Goal: Communication & Community: Answer question/provide support

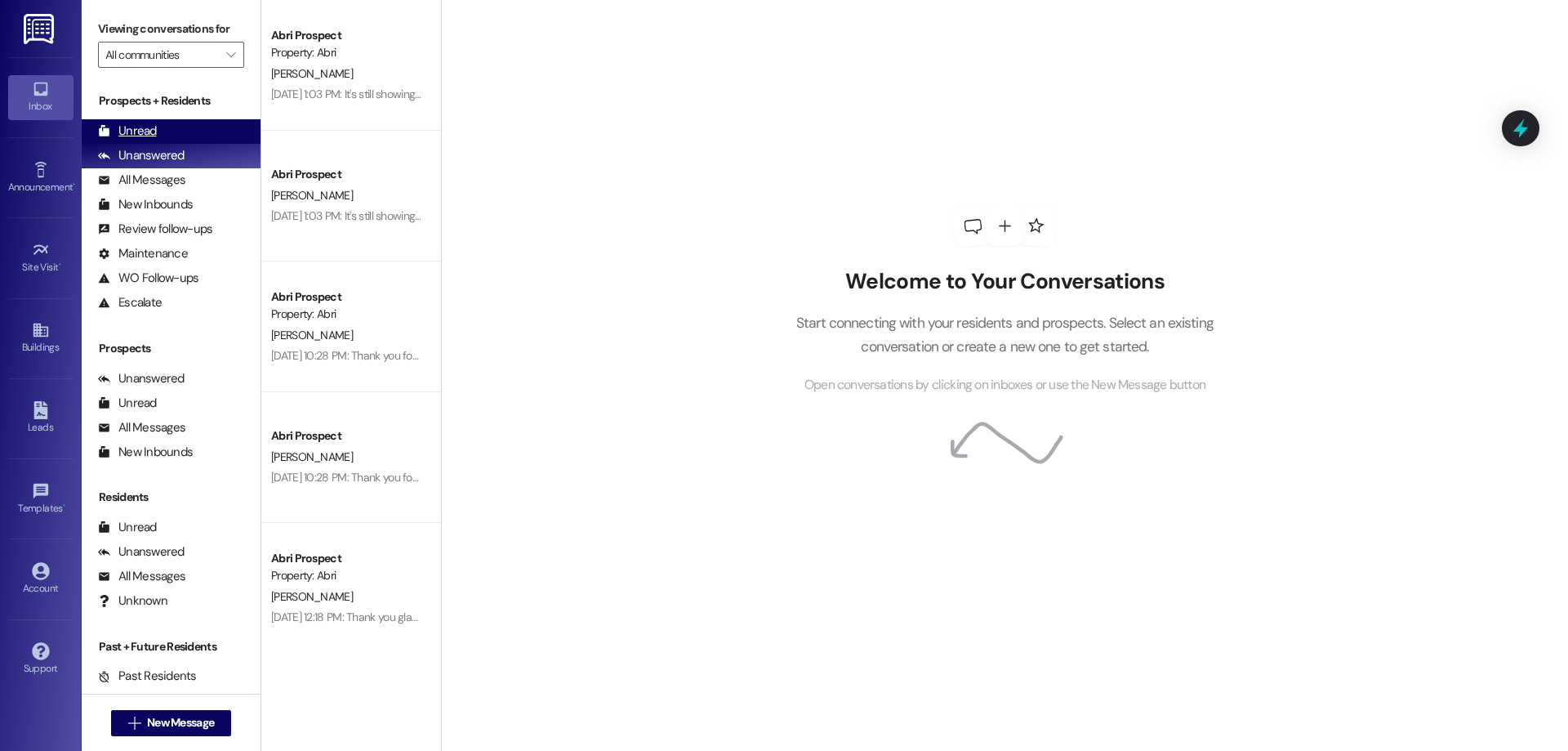
click at [174, 133] on div "Unread (0)" at bounding box center [171, 131] width 179 height 24
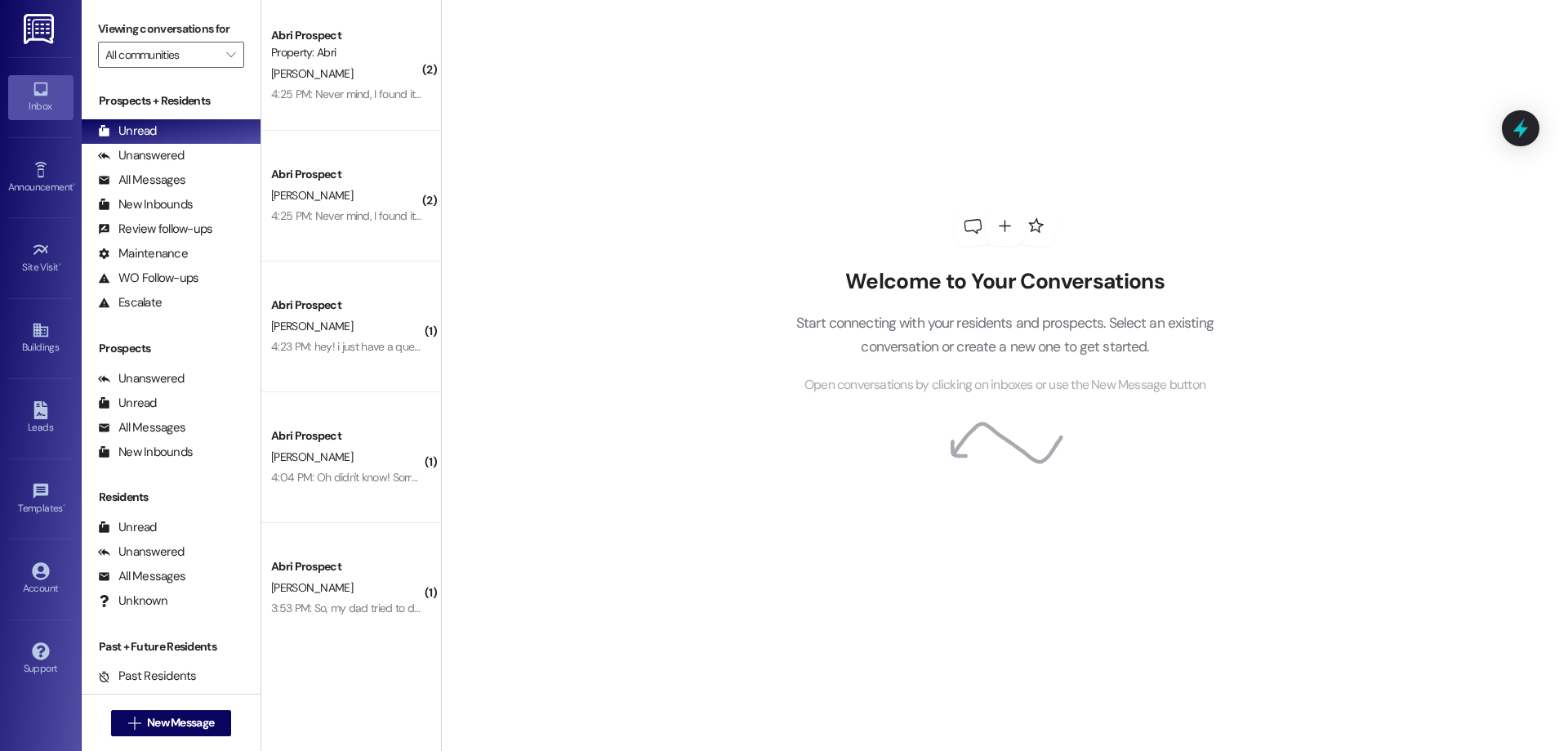
scroll to position [18, 0]
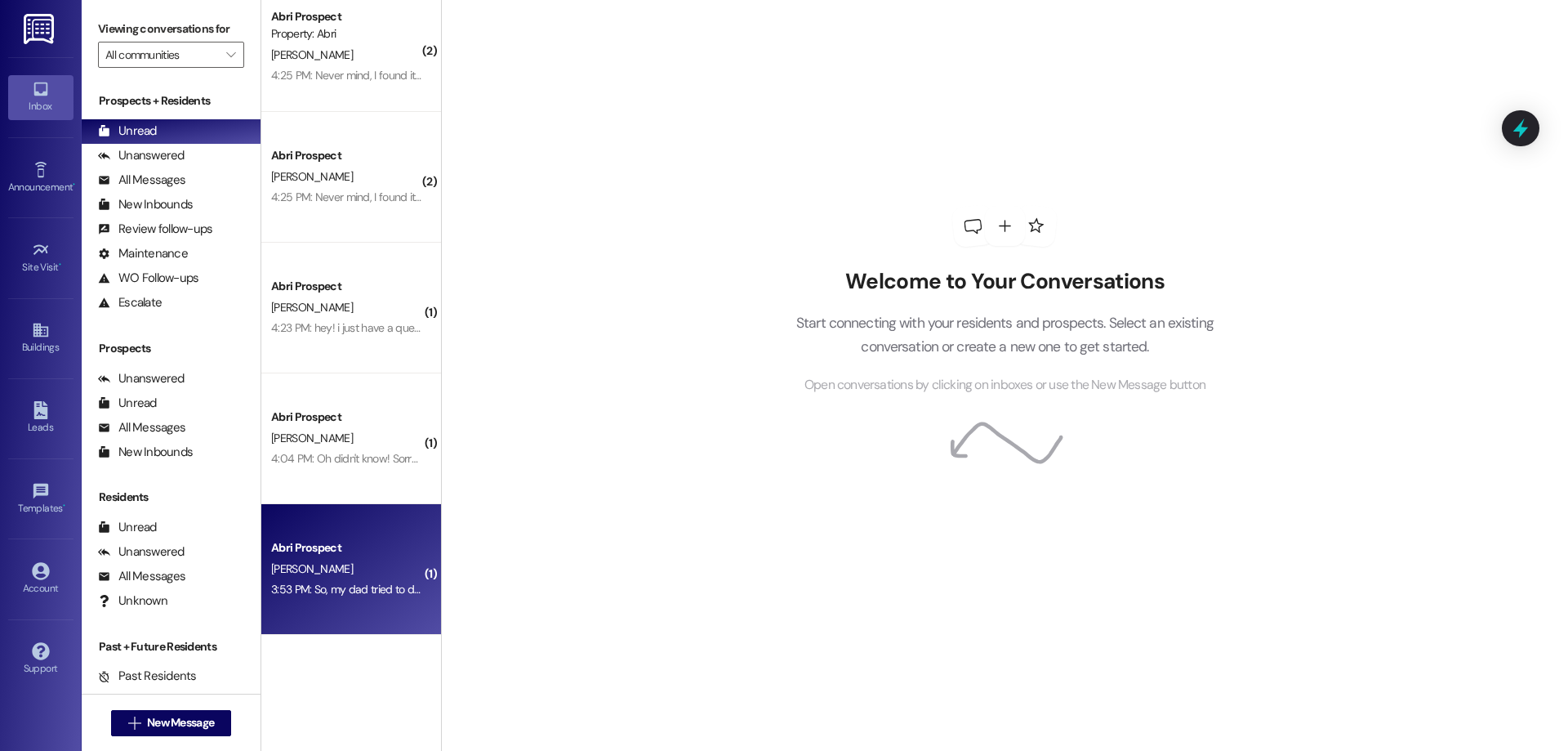
click at [289, 609] on div "Abri Prospect R. Blaser 3:53 PM: So, my dad tried to do his part but it takes h…" at bounding box center [351, 569] width 180 height 130
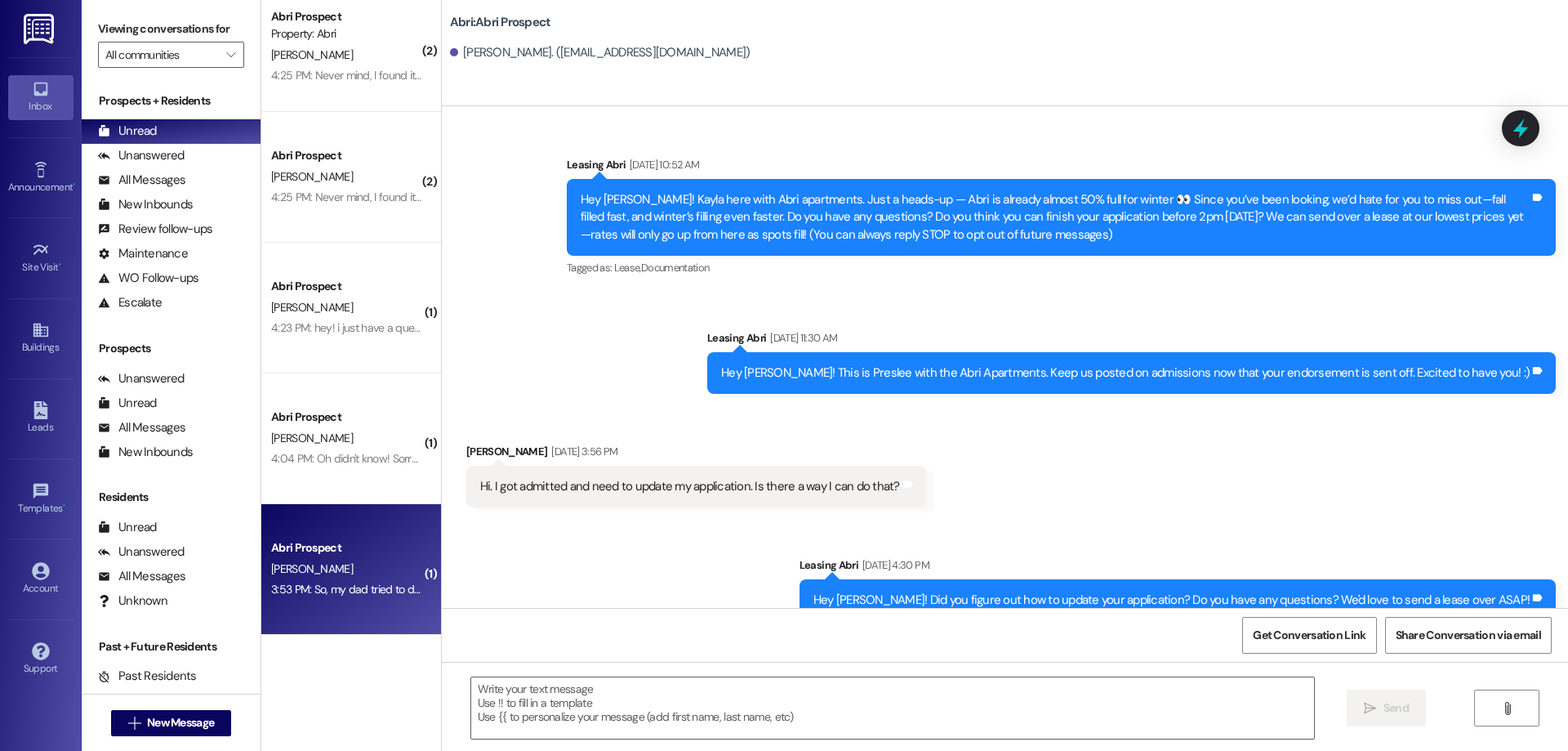
scroll to position [858, 0]
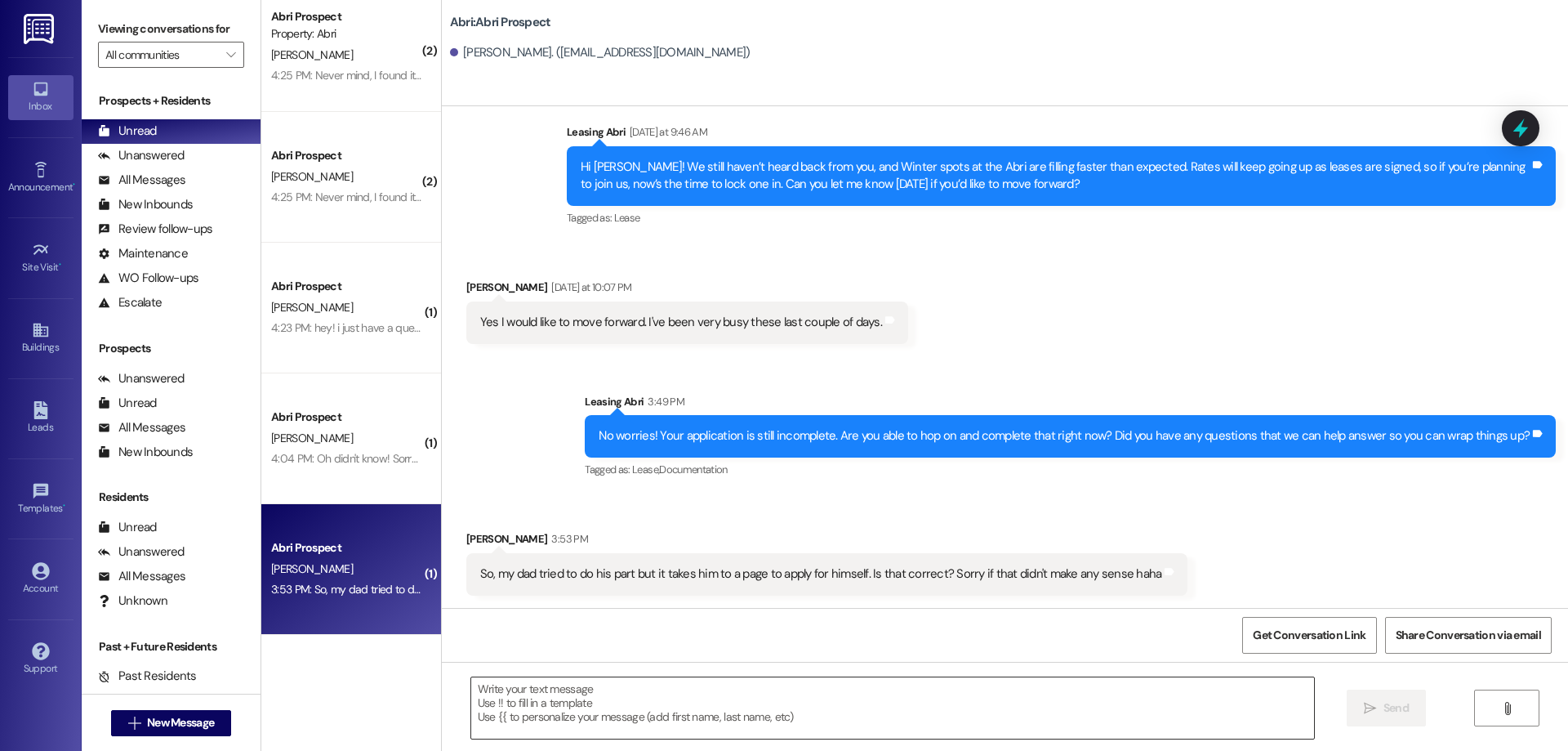
click at [799, 724] on textarea at bounding box center [892, 708] width 842 height 61
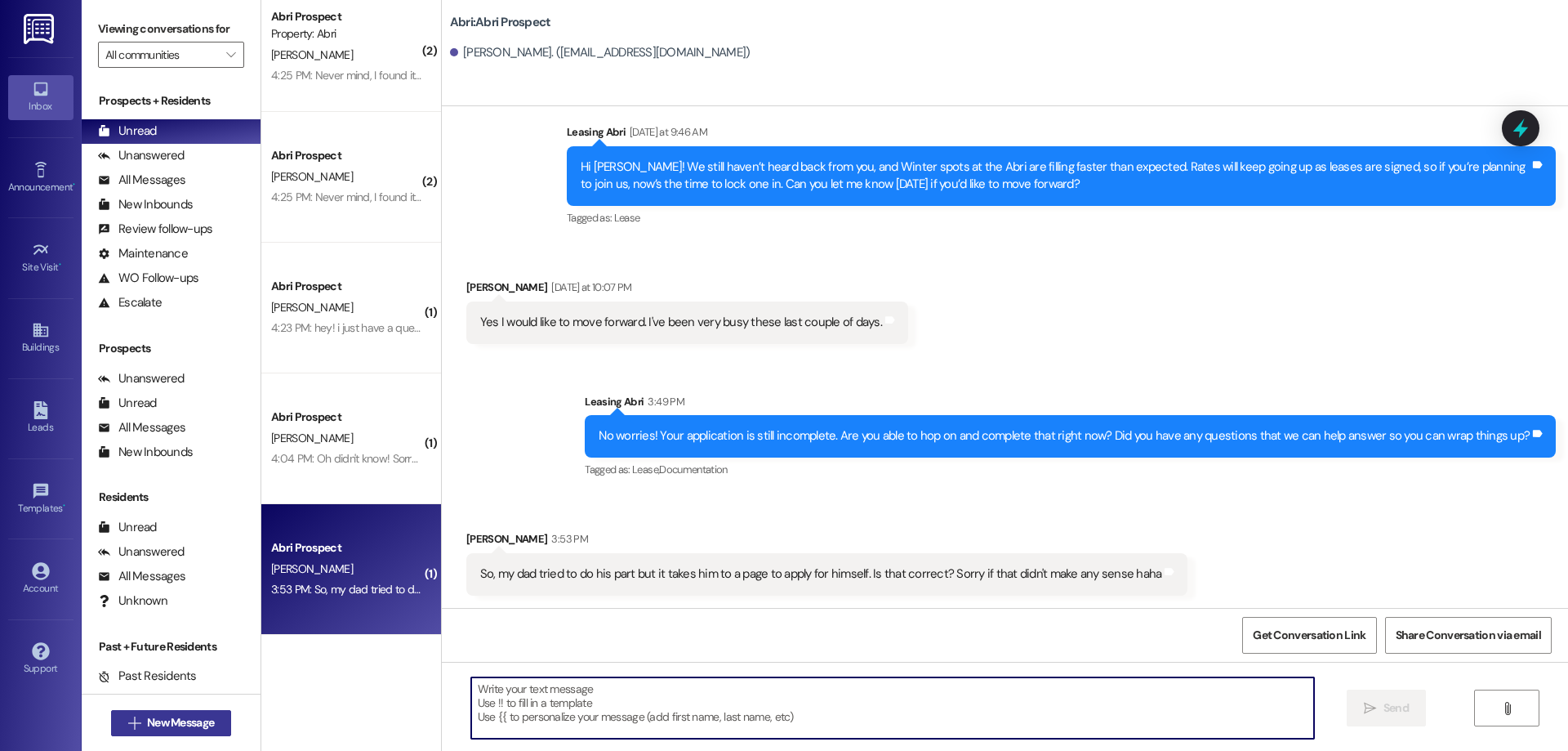
click at [189, 723] on span "New Message" at bounding box center [180, 723] width 67 height 18
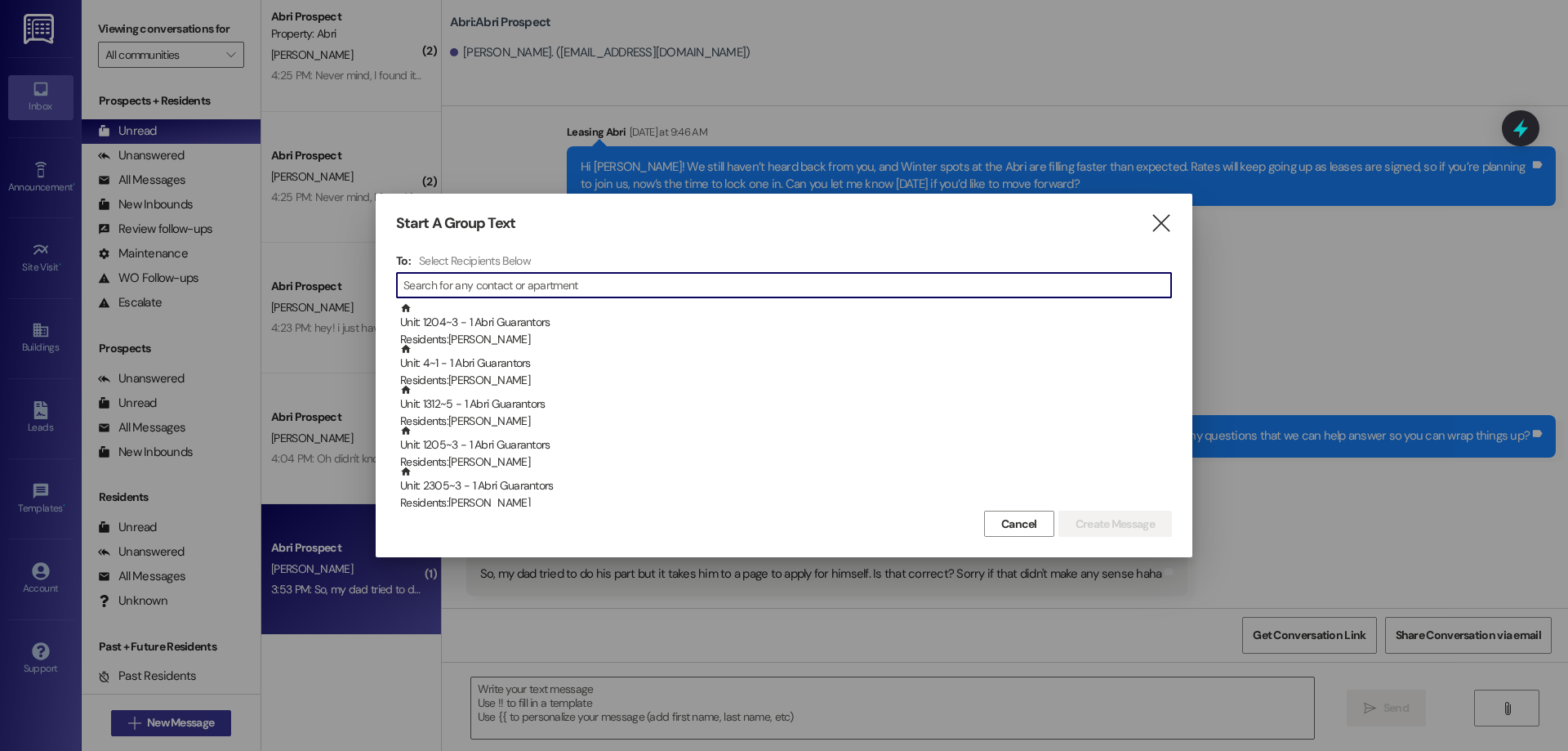
type input "r"
type input "f"
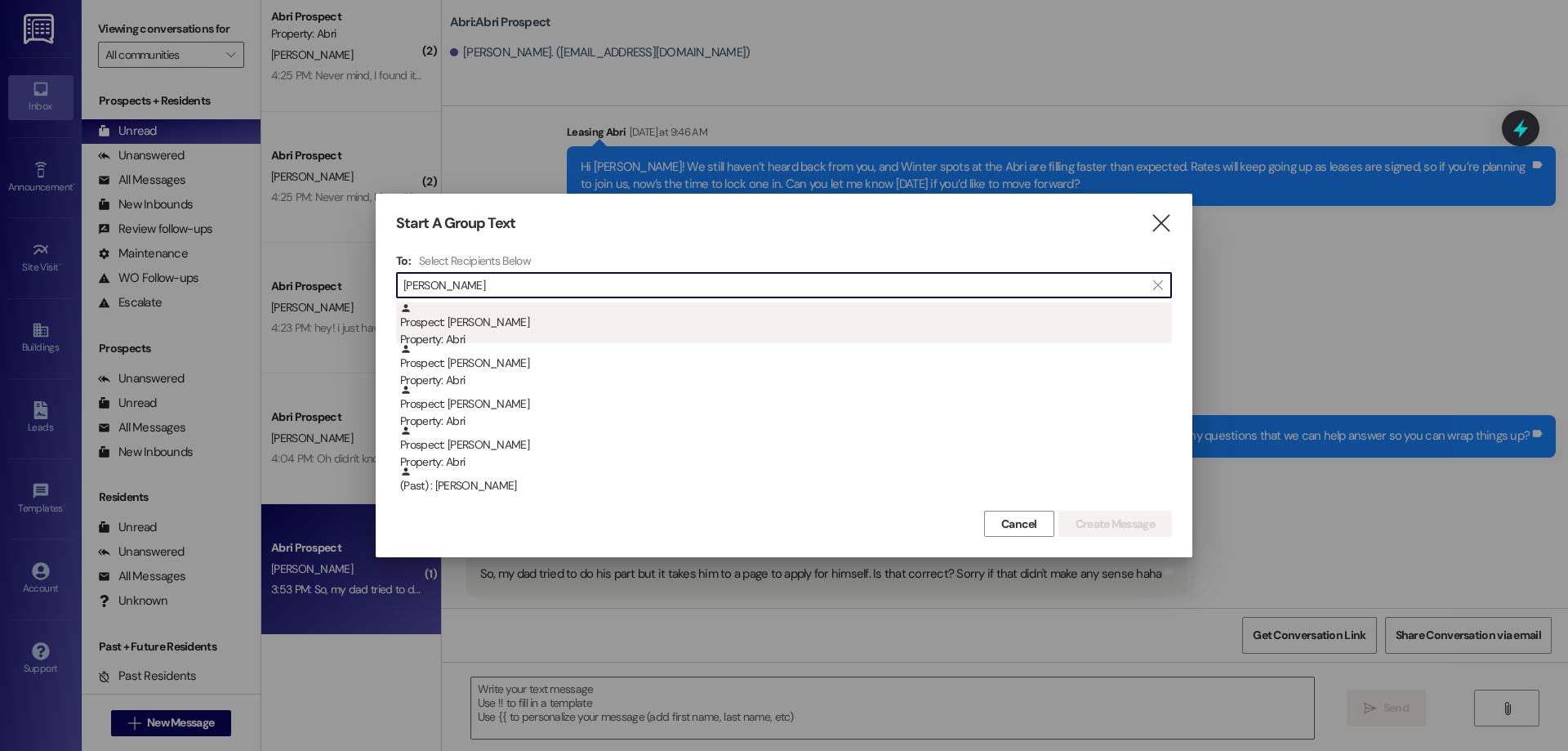
type input "[PERSON_NAME]"
click at [463, 333] on div "Property: Abri" at bounding box center [786, 339] width 771 height 18
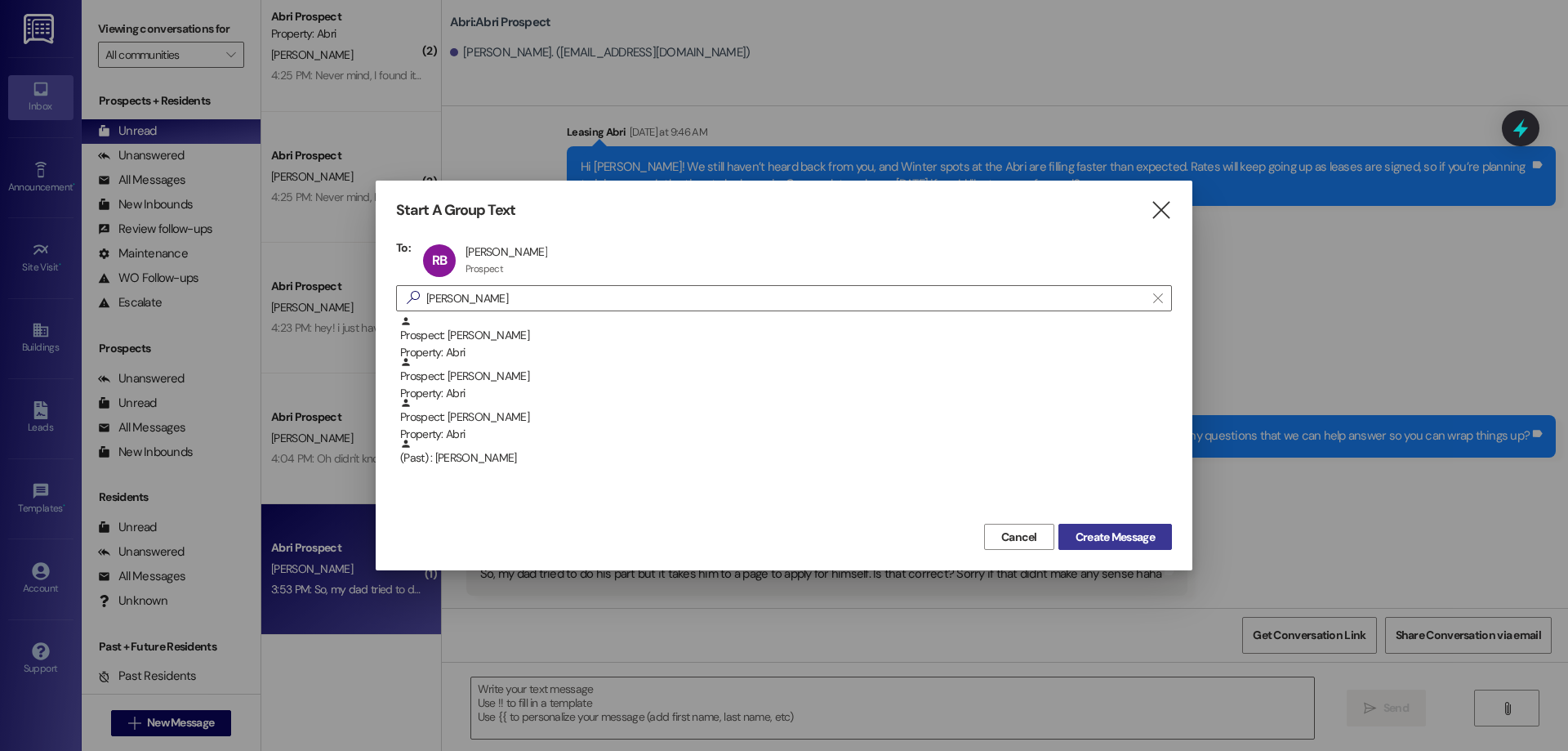
click at [1124, 541] on span "Create Message" at bounding box center [1115, 537] width 79 height 18
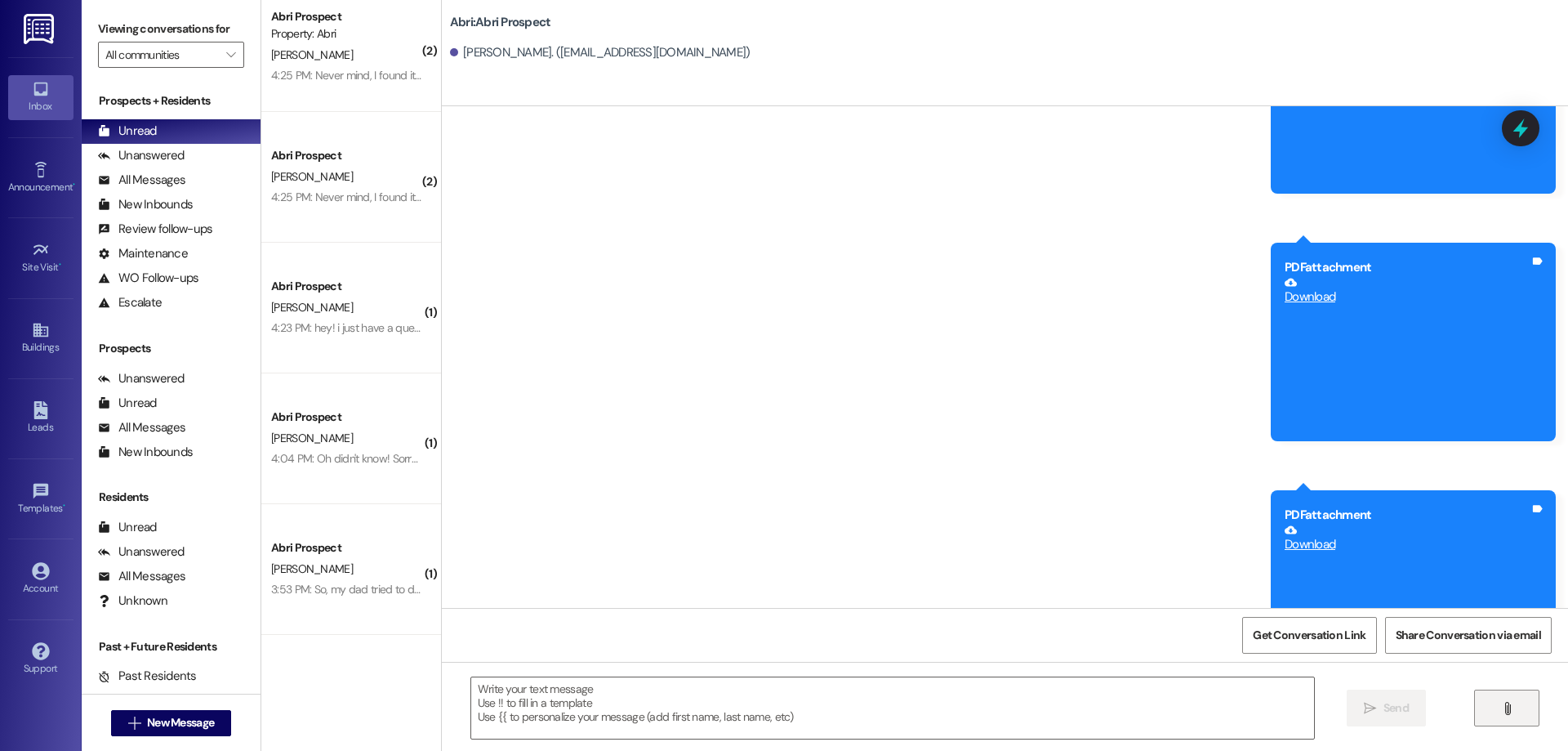
click at [1519, 702] on button "" at bounding box center [1506, 708] width 65 height 37
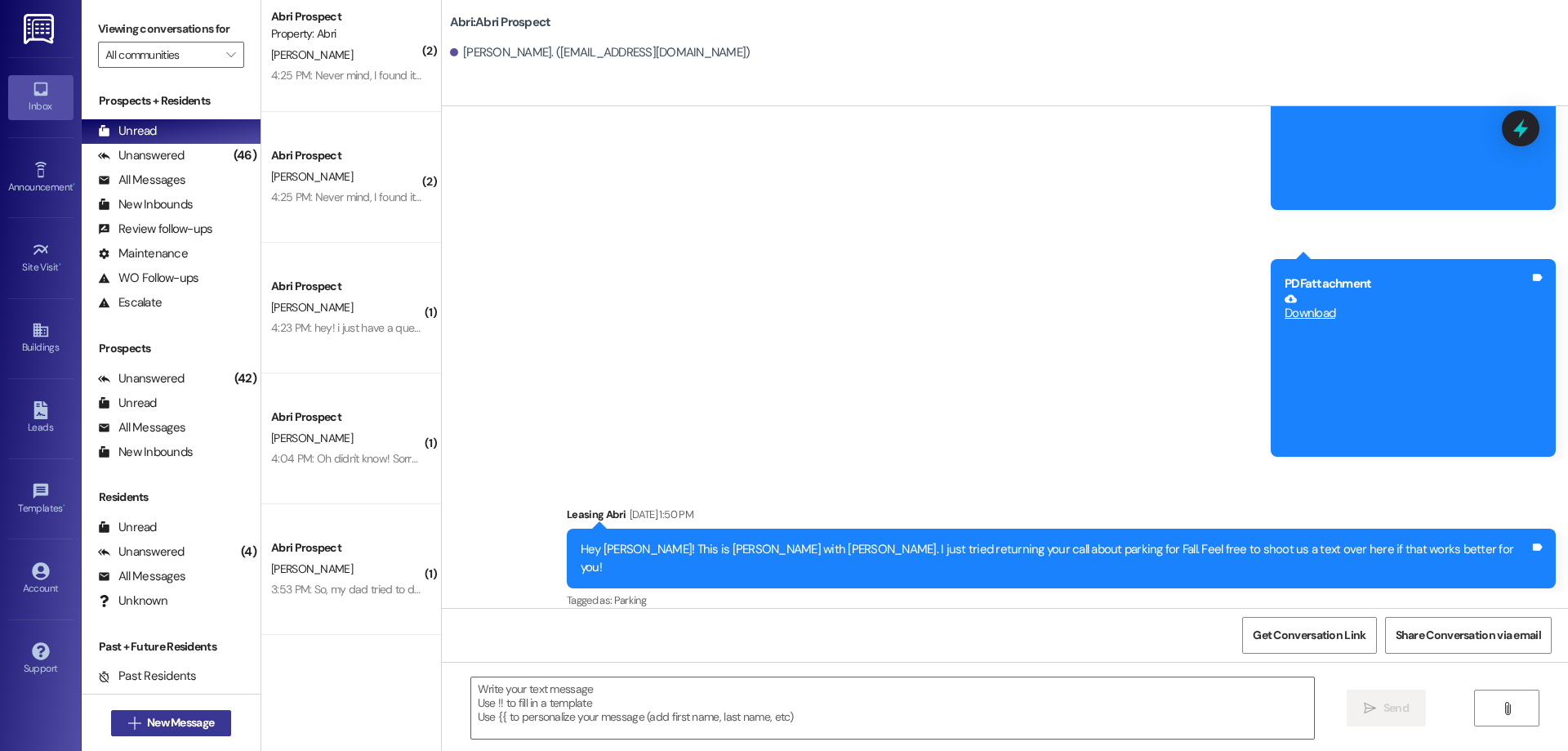
click at [147, 721] on span "New Message" at bounding box center [180, 723] width 67 height 18
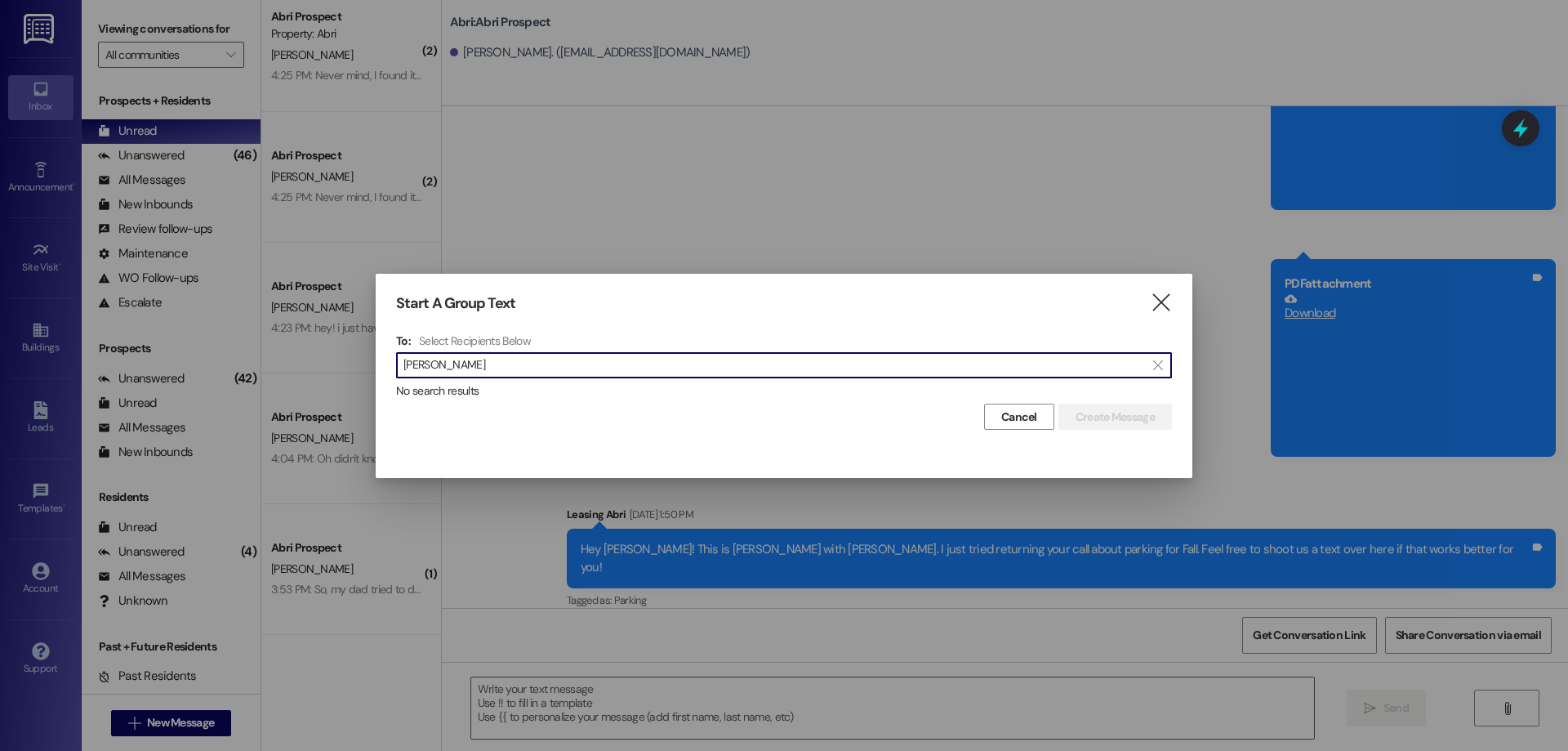
drag, startPoint x: 453, startPoint y: 368, endPoint x: 379, endPoint y: 373, distance: 74.2
click at [379, 373] on div "Start A Group Text  To: Select Recipients Below  michael rivera  No search r…" at bounding box center [784, 363] width 817 height 177
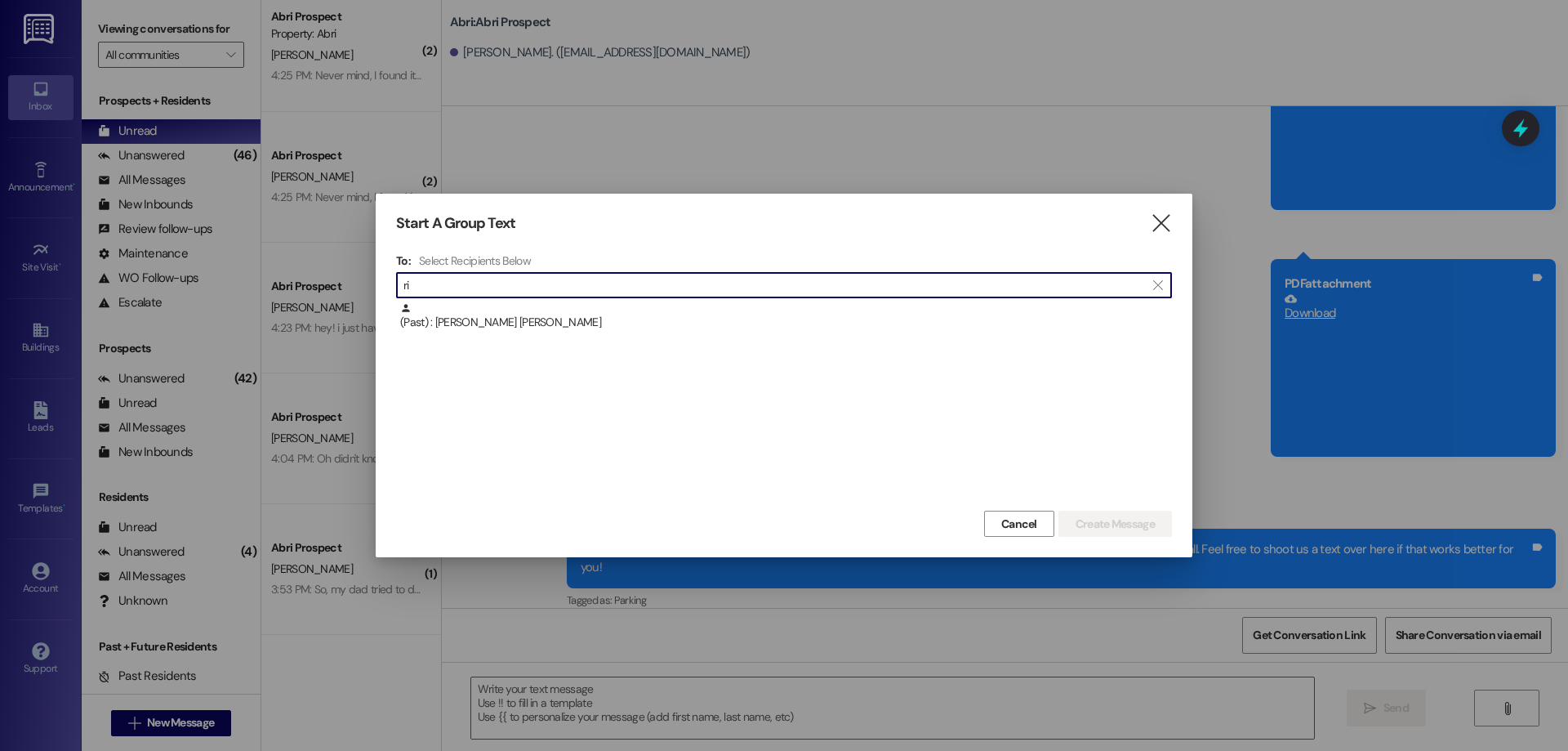
type input "r"
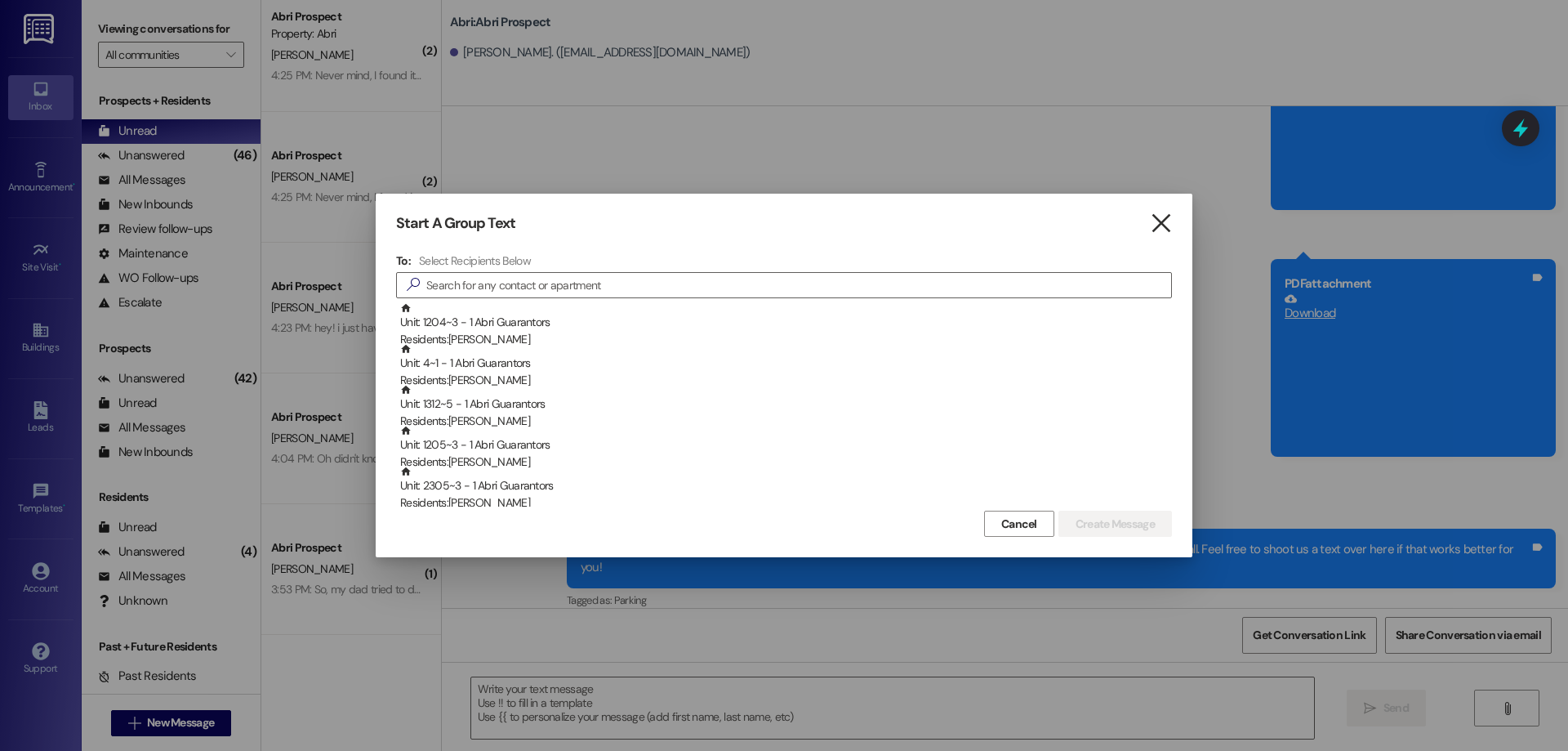
click at [1151, 224] on icon "" at bounding box center [1161, 223] width 22 height 18
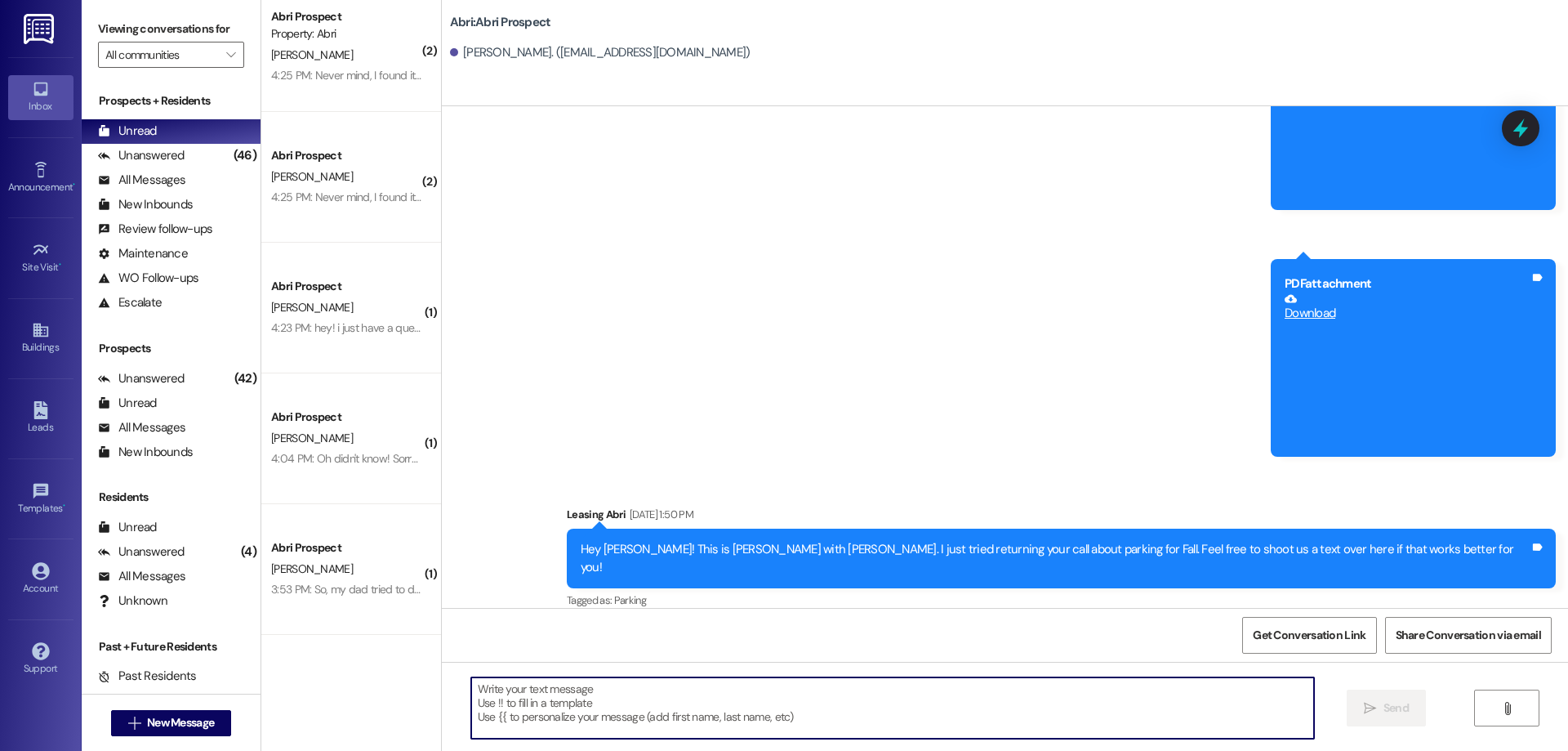
click at [906, 700] on textarea at bounding box center [892, 708] width 842 height 61
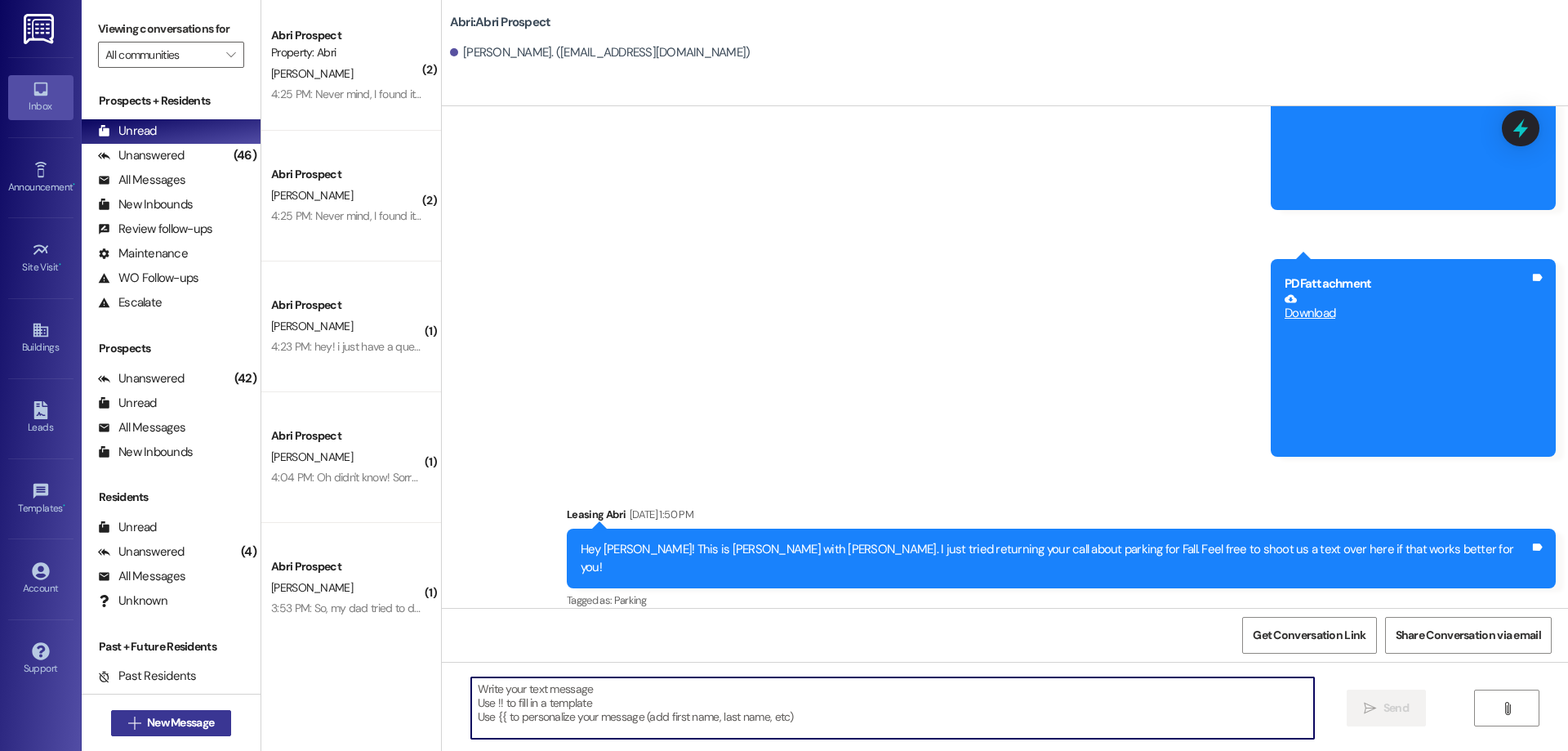
click at [183, 723] on span "New Message" at bounding box center [180, 723] width 67 height 18
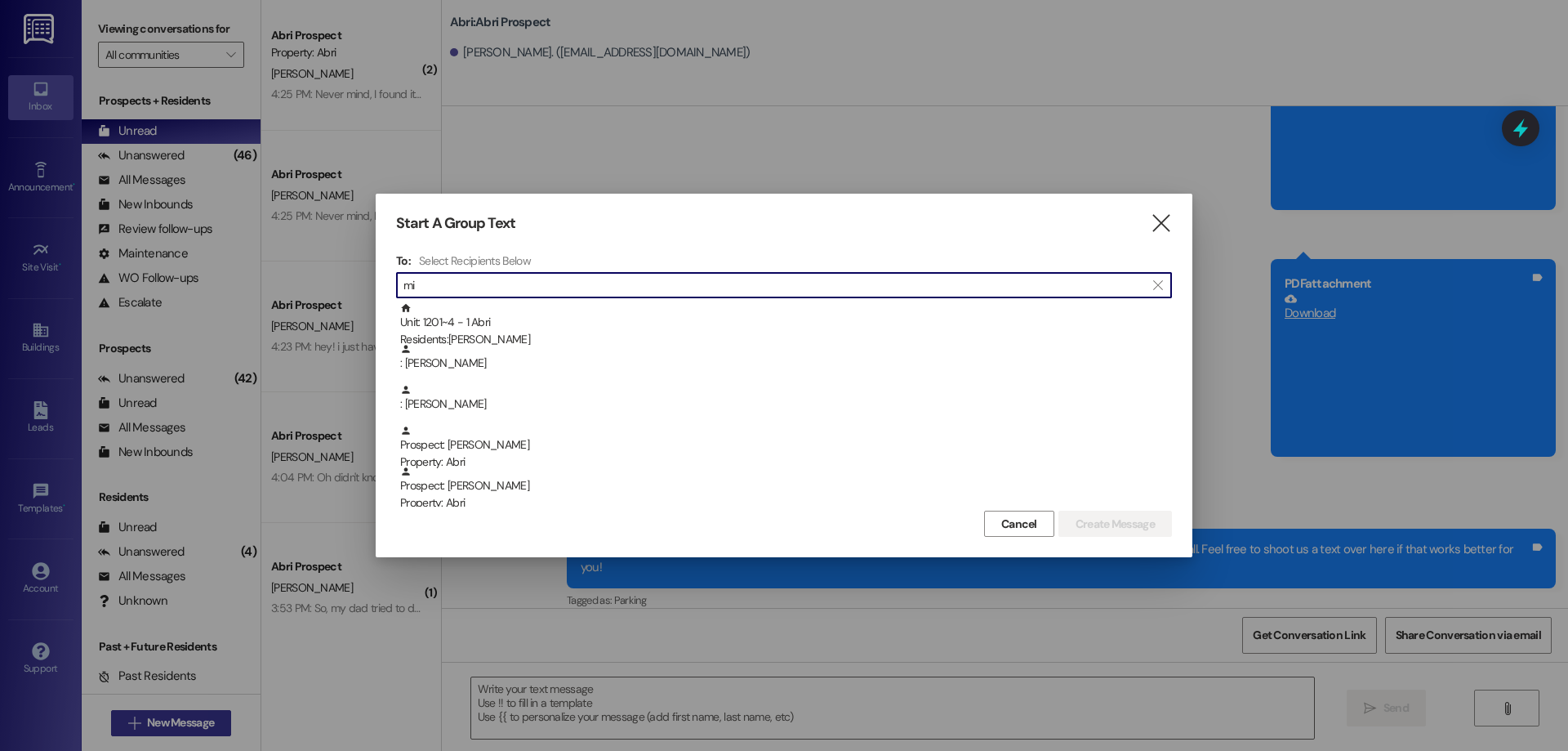
type input "m"
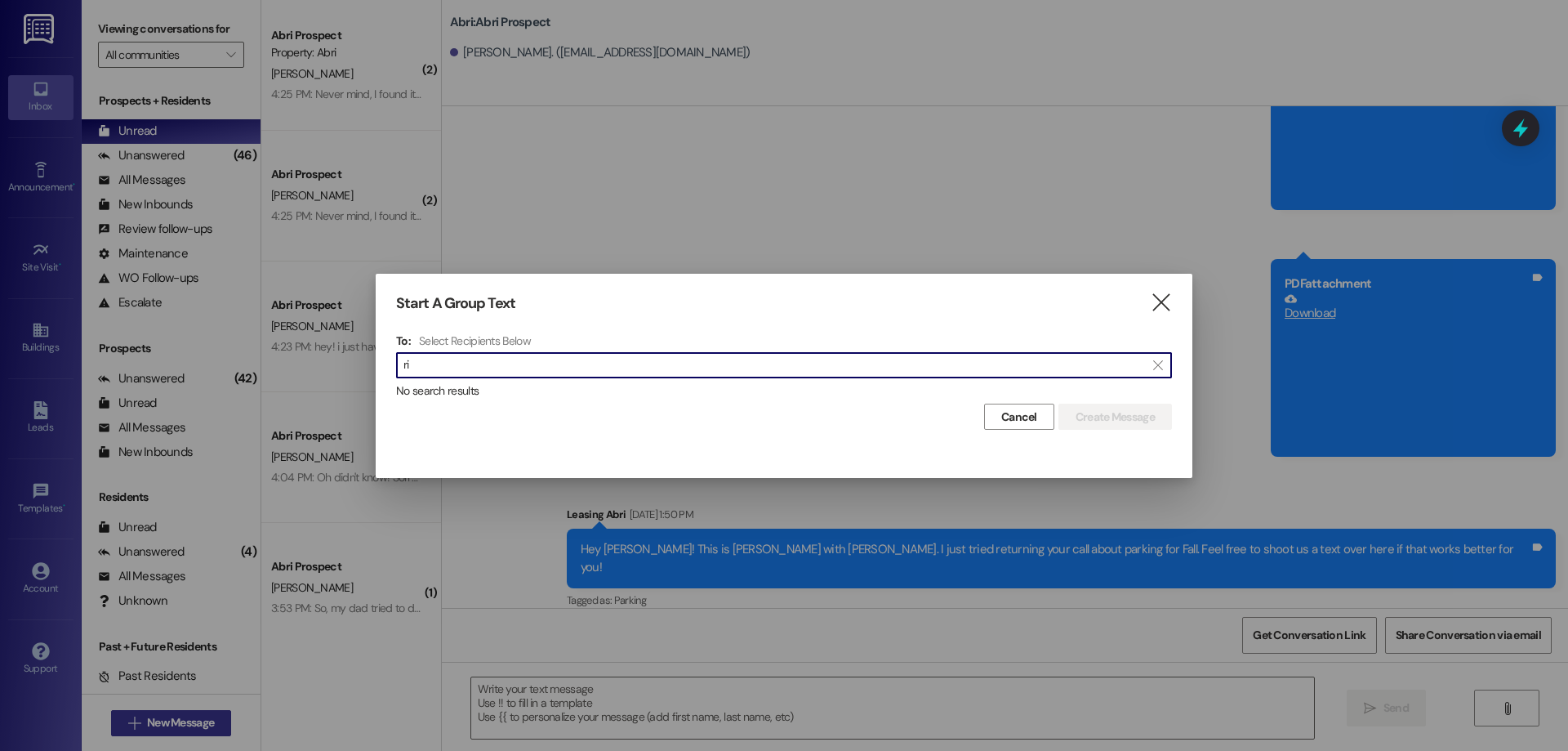
type input "r"
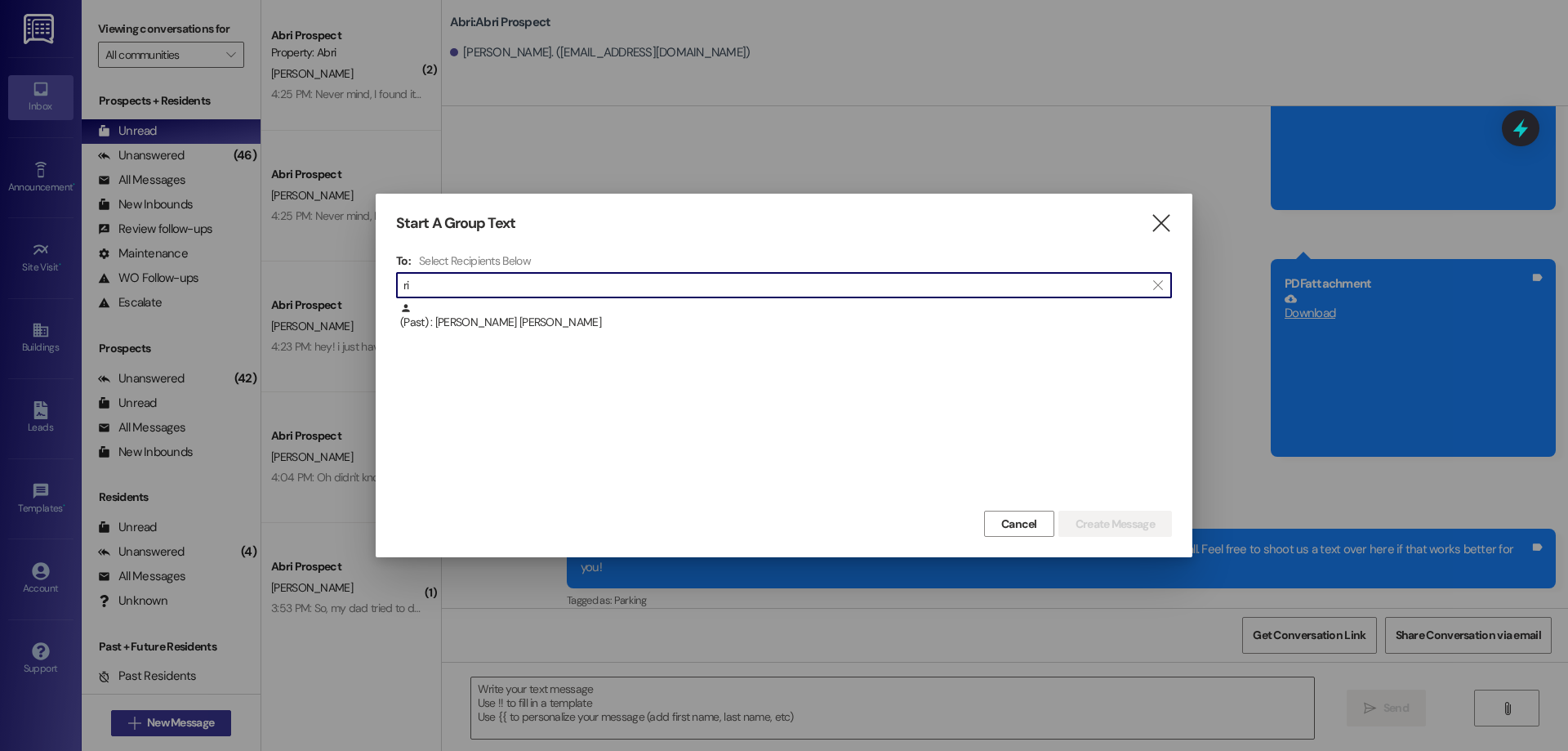
type input "r"
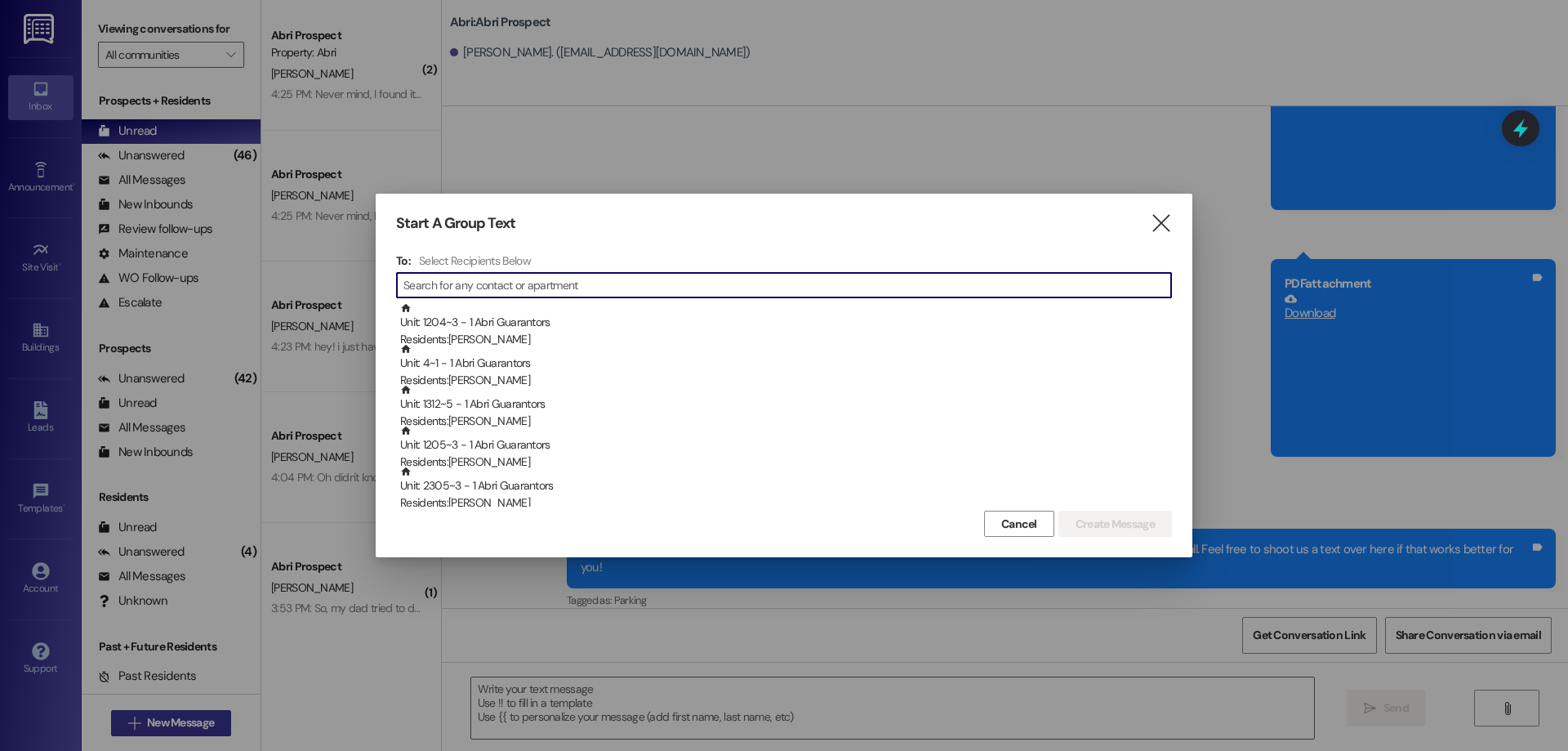
type input "f"
type input "m"
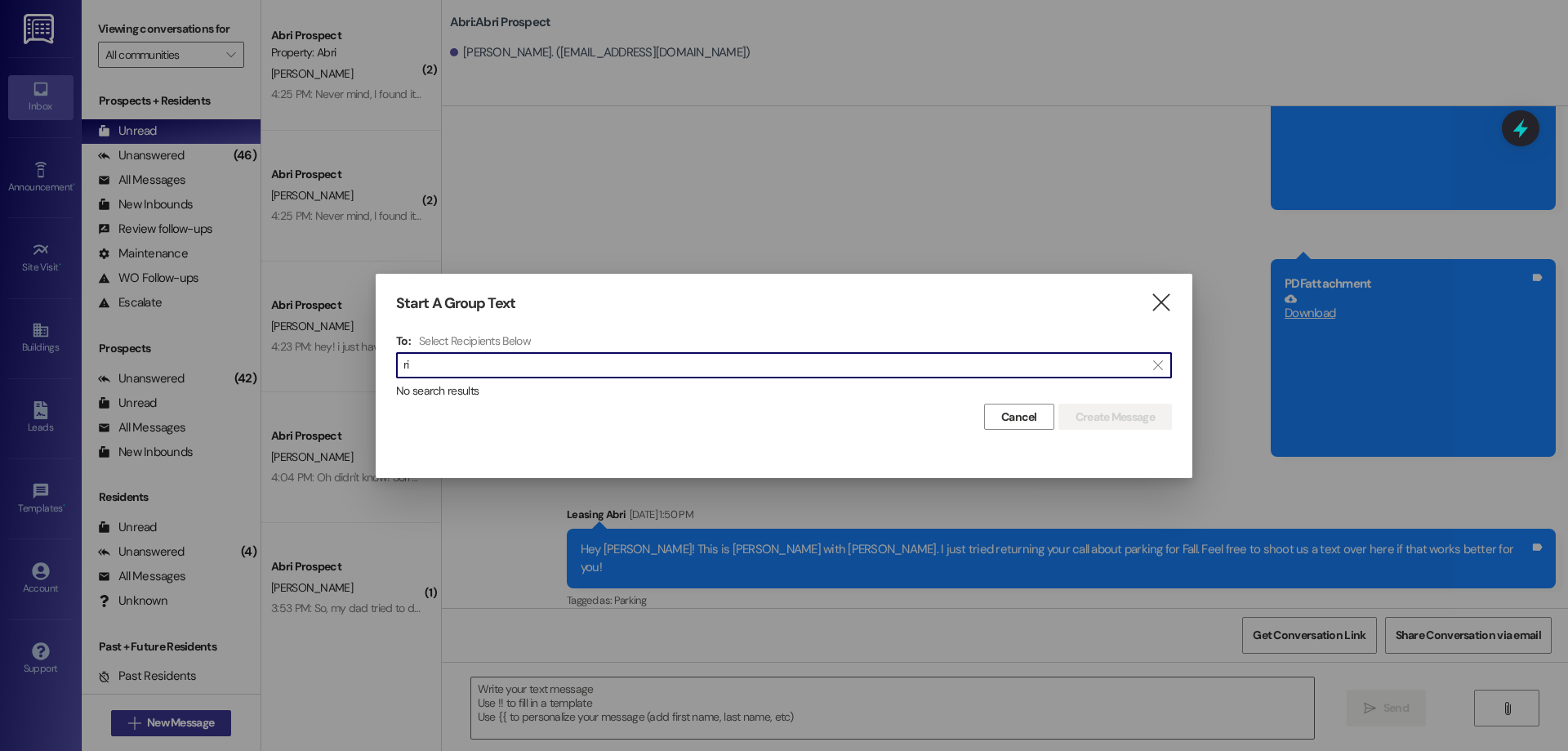
type input "r"
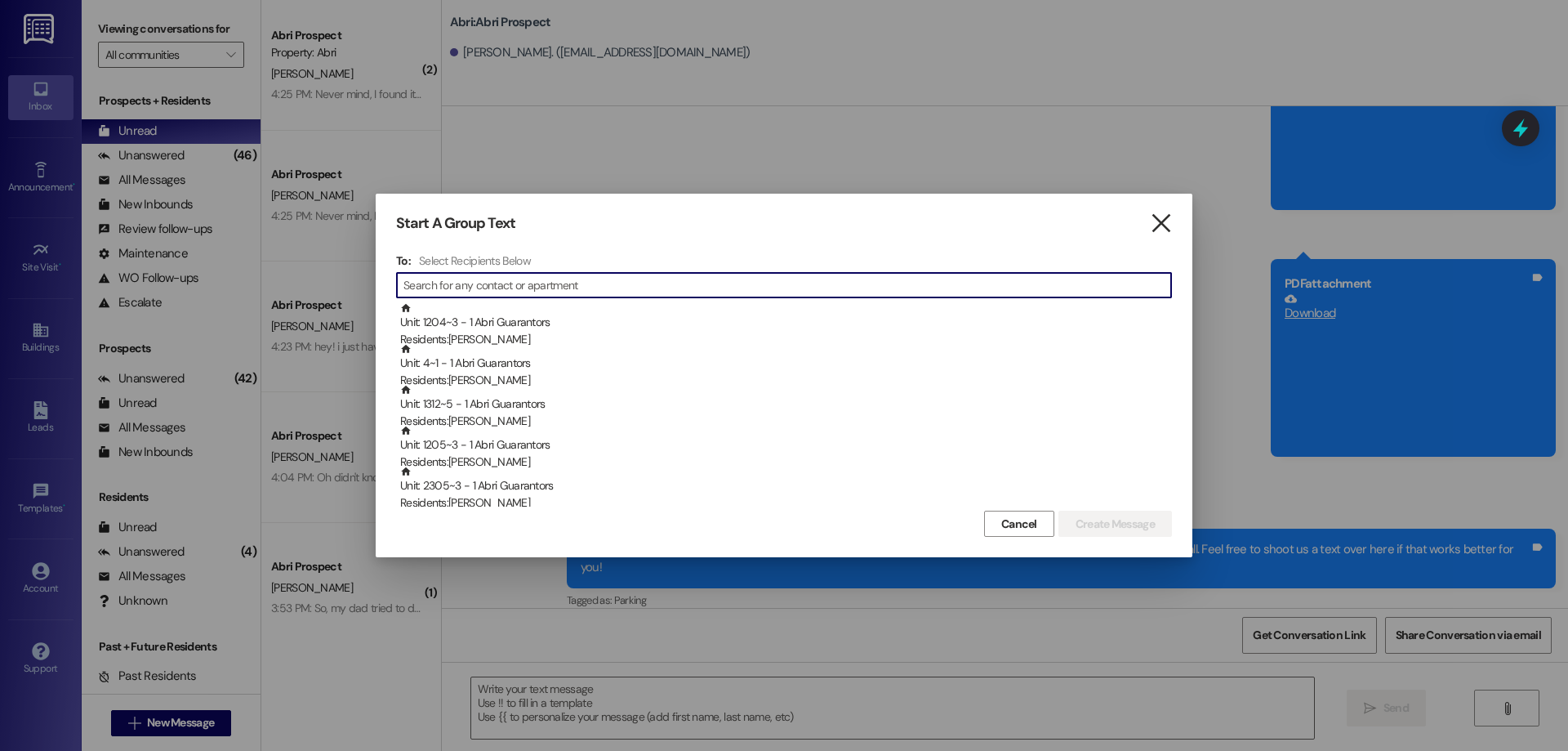
click at [1159, 216] on icon "" at bounding box center [1161, 223] width 22 height 18
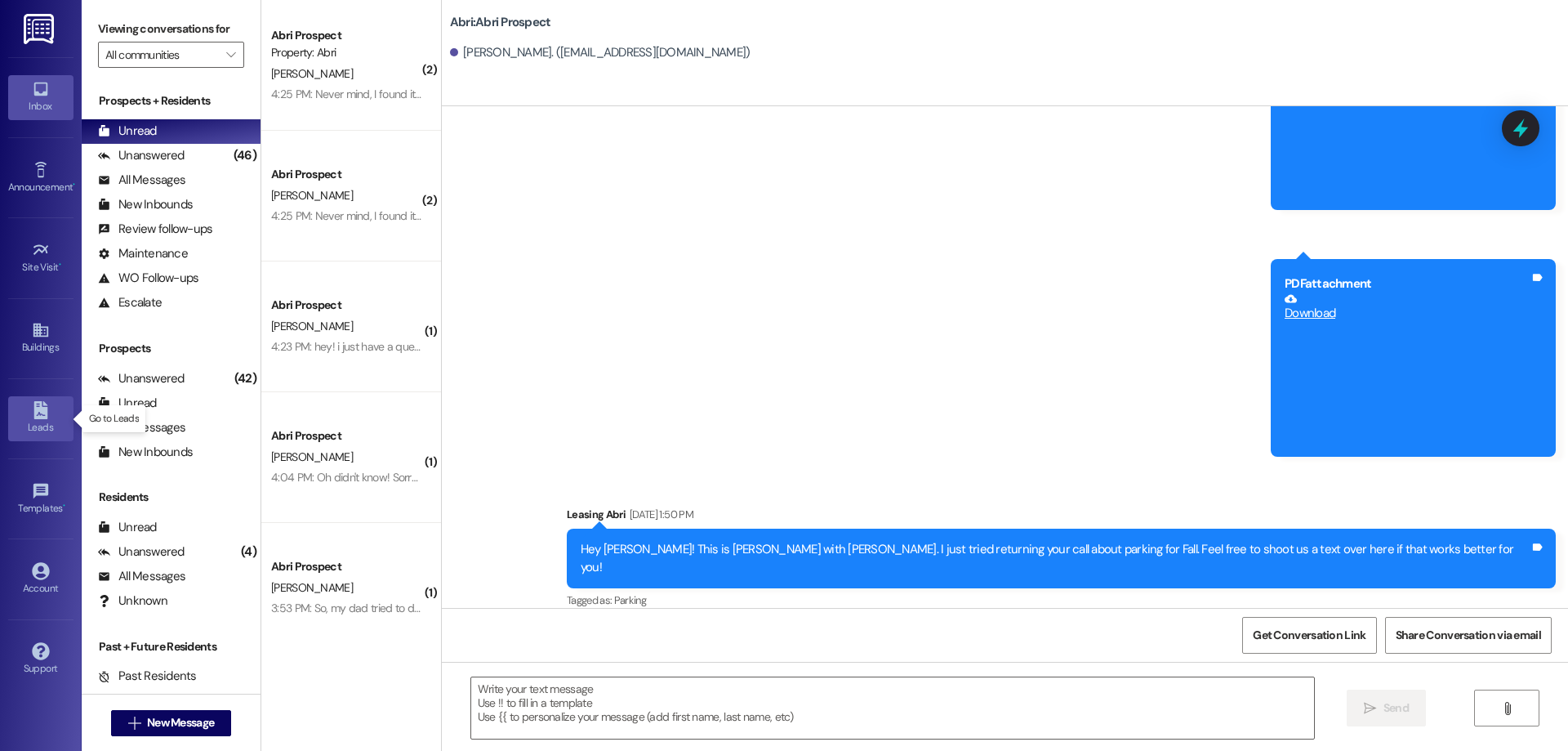
click at [45, 414] on icon at bounding box center [40, 410] width 14 height 18
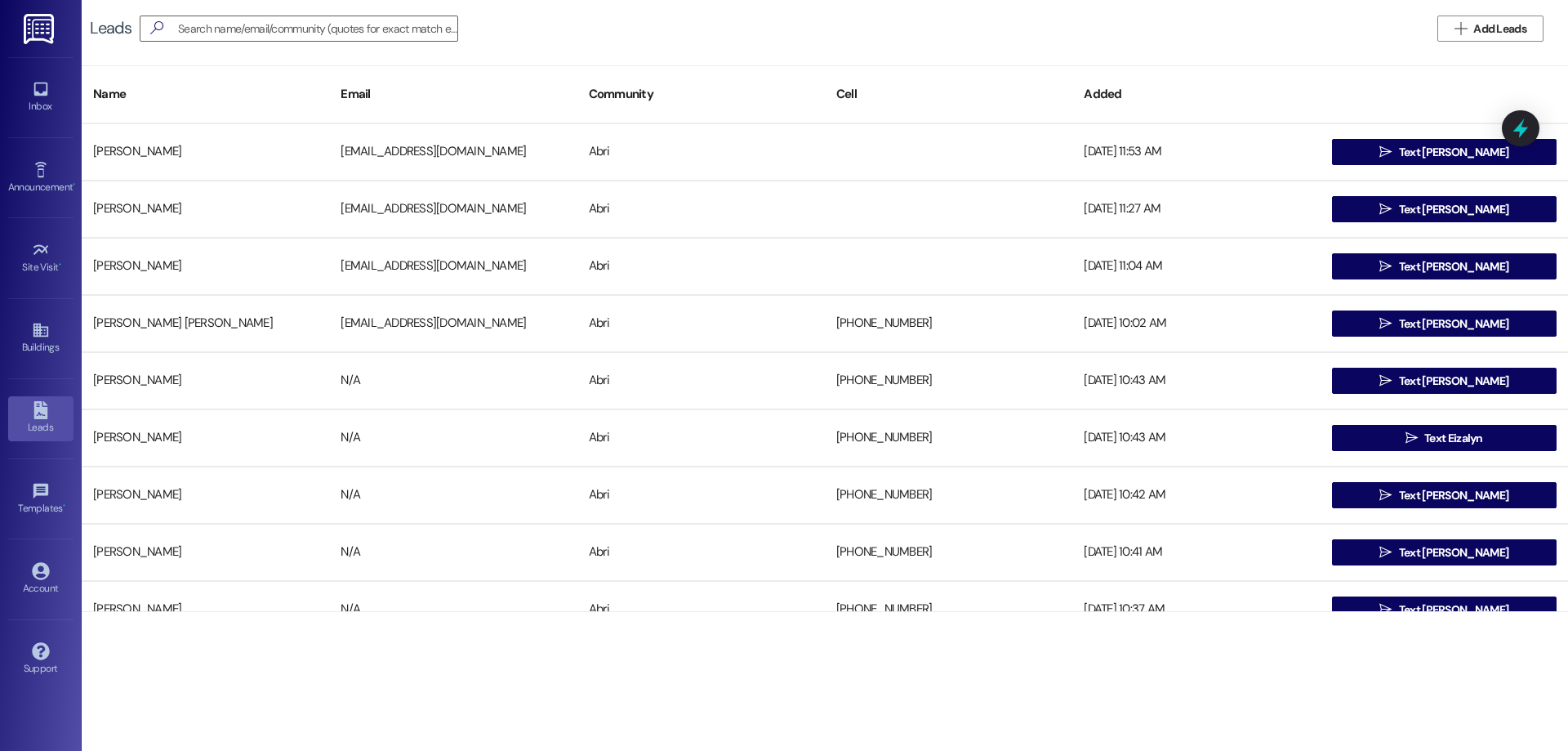
click at [1503, 15] on div "Leads   Add Leads" at bounding box center [825, 28] width 1486 height 57
click at [1505, 31] on span "Add Leads" at bounding box center [1500, 28] width 53 height 18
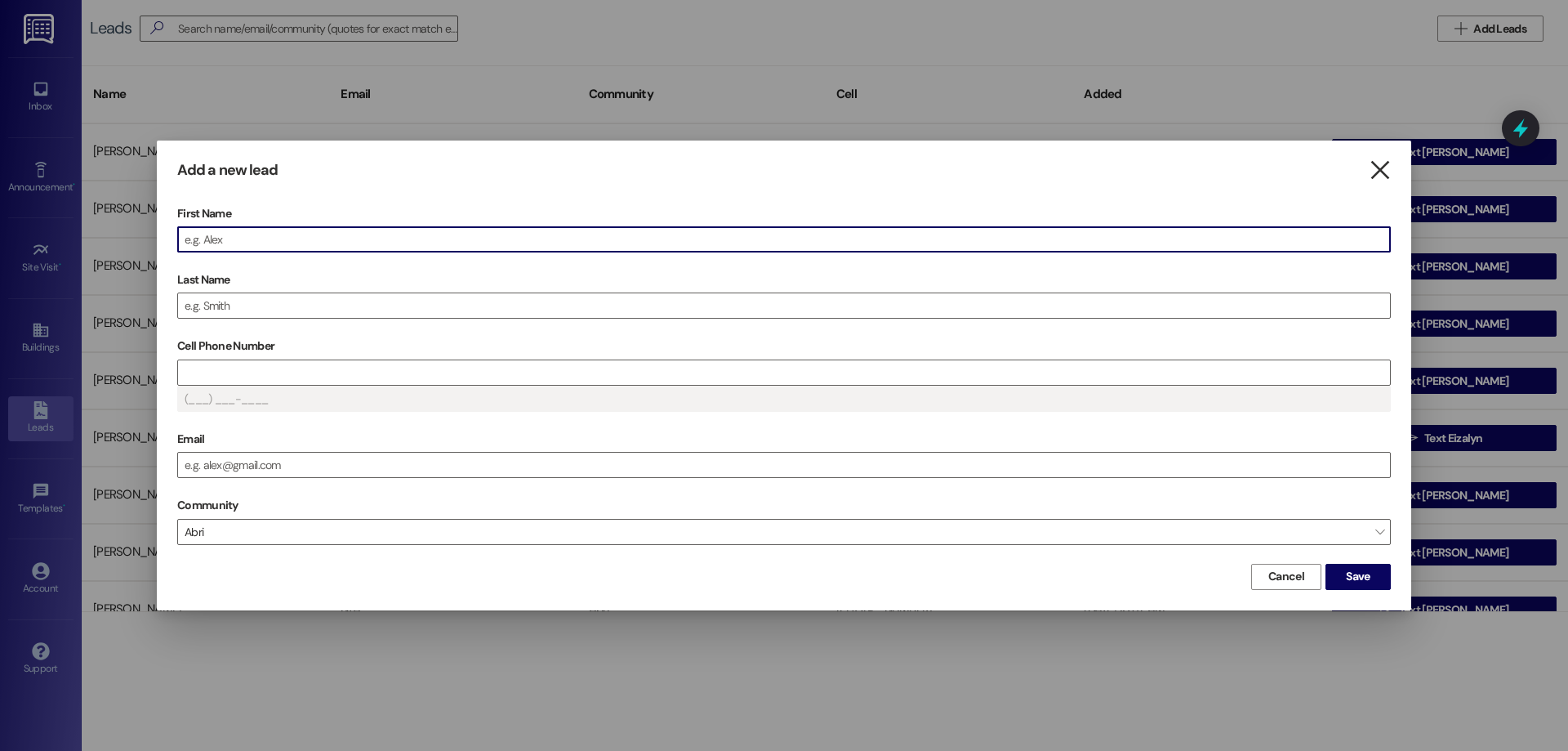
click at [1375, 175] on icon "" at bounding box center [1379, 170] width 22 height 18
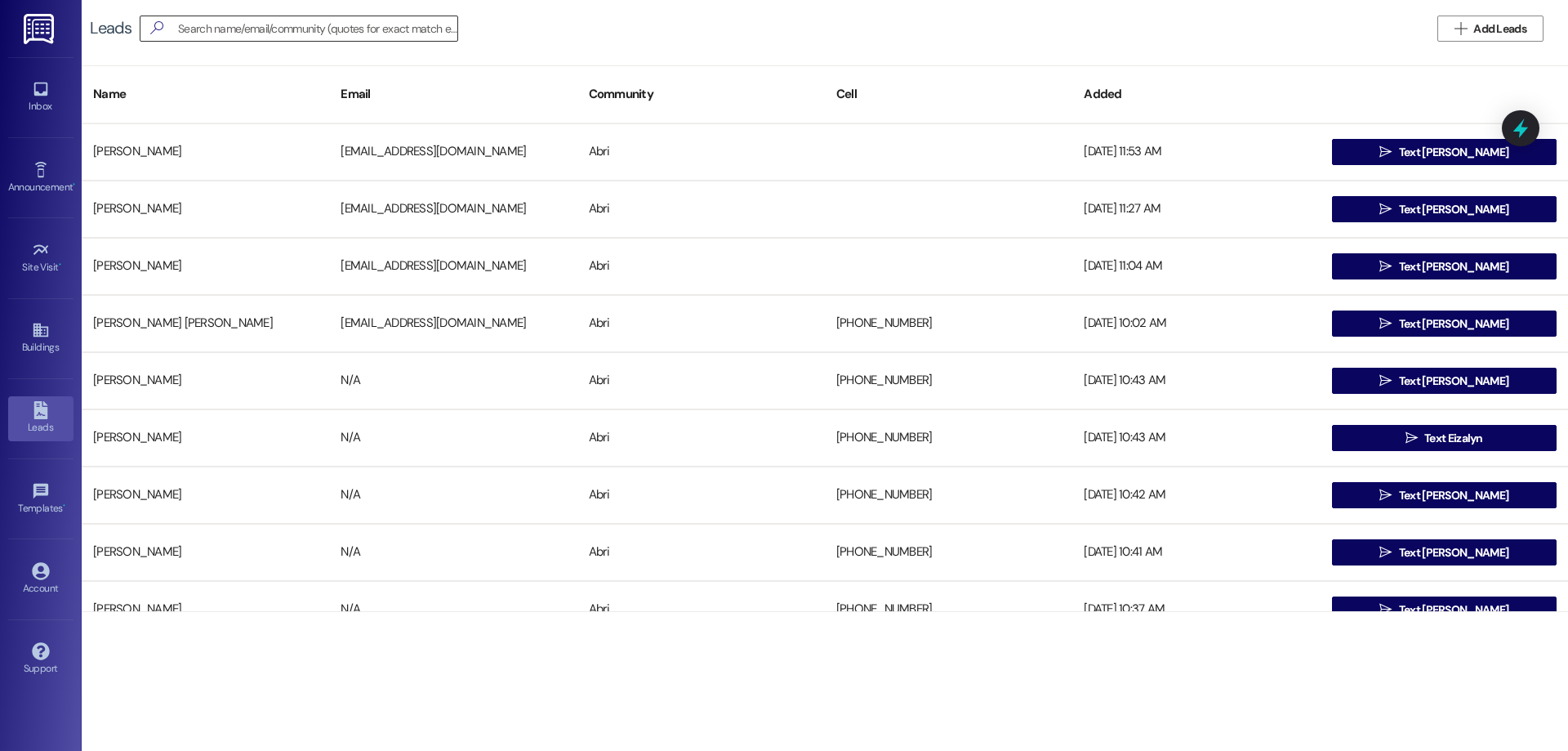
click at [266, 18] on input at bounding box center [317, 28] width 279 height 23
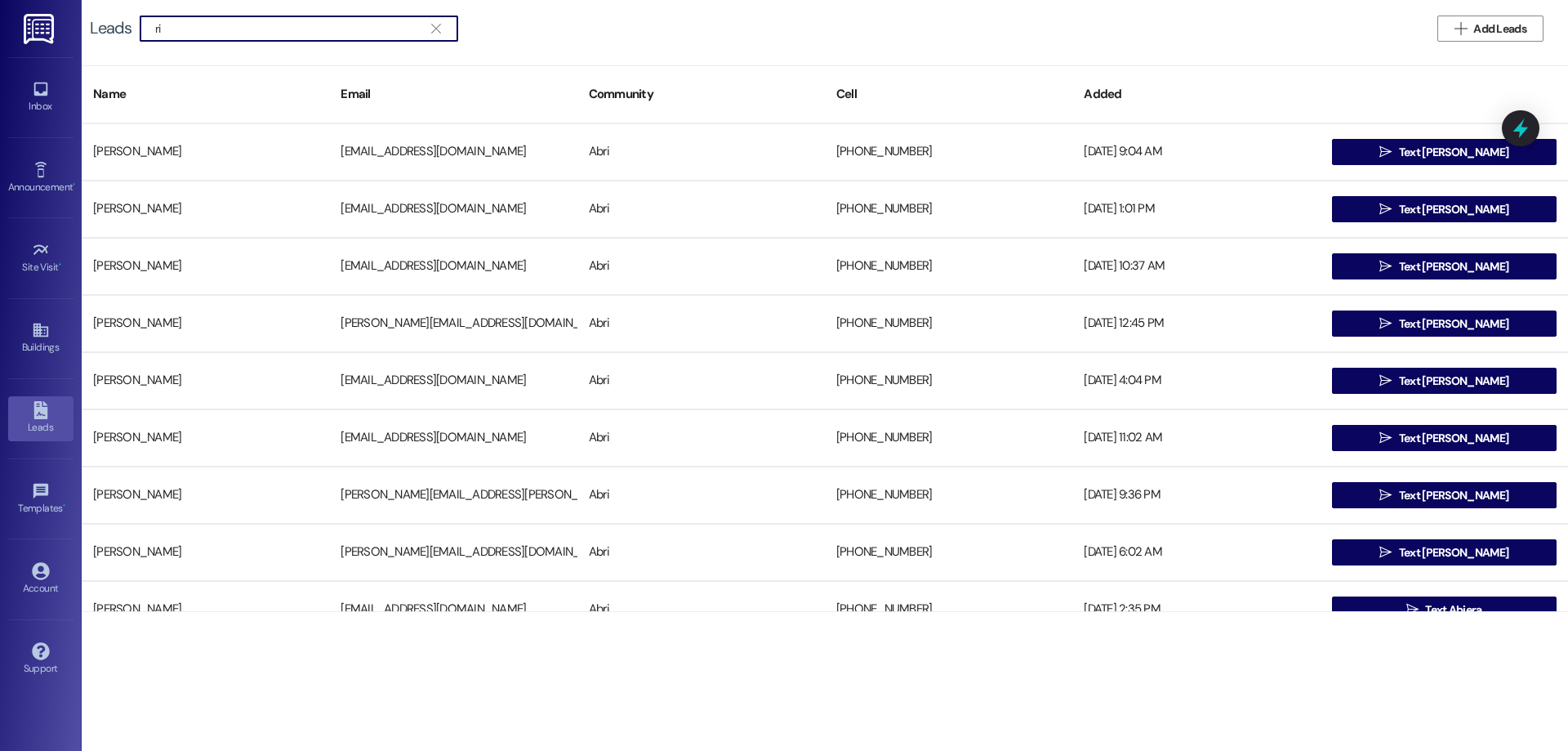
type input "r"
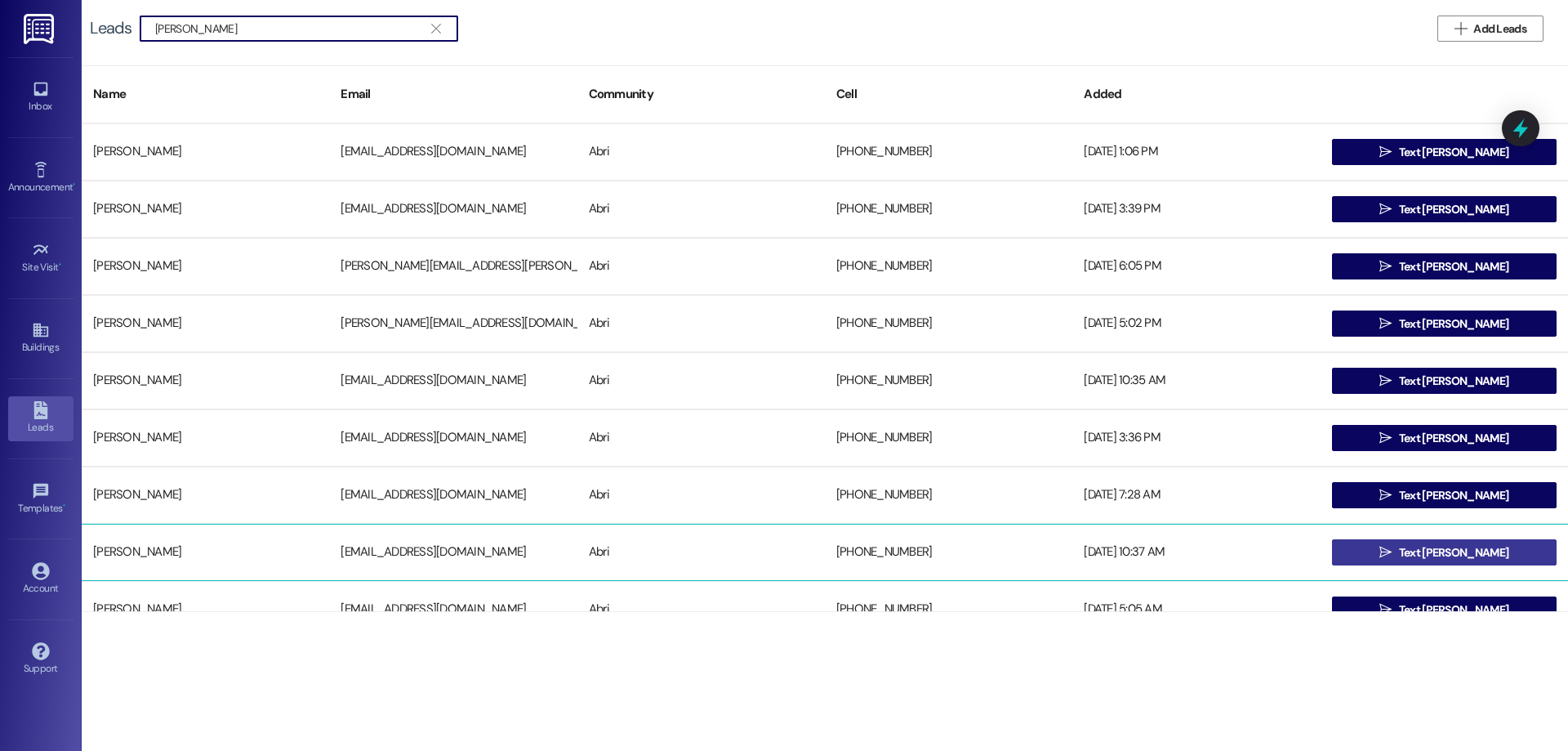
type input "michael rivera"
click at [1391, 551] on icon "" at bounding box center [1385, 552] width 13 height 13
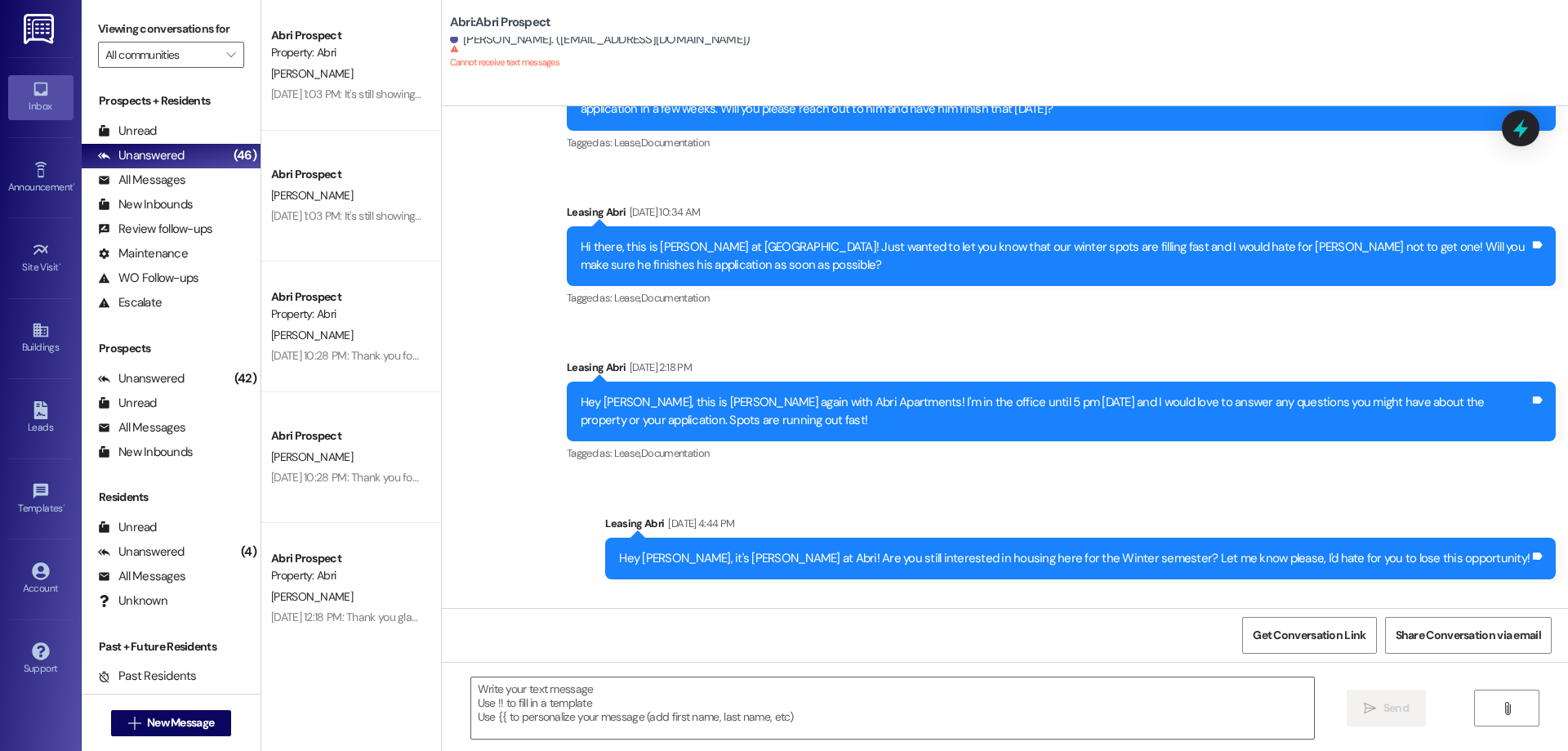
scroll to position [1372, 0]
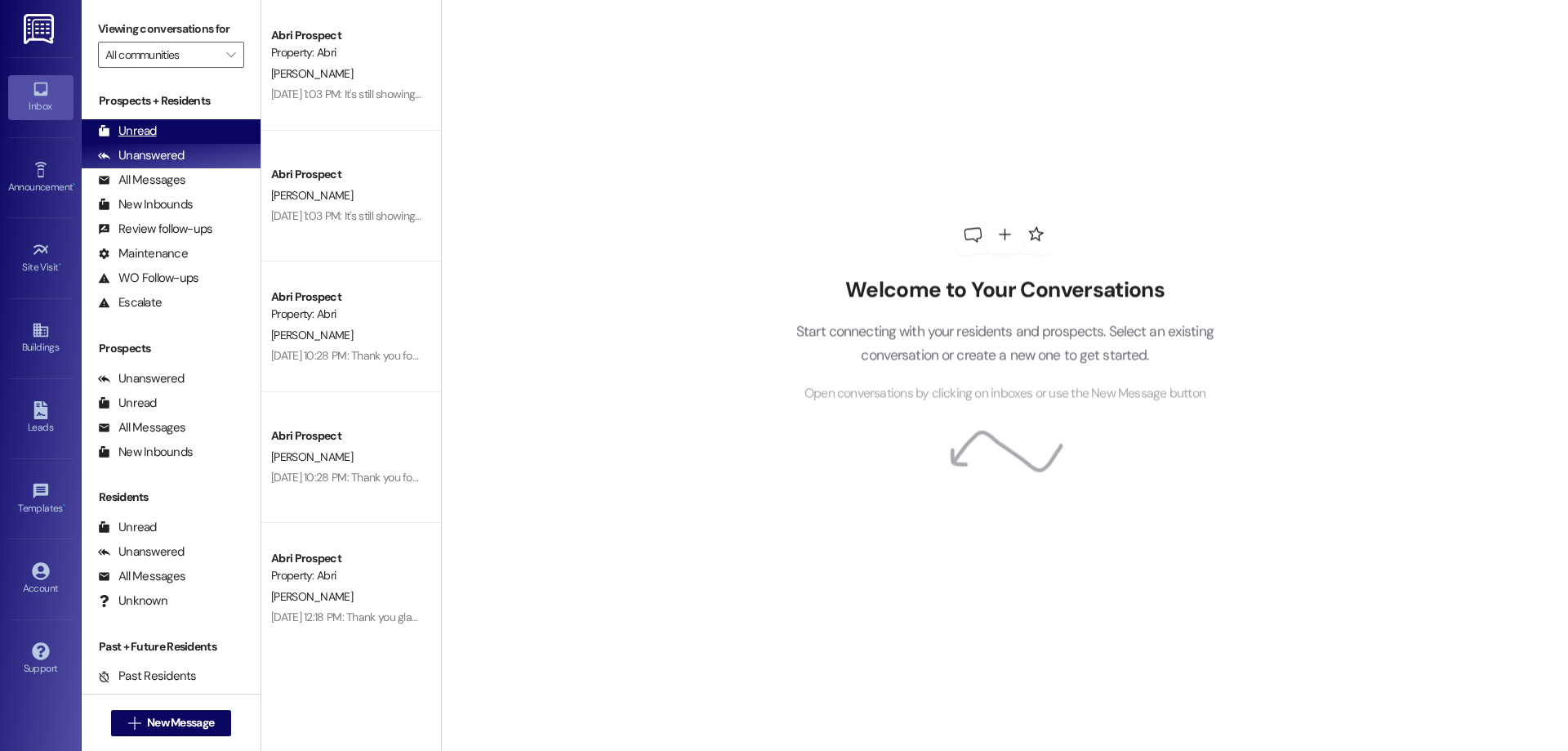
click at [152, 140] on div "Unread (0)" at bounding box center [171, 131] width 179 height 24
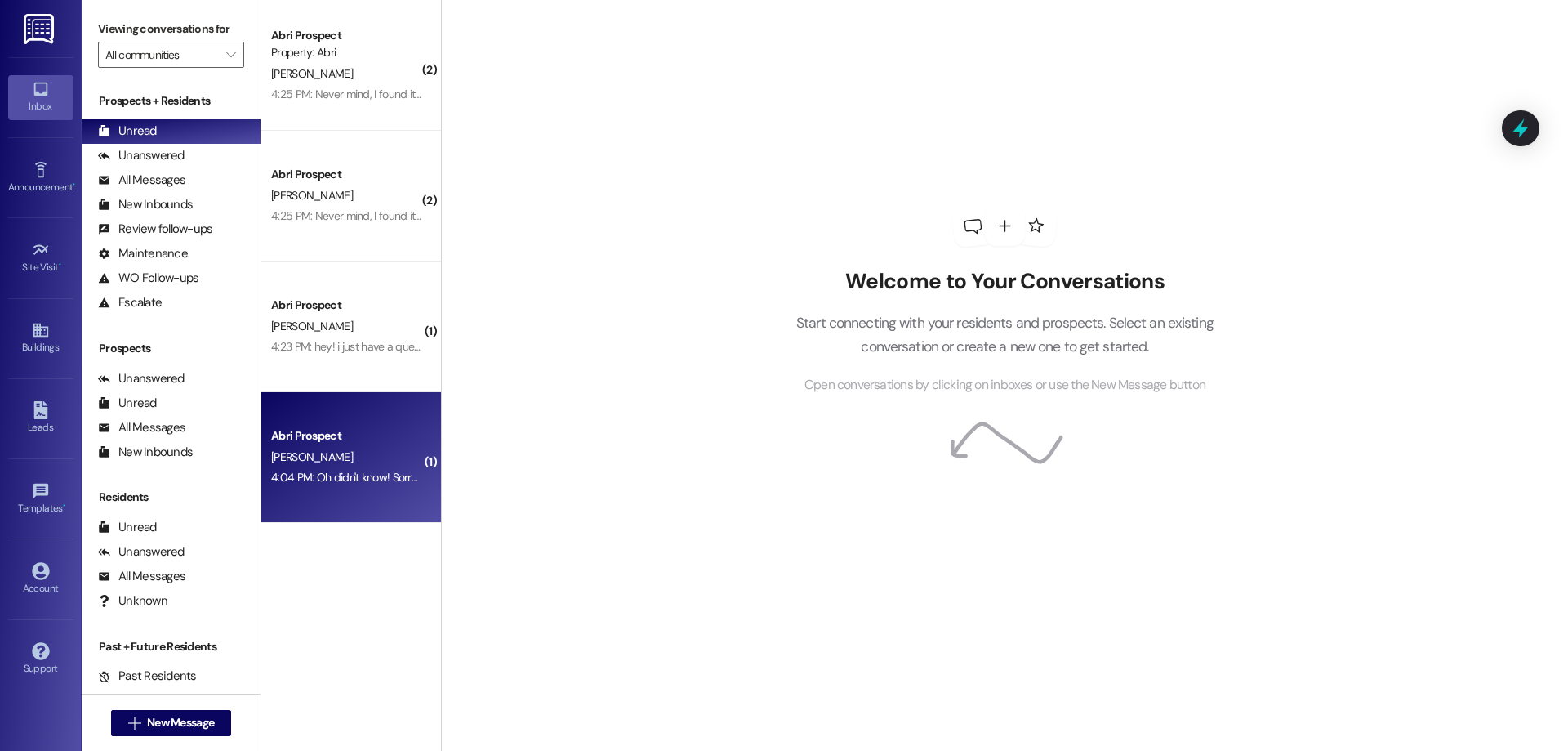
click at [346, 481] on div "4:04 PM: Oh didn't know! Sorry about that! 4:04 PM: Oh didn't know! Sorry about…" at bounding box center [372, 477] width 202 height 15
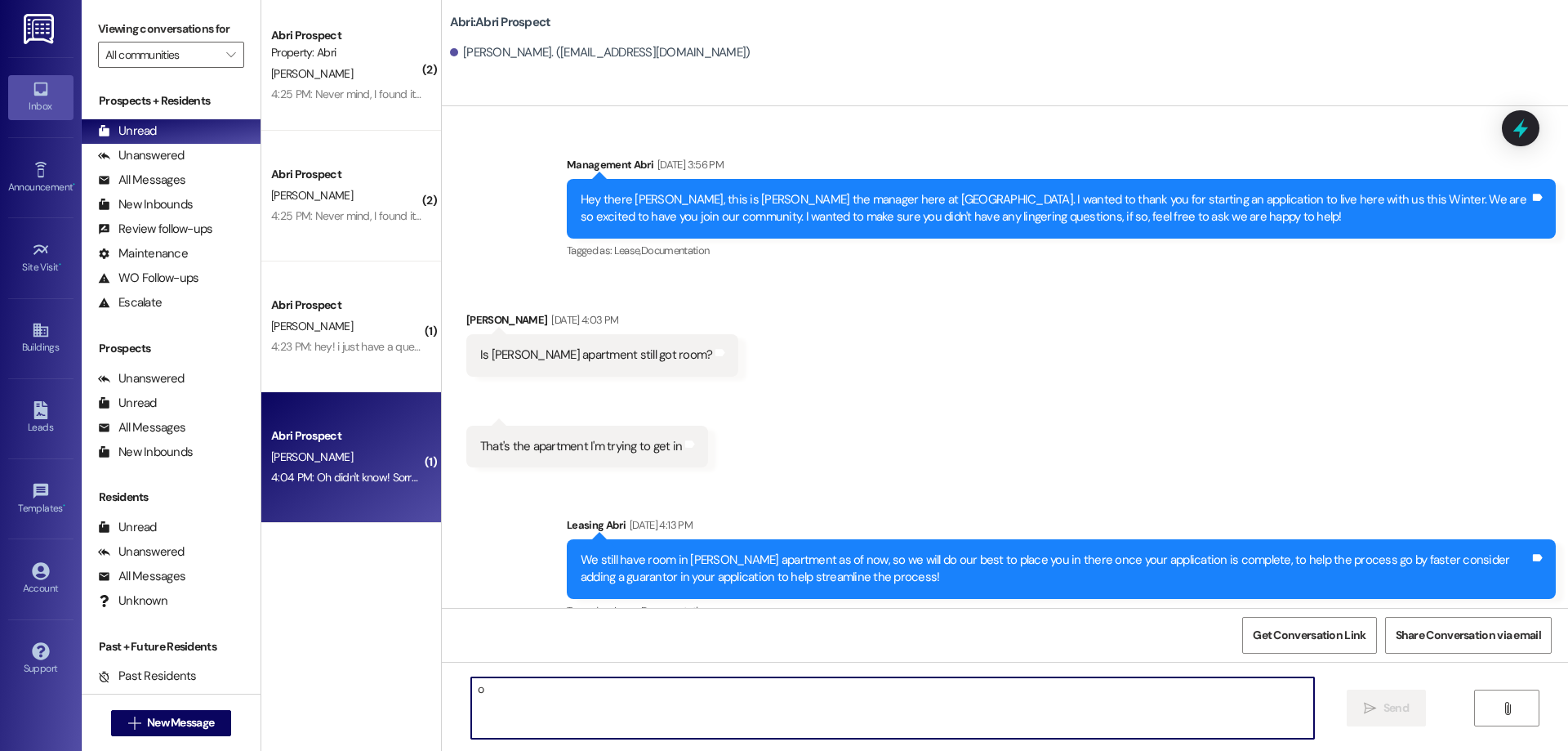
scroll to position [61255, 0]
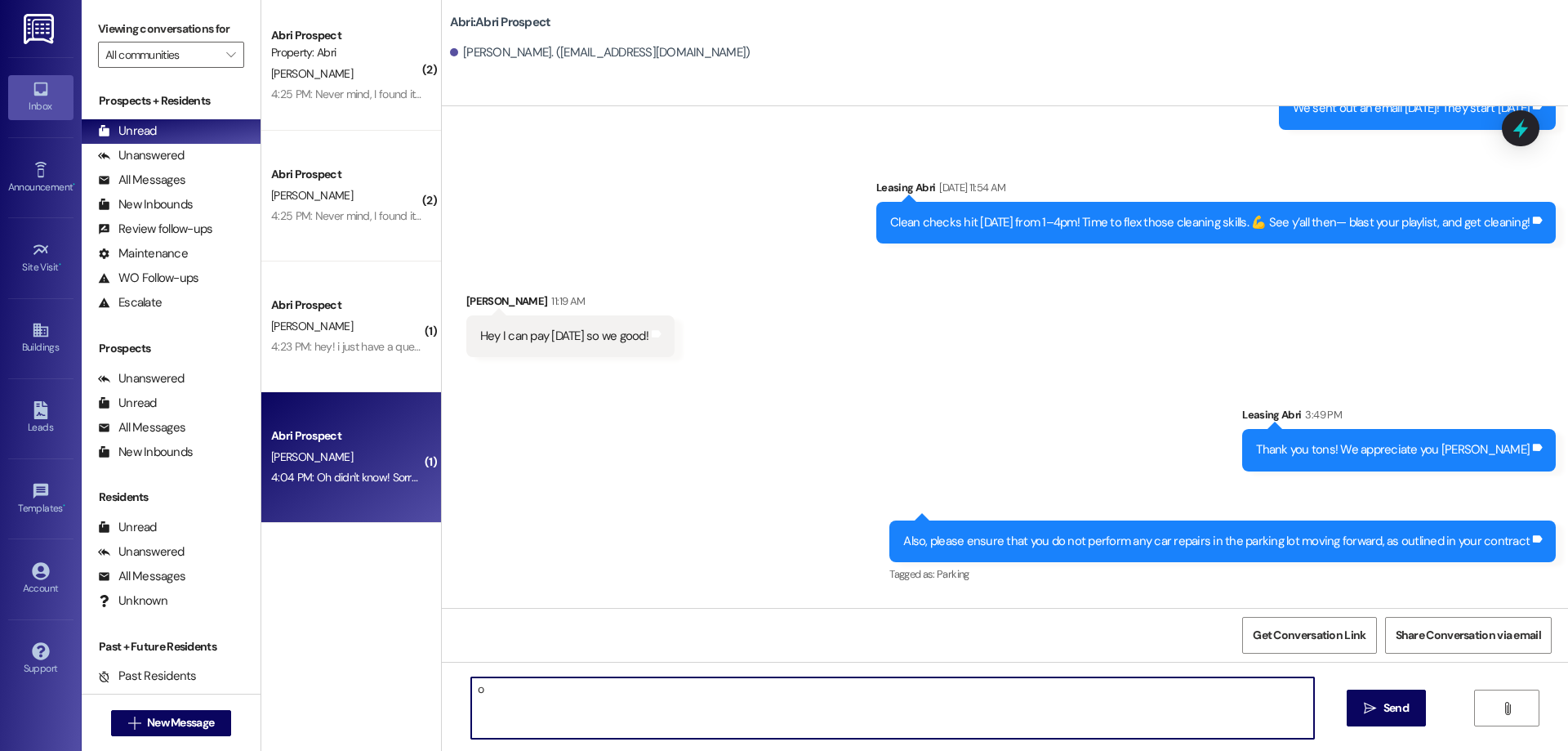
type textarea "o"
type textarea "No worries! Thanks so much"
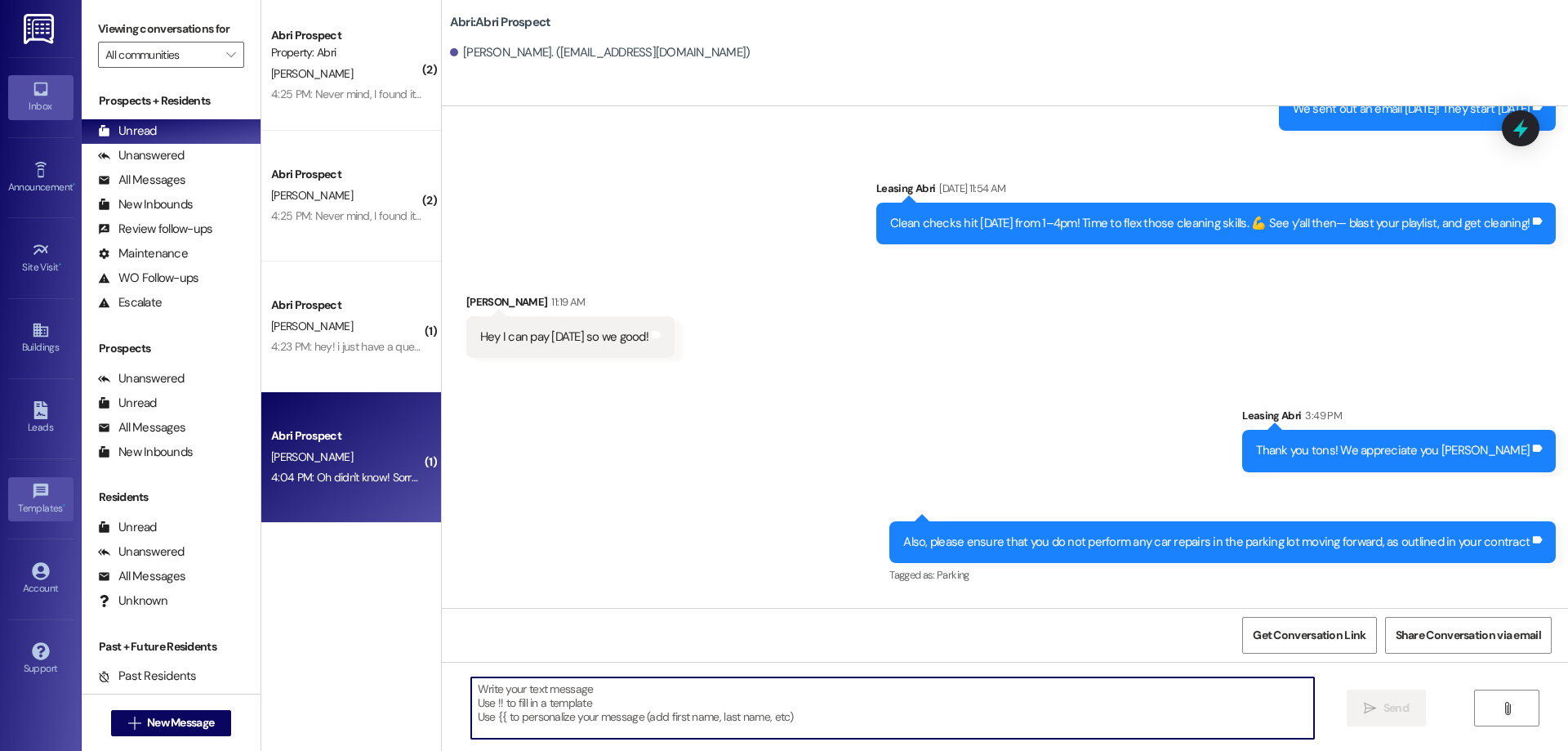
click at [44, 487] on icon at bounding box center [41, 491] width 18 height 18
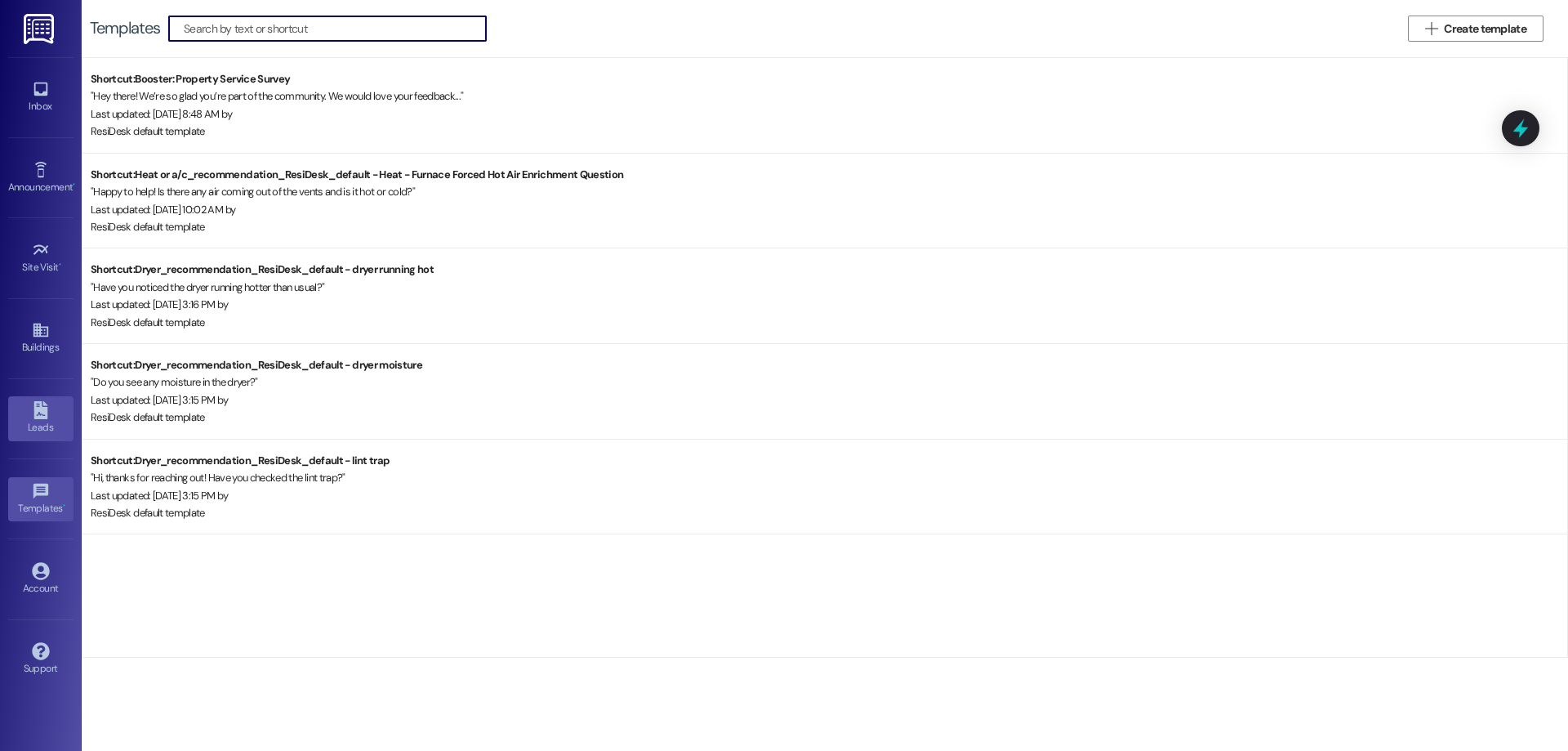
click at [48, 414] on icon at bounding box center [41, 410] width 18 height 18
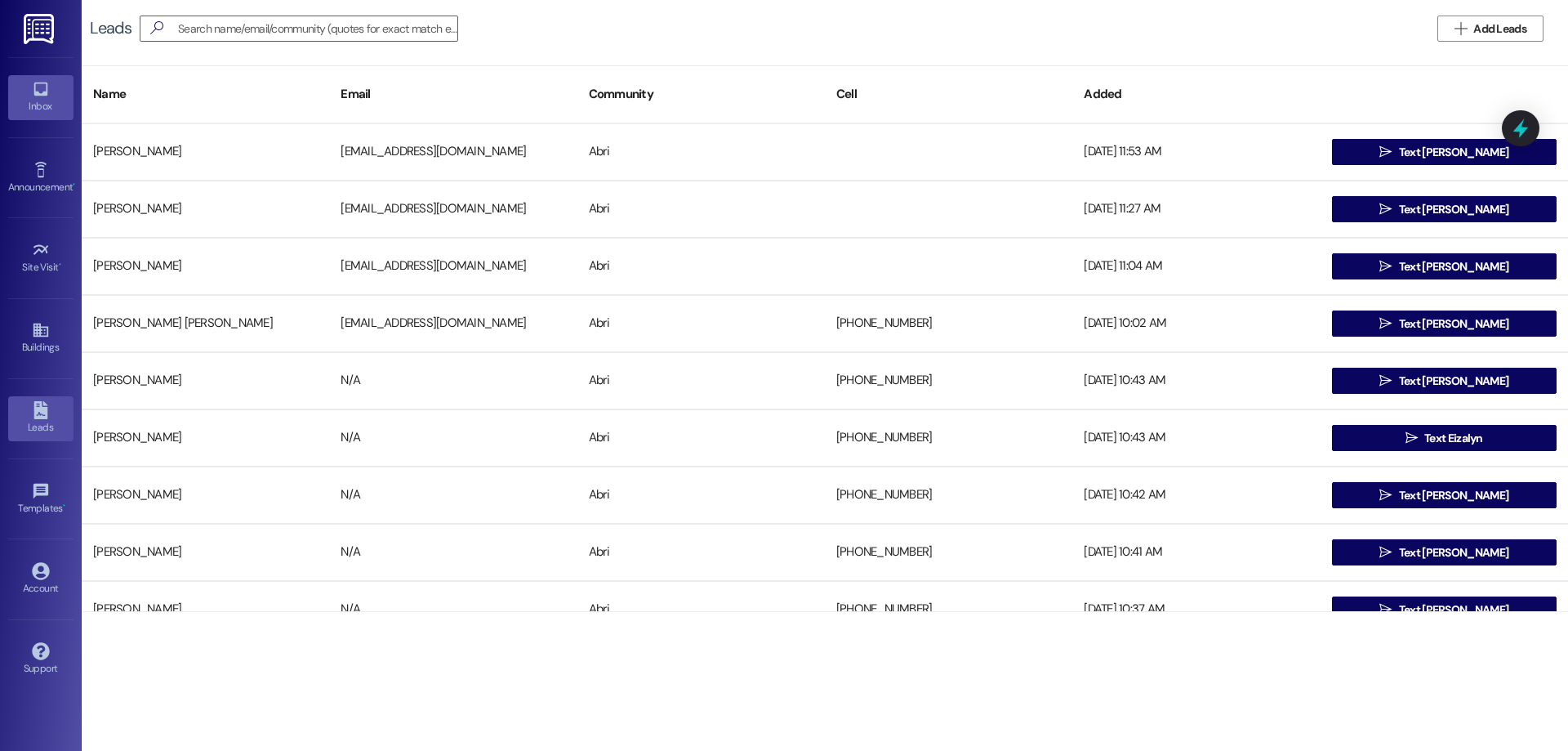
click at [45, 95] on icon at bounding box center [41, 89] width 18 height 18
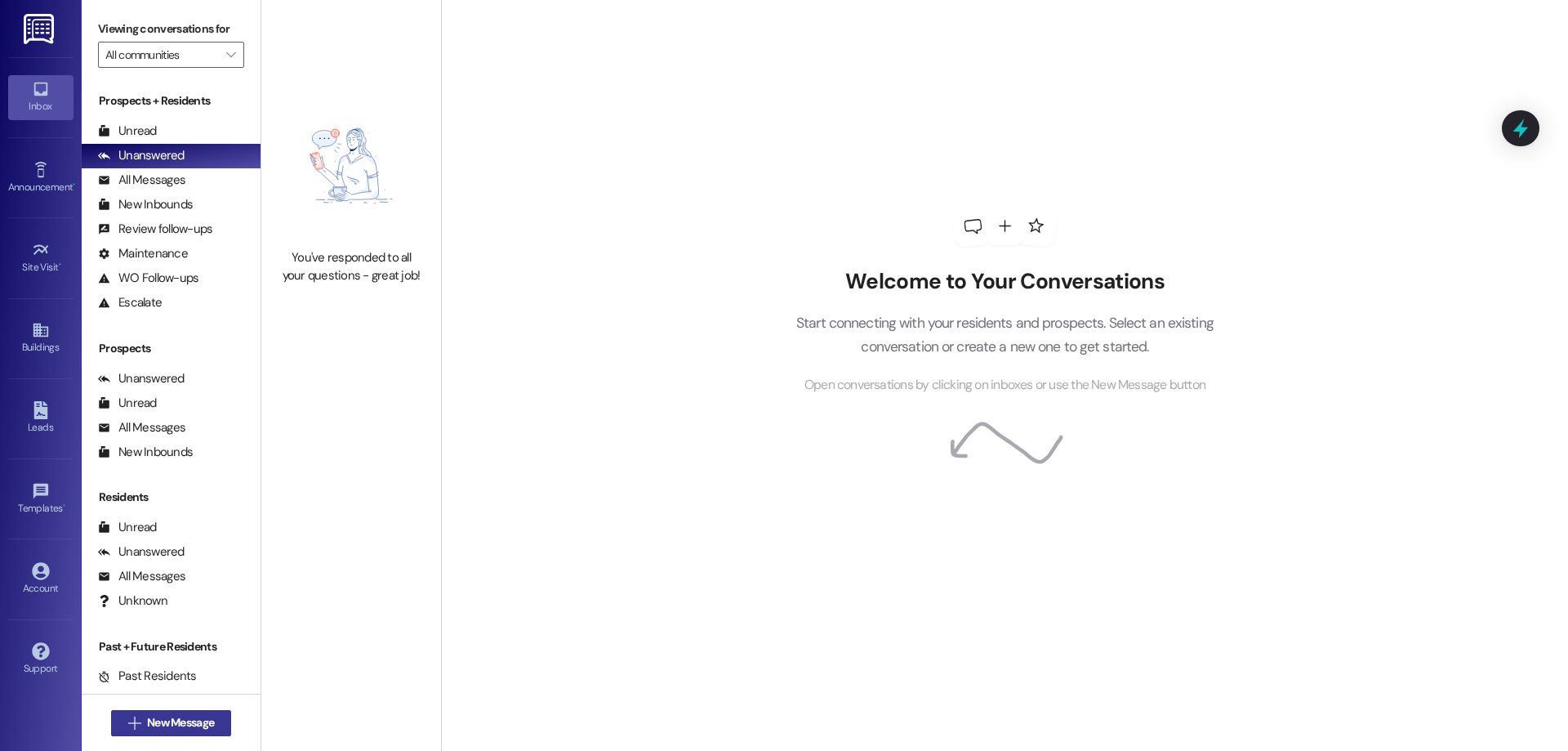
click at [185, 718] on span "New Message" at bounding box center [180, 723] width 67 height 18
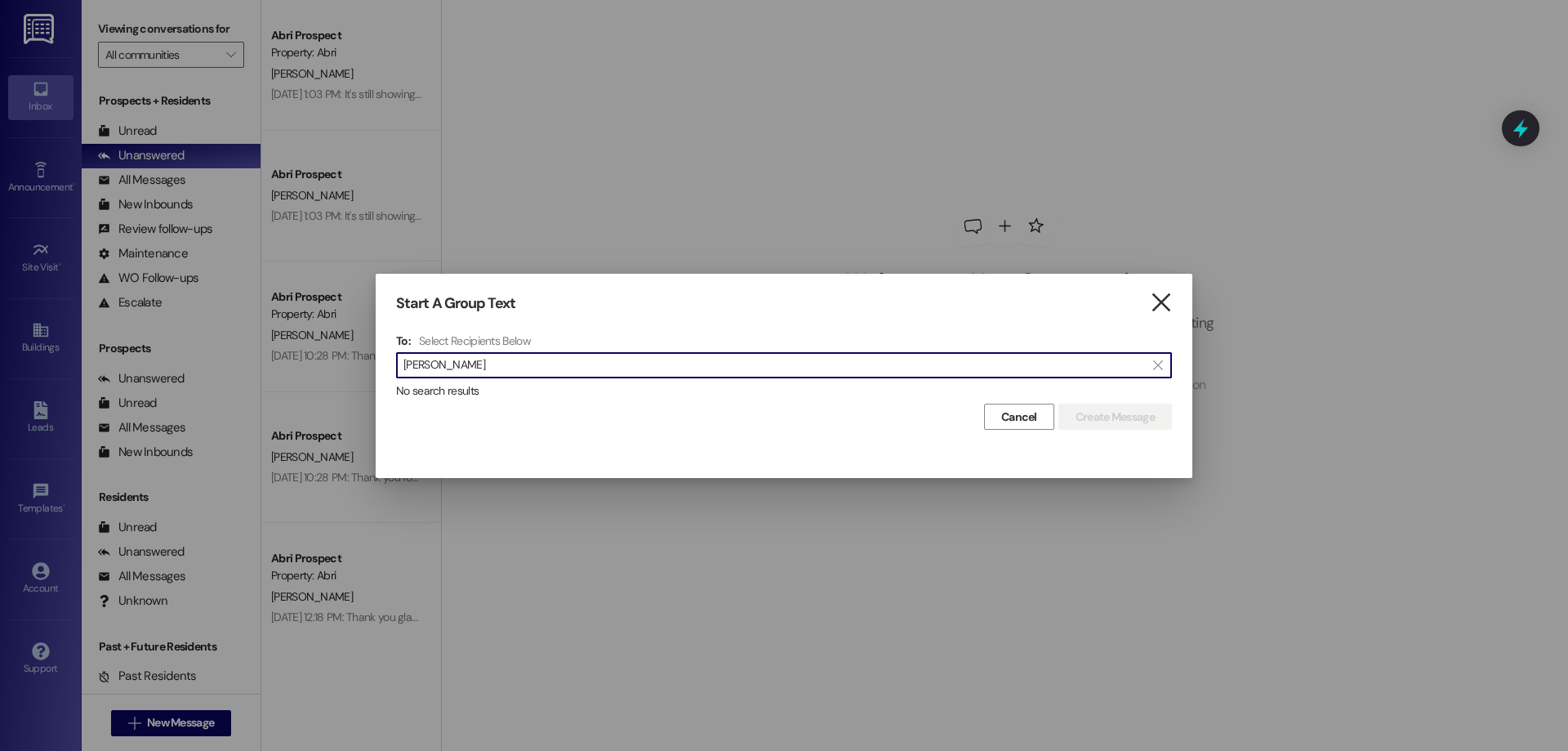
type input "[PERSON_NAME]"
click at [1167, 299] on div "Start A Group Text  To: Select Recipients Below  [PERSON_NAME]  No search re…" at bounding box center [784, 363] width 817 height 177
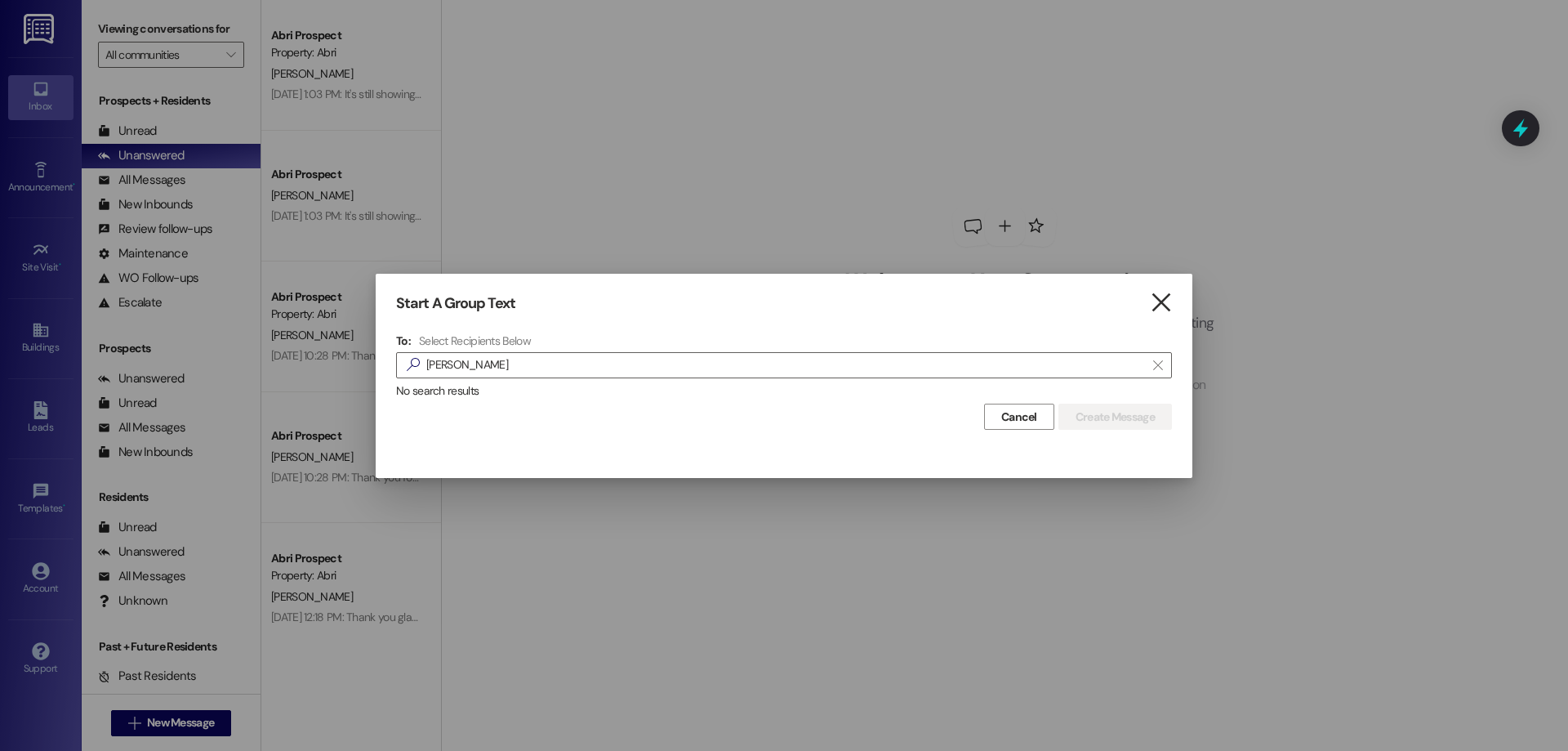
click at [1165, 299] on icon "" at bounding box center [1161, 302] width 22 height 18
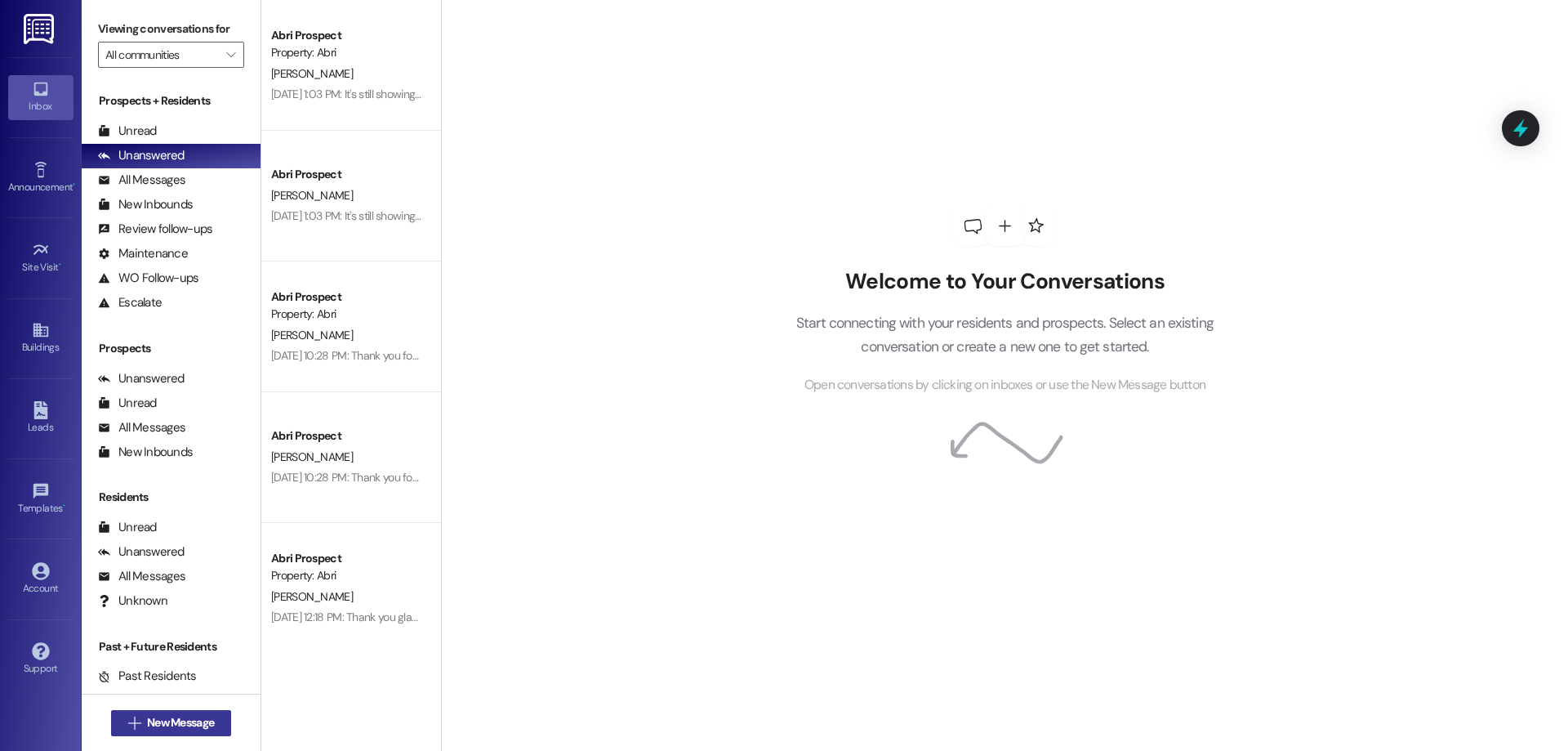
click at [185, 717] on span "New Message" at bounding box center [180, 723] width 67 height 18
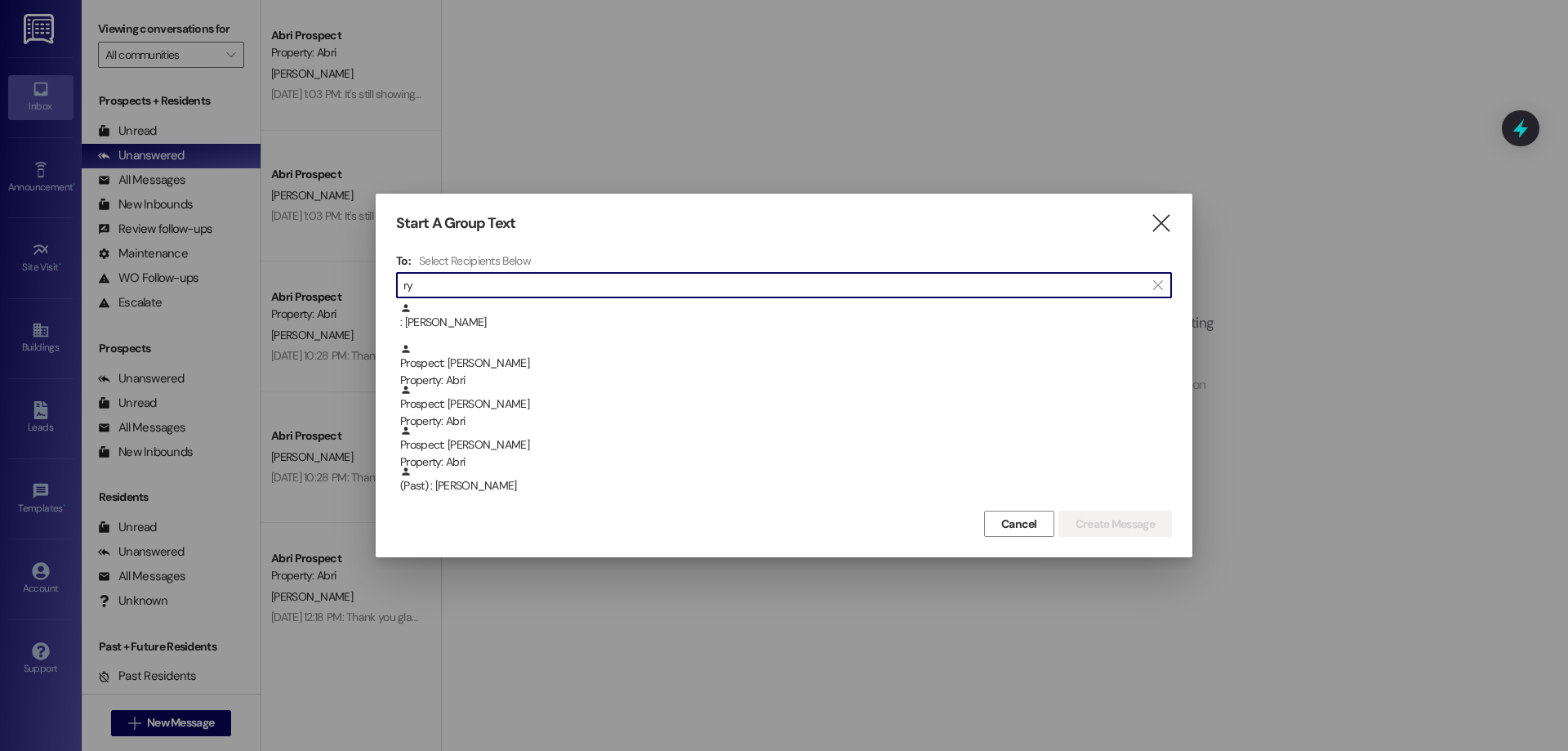
type input "r"
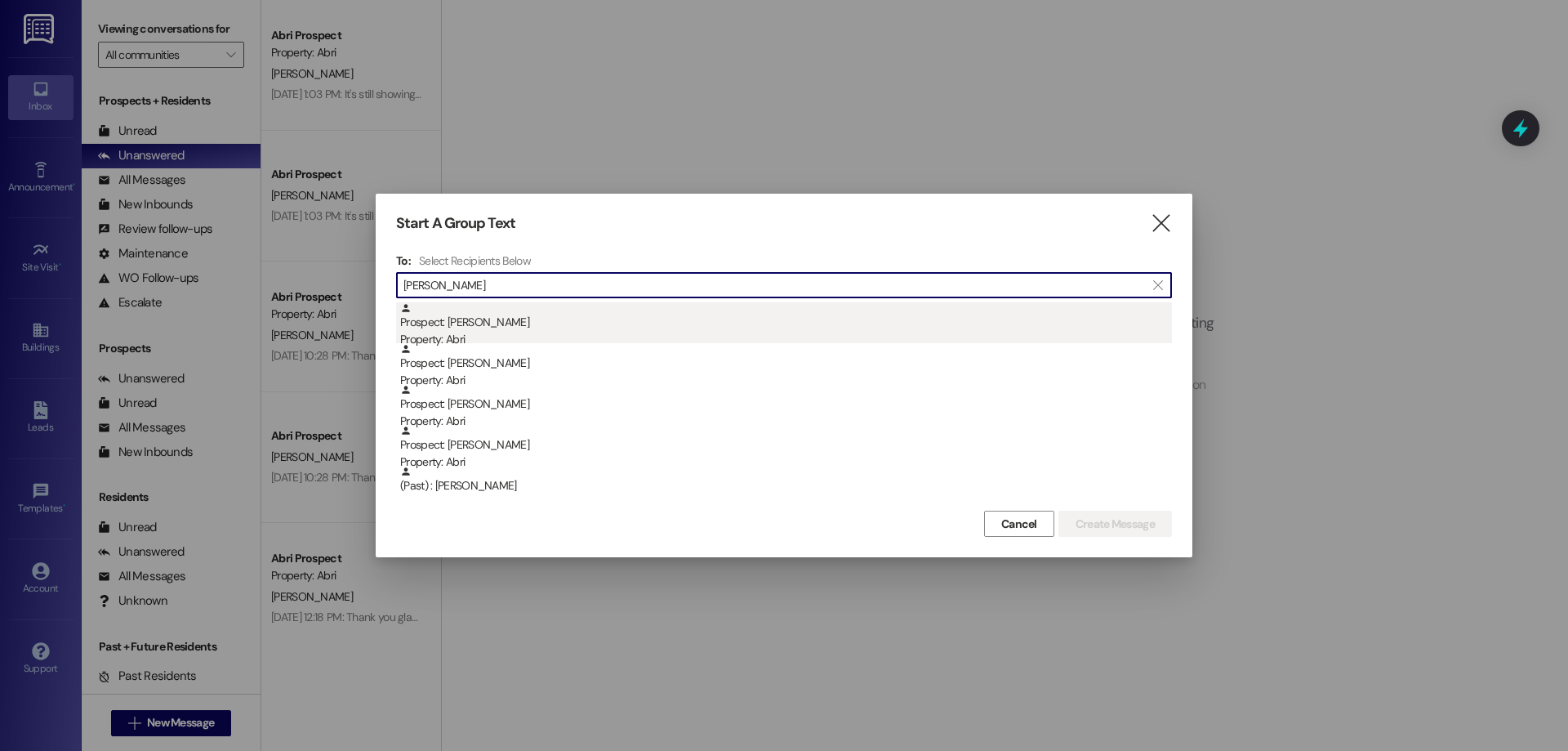
type input "[PERSON_NAME]"
click at [609, 327] on div "Prospect: [PERSON_NAME] Property: Abri" at bounding box center [786, 326] width 771 height 47
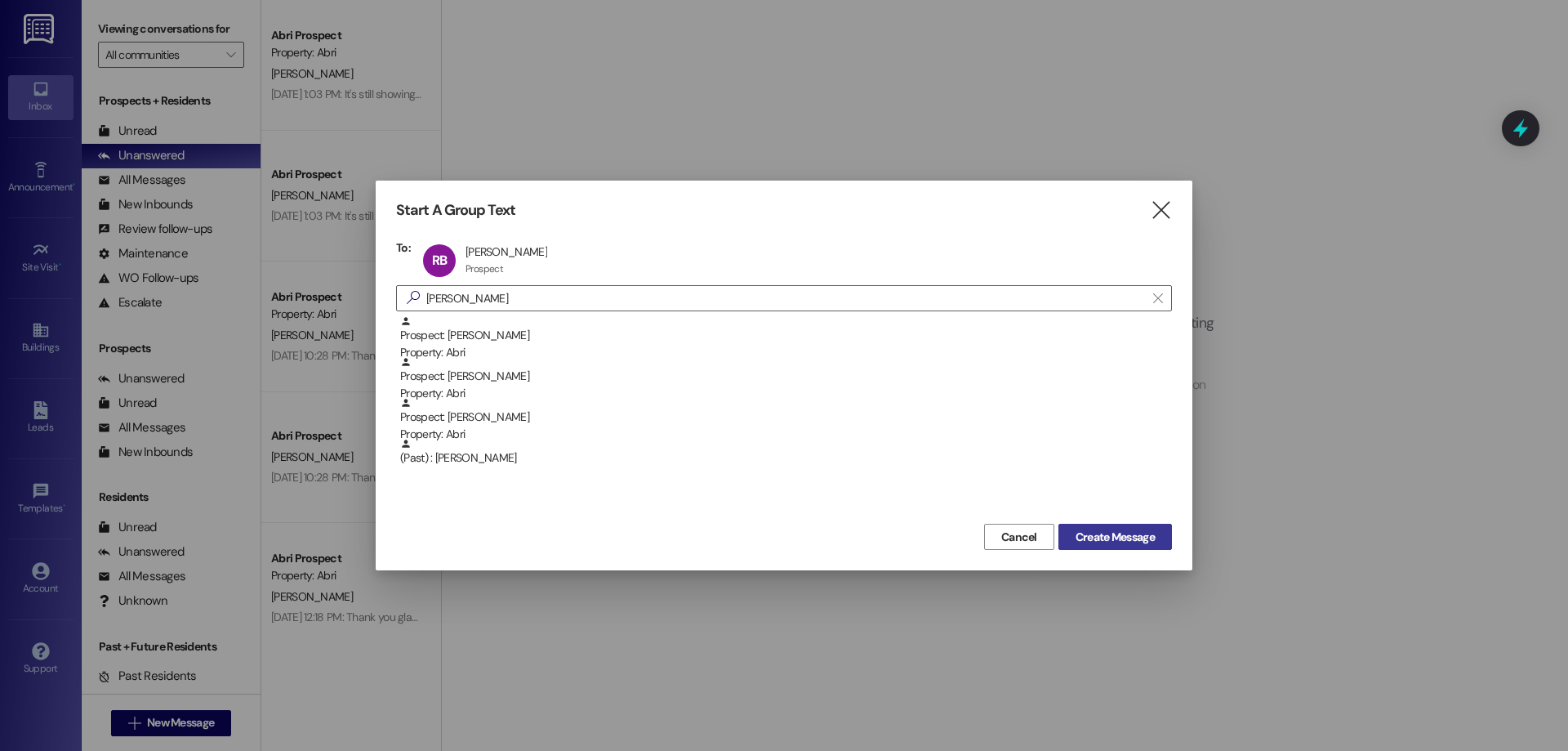
click at [1100, 536] on span "Create Message" at bounding box center [1115, 537] width 79 height 18
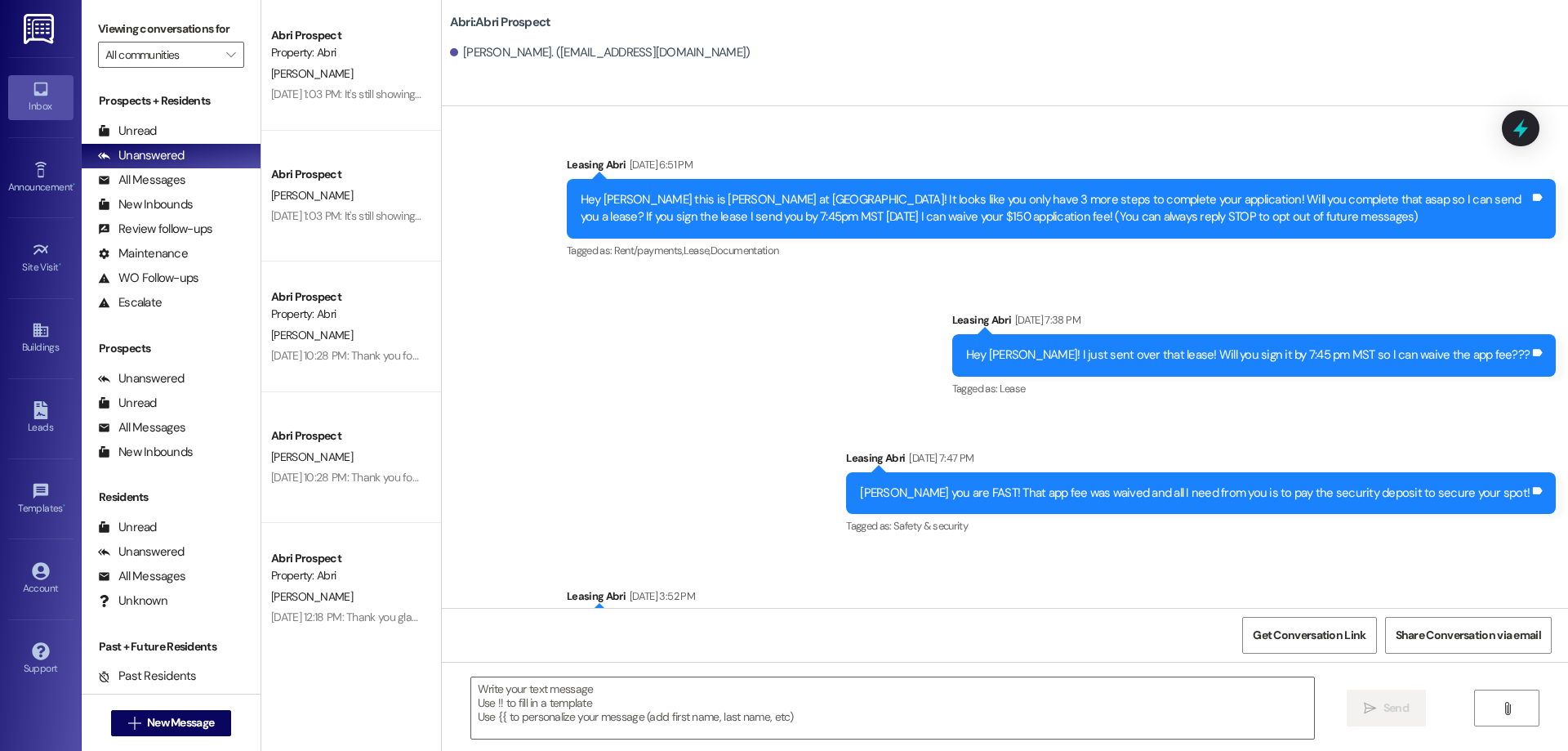
scroll to position [1946, 0]
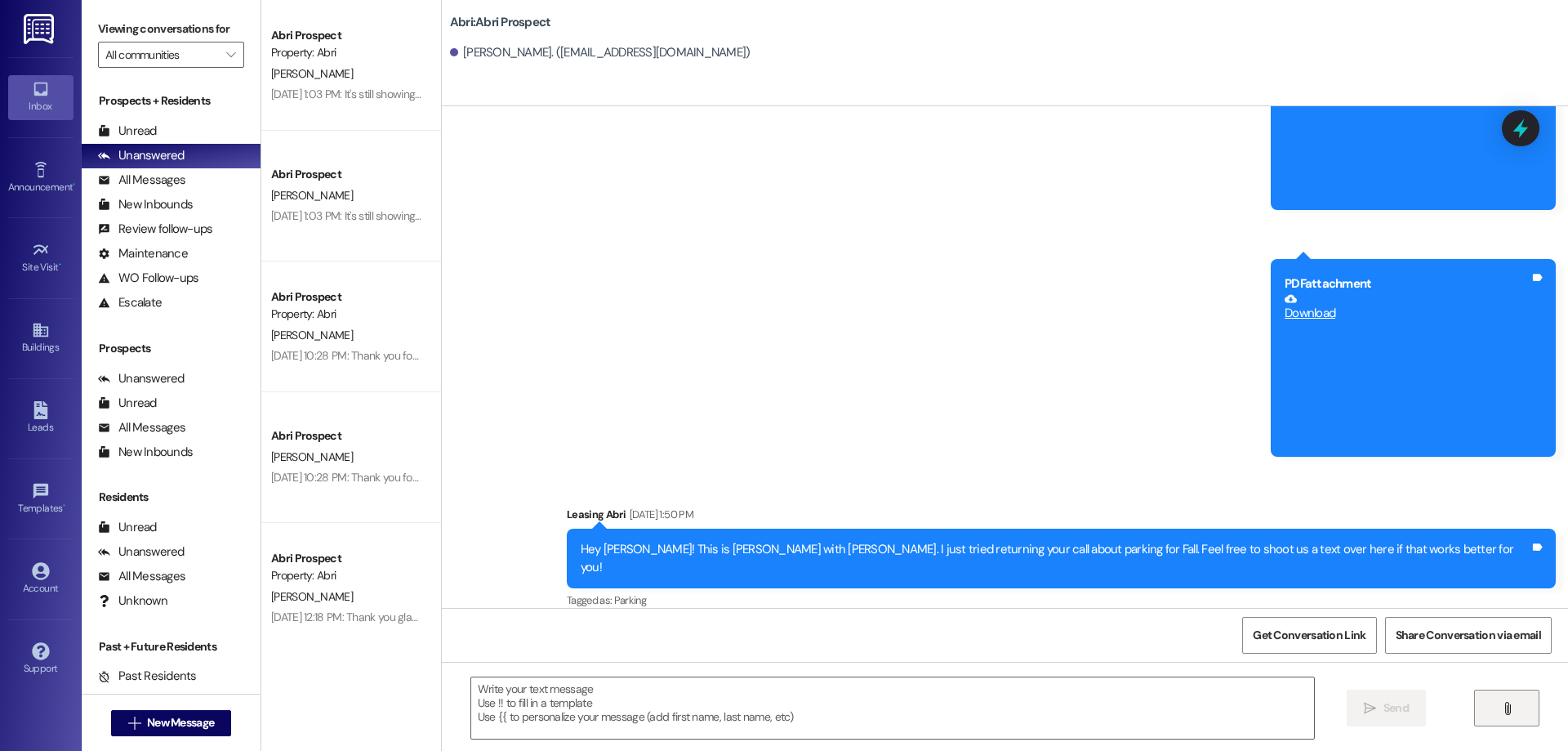
click at [1483, 720] on button "" at bounding box center [1506, 708] width 65 height 37
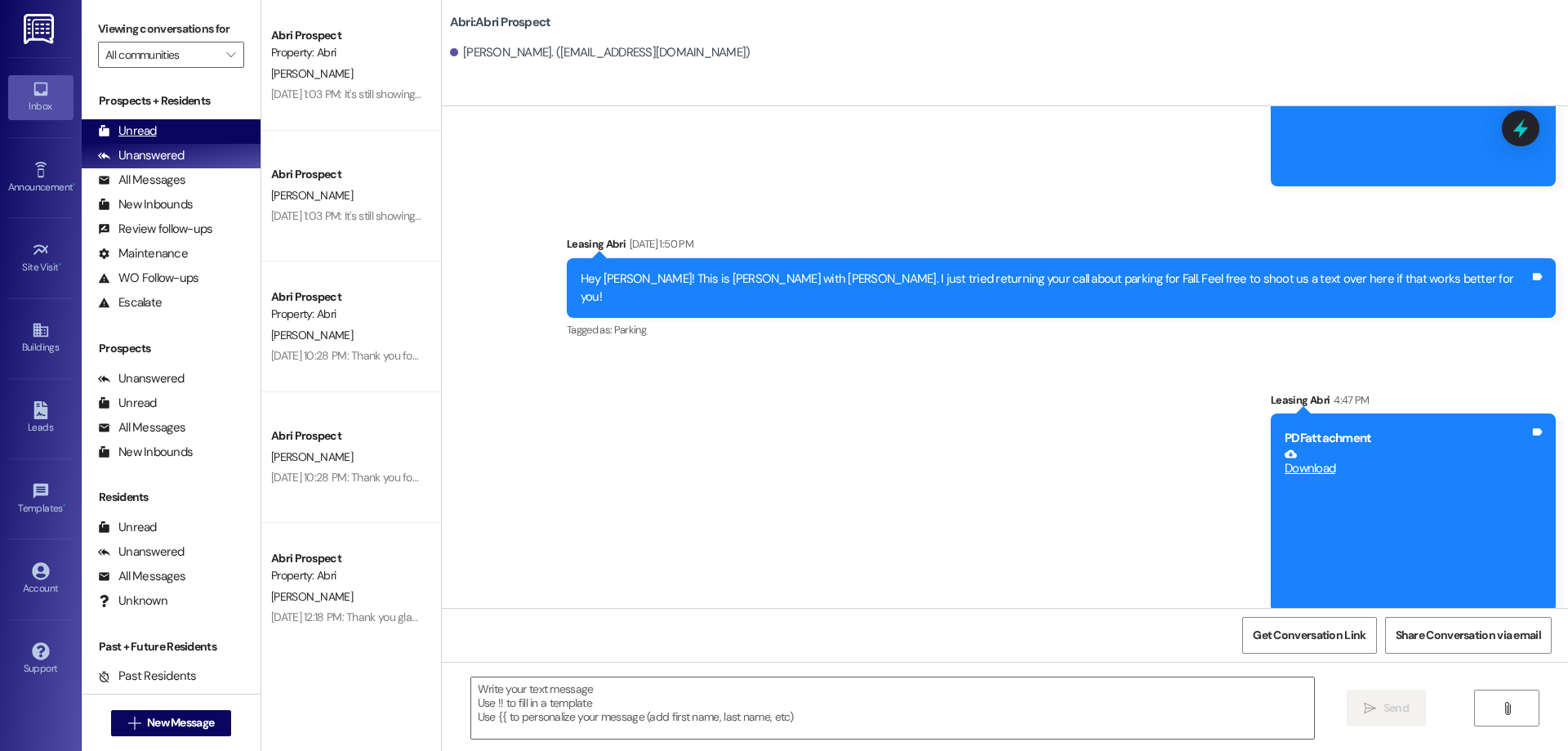
click at [134, 127] on div "Unread" at bounding box center [127, 131] width 58 height 18
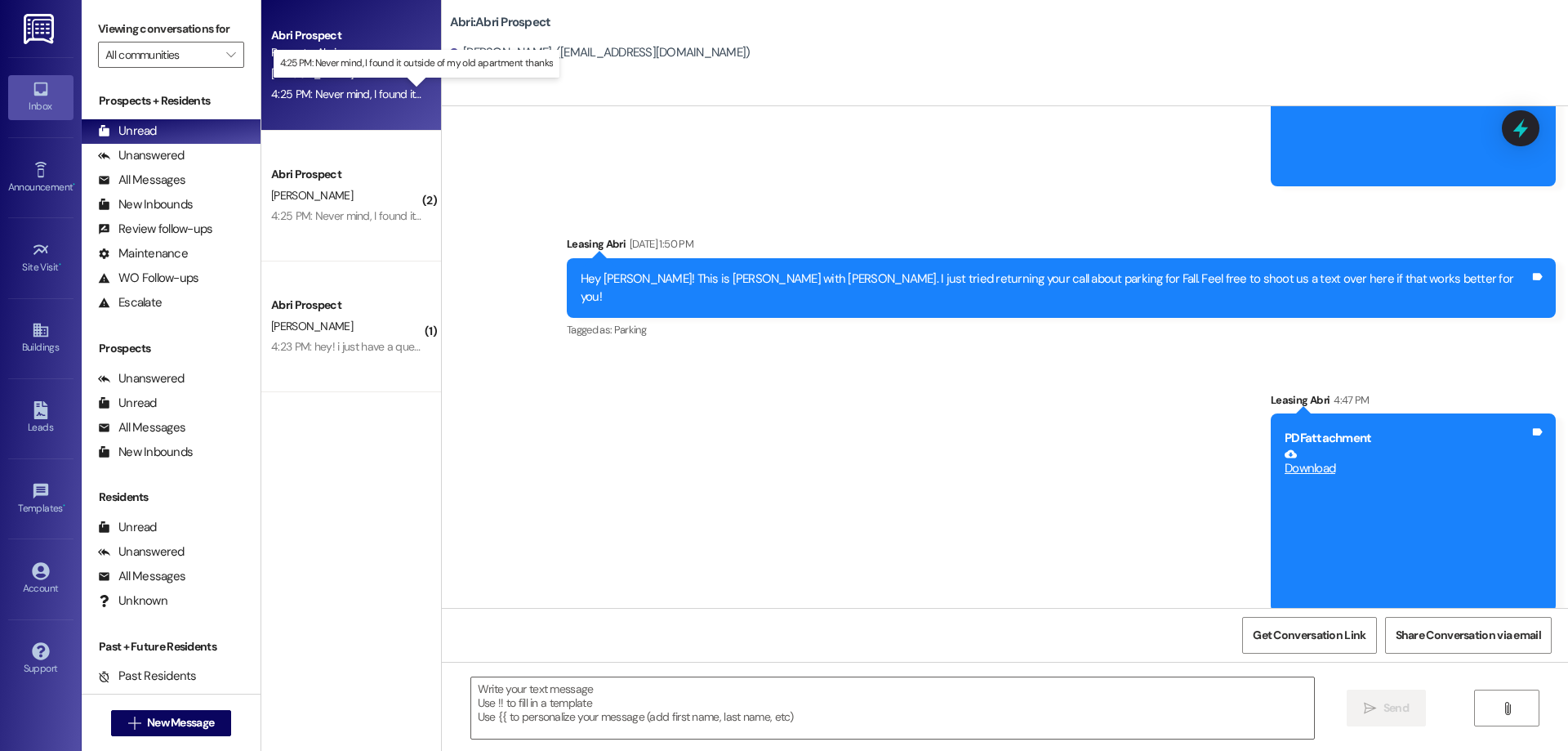
click at [317, 93] on div "4:25 PM: Never mind, I found it outside of my old apartment thanks 4:25 PM: Nev…" at bounding box center [429, 94] width 316 height 15
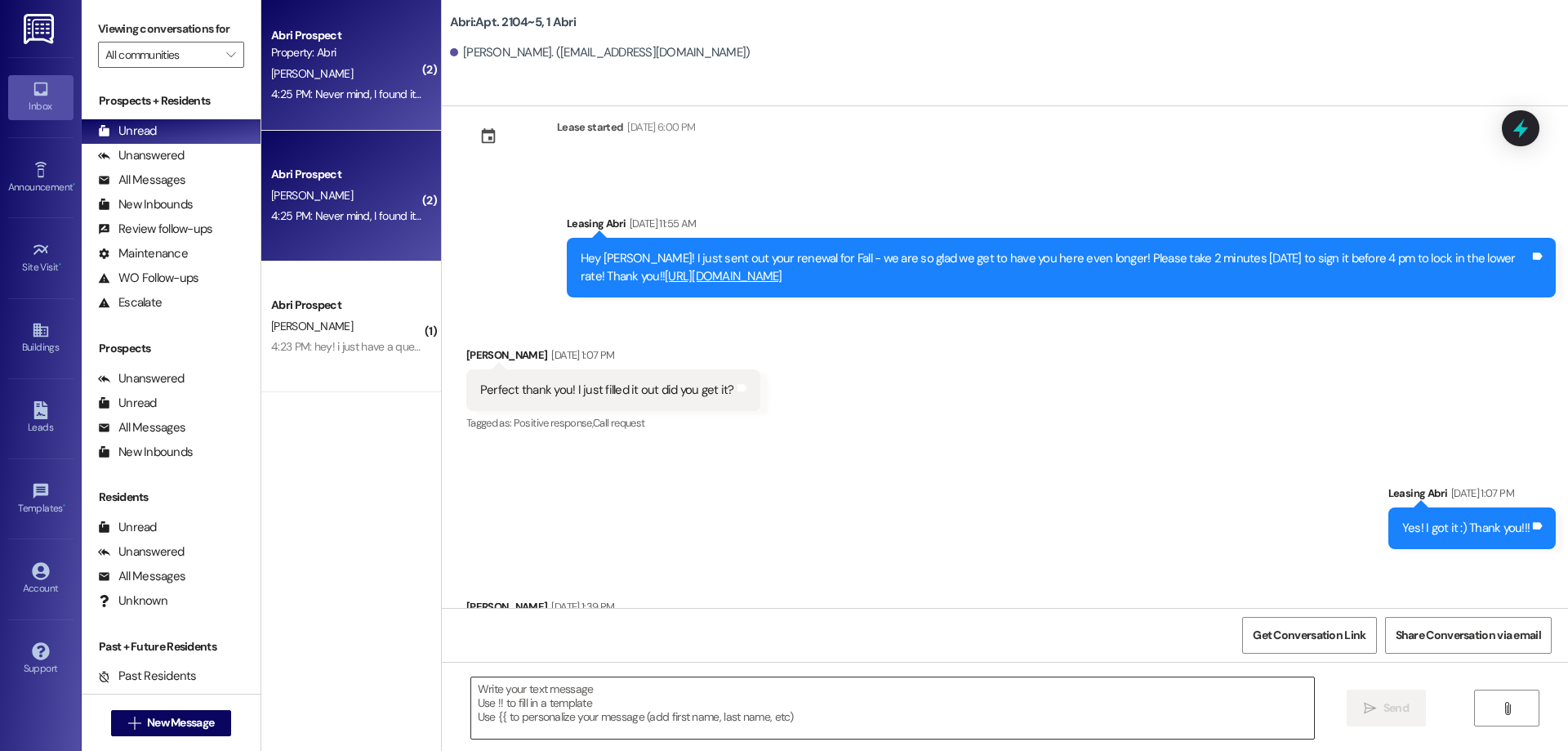
click at [665, 723] on textarea at bounding box center [892, 708] width 842 height 61
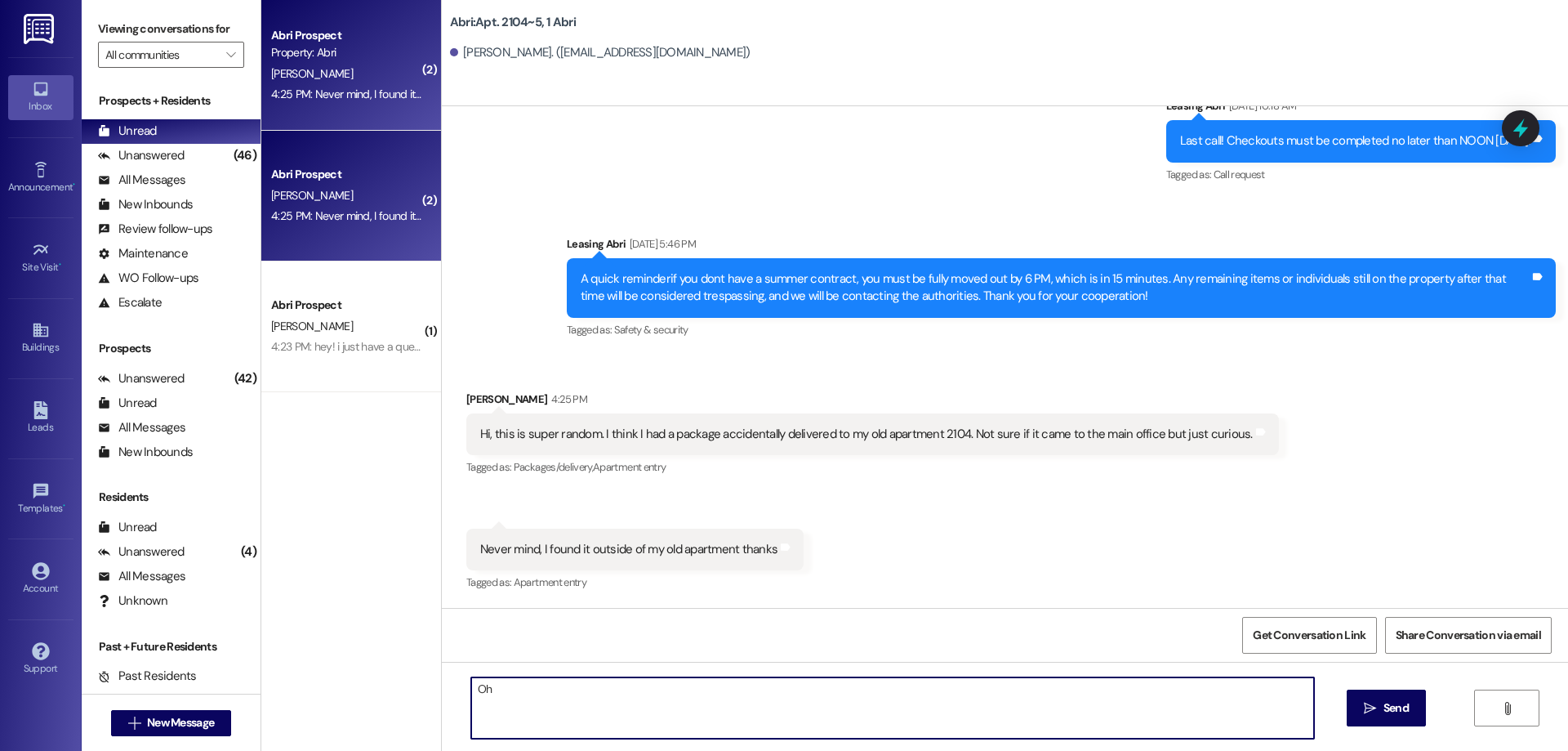
type textarea "O"
type textarea "Glad you got your package :) Sorry we weren't in to reply"
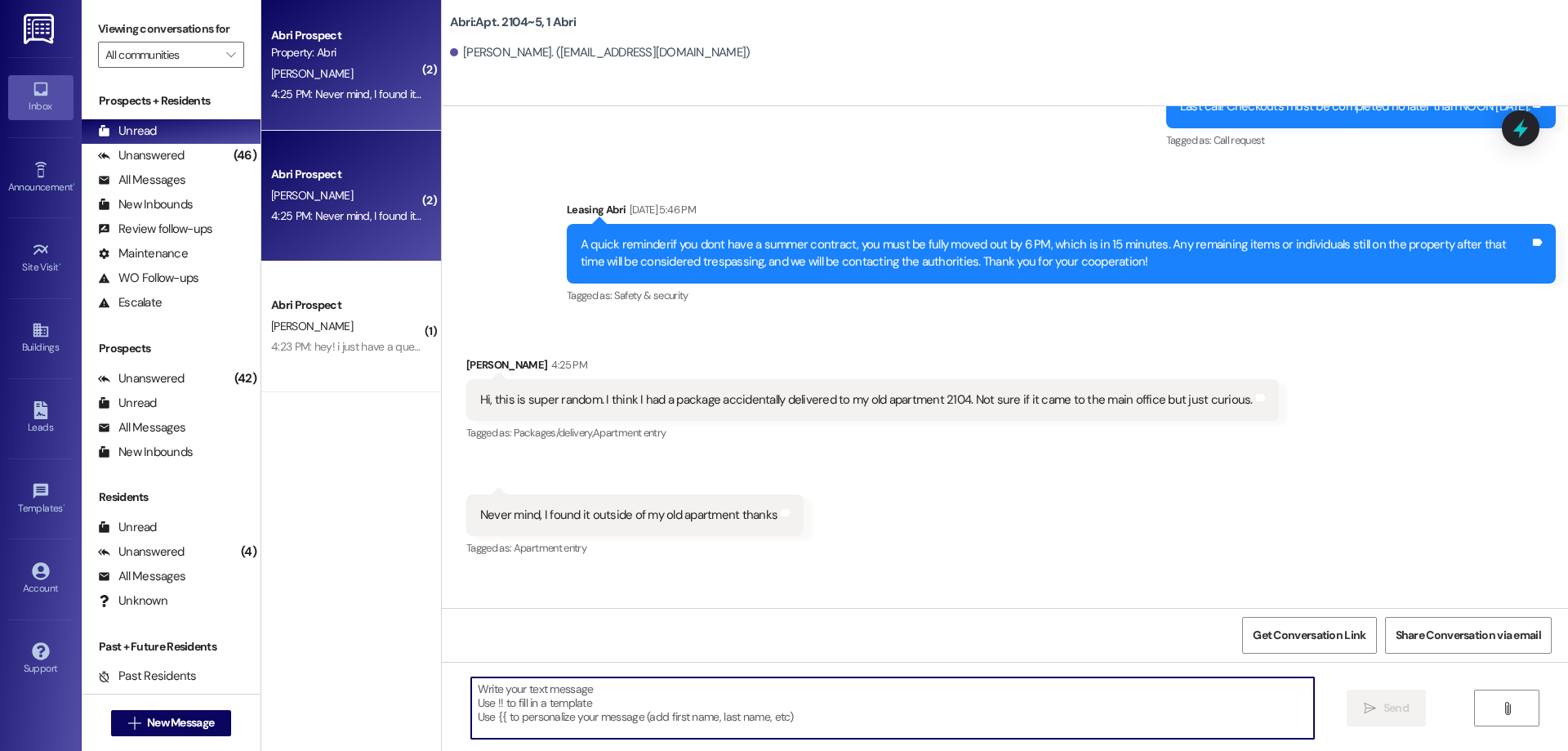
scroll to position [12462, 0]
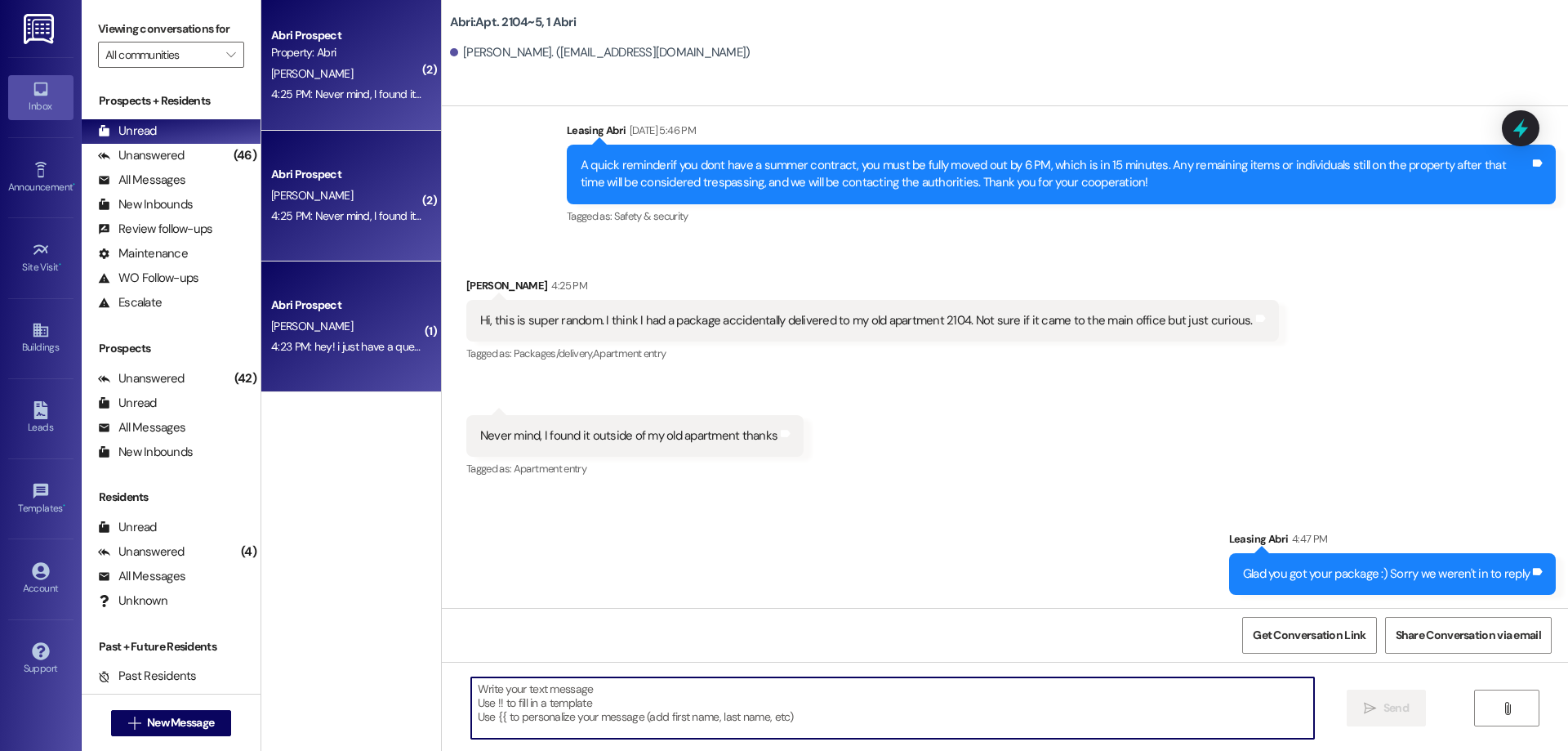
click at [391, 371] on div "Abri Prospect [PERSON_NAME] 4:23 PM: hey! i just have a question about one of t…" at bounding box center [351, 327] width 180 height 130
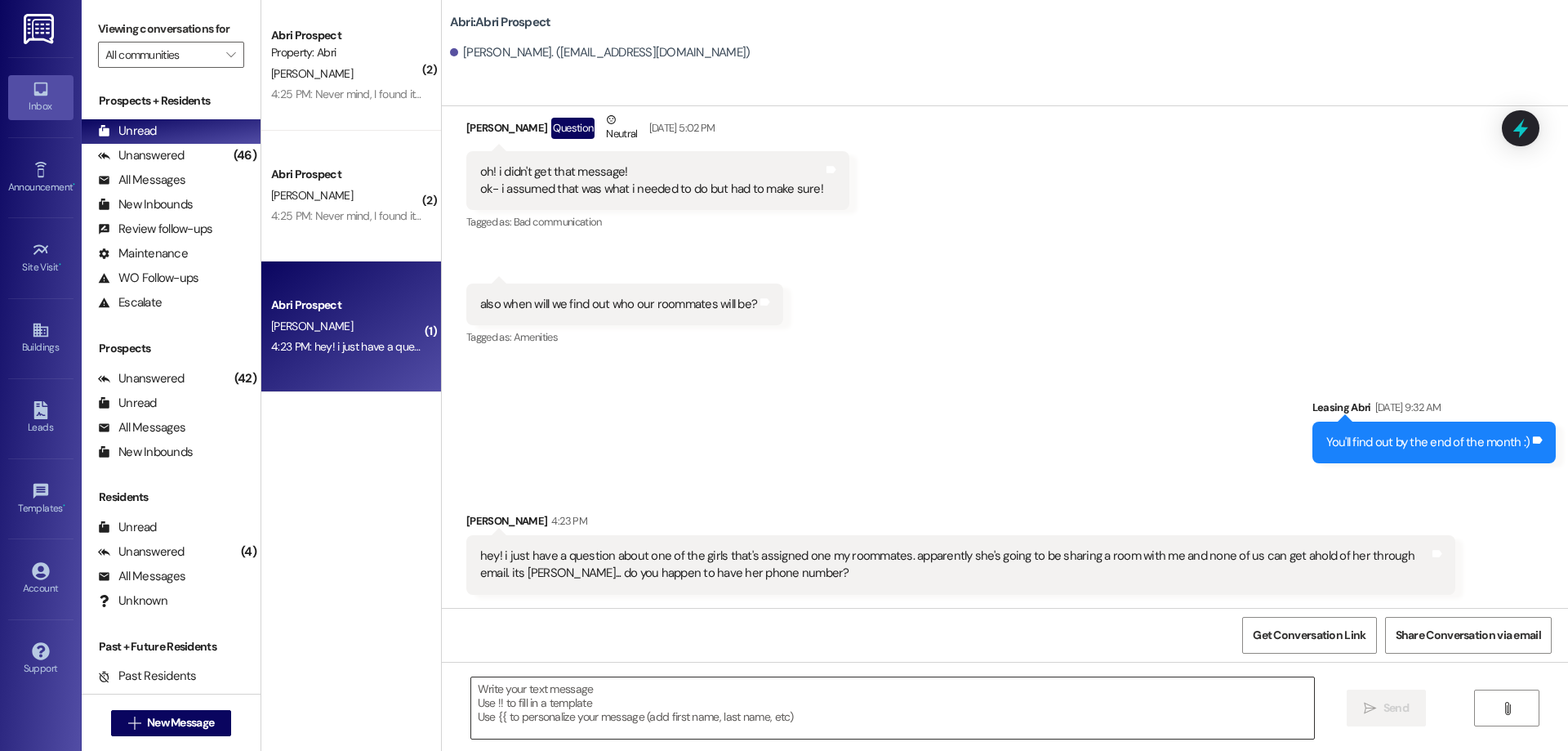
scroll to position [1949, 0]
click at [748, 707] on textarea at bounding box center [892, 708] width 842 height 61
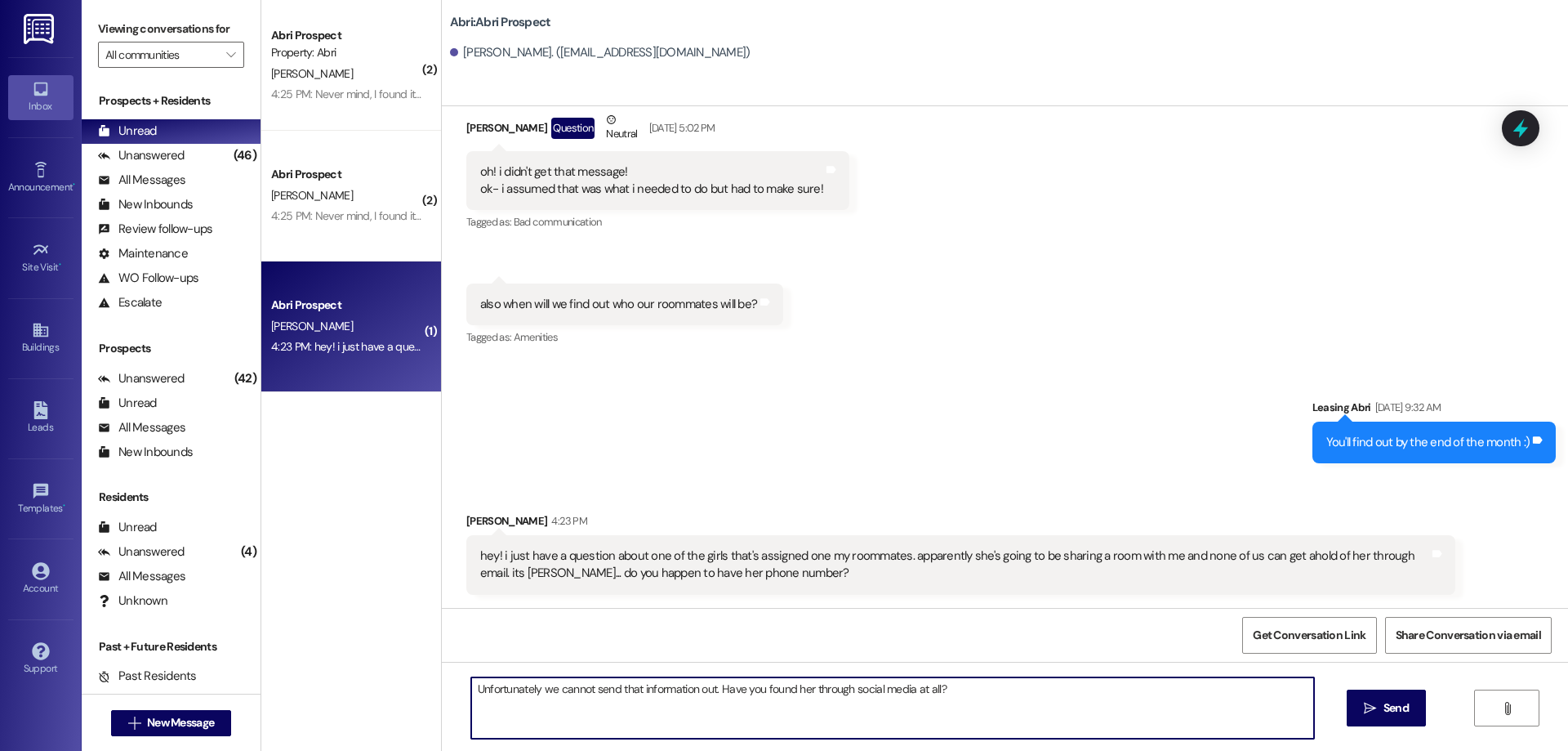
type textarea "Unfortunately we cannot send that information out. Have you found her through s…"
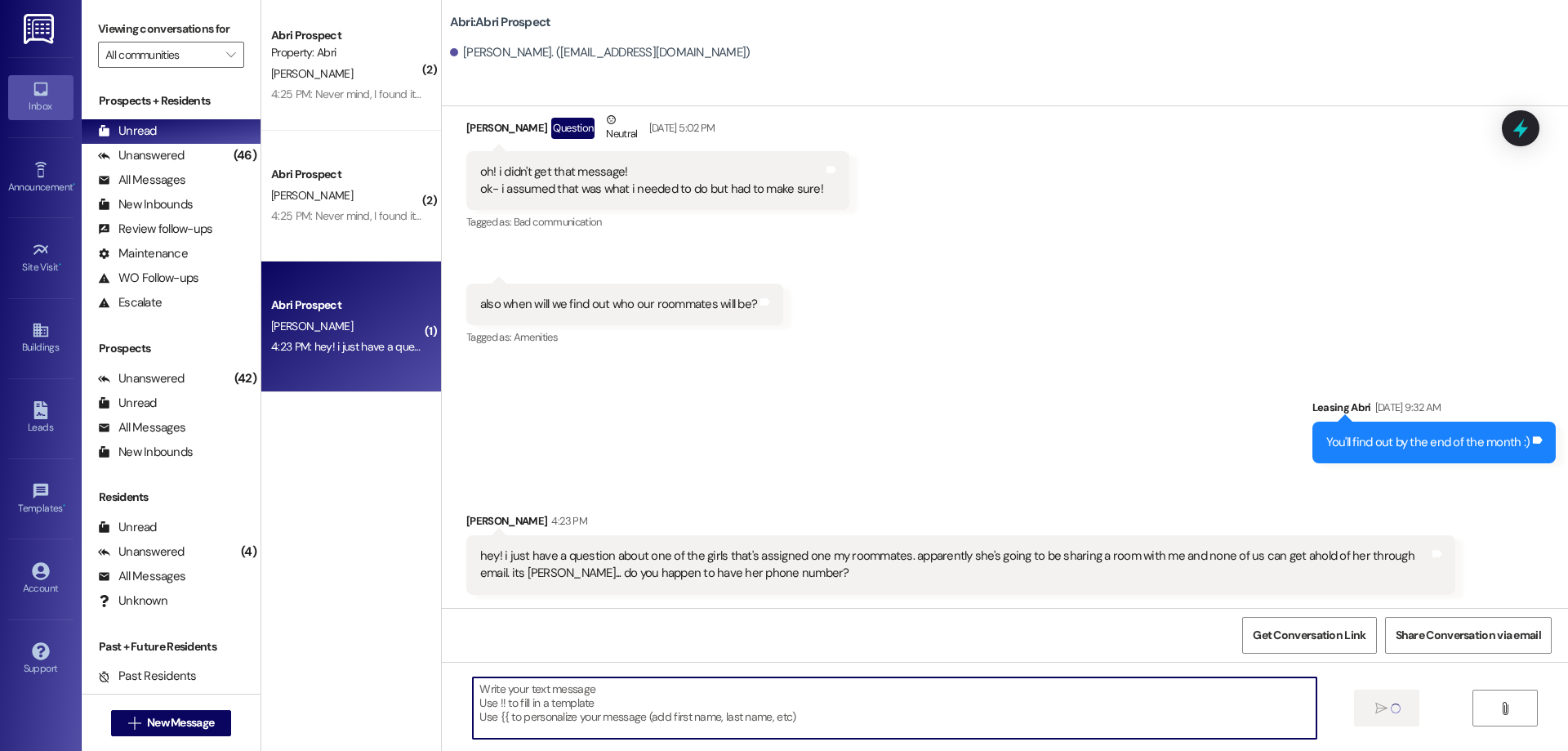
scroll to position [2063, 0]
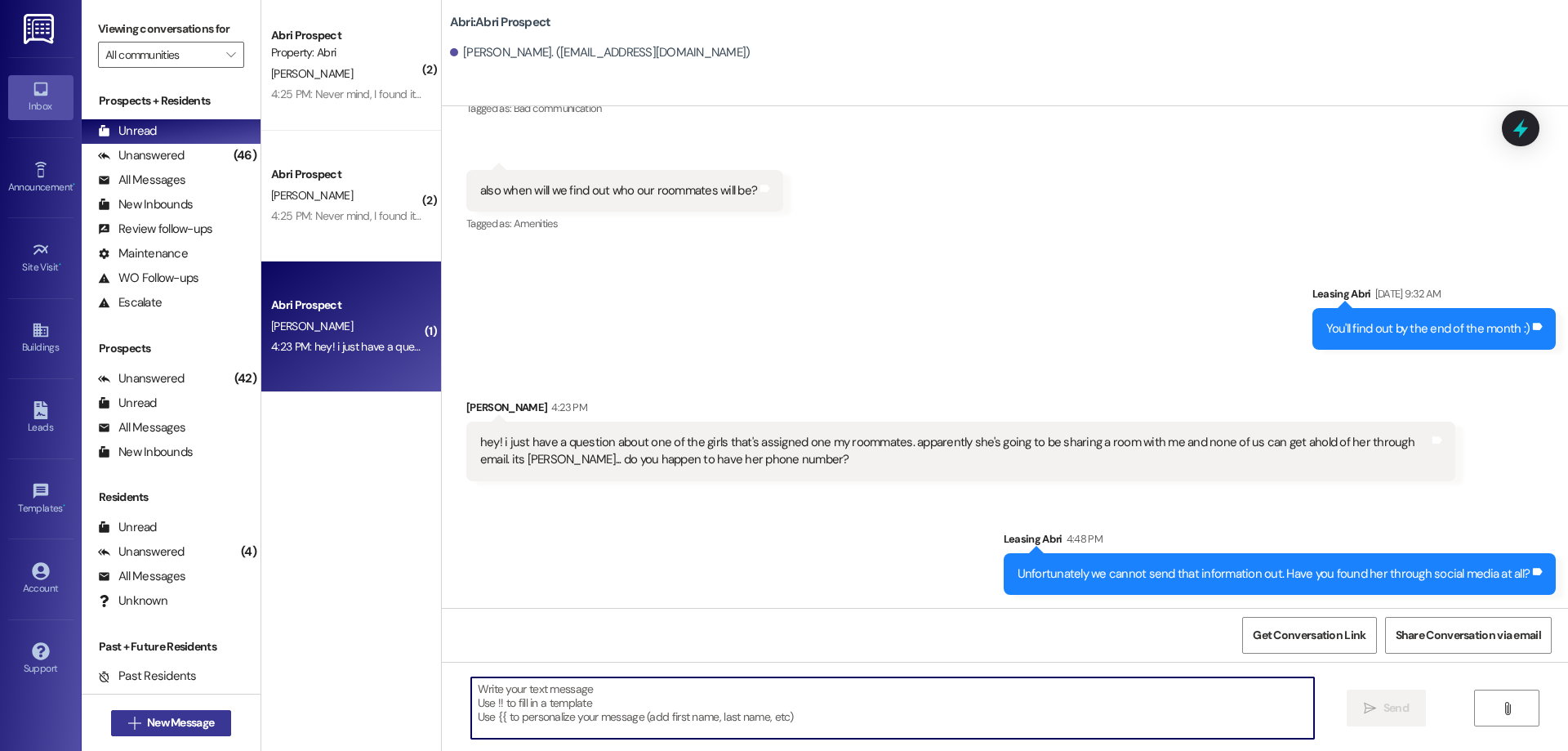
click at [205, 718] on span "New Message" at bounding box center [180, 723] width 67 height 18
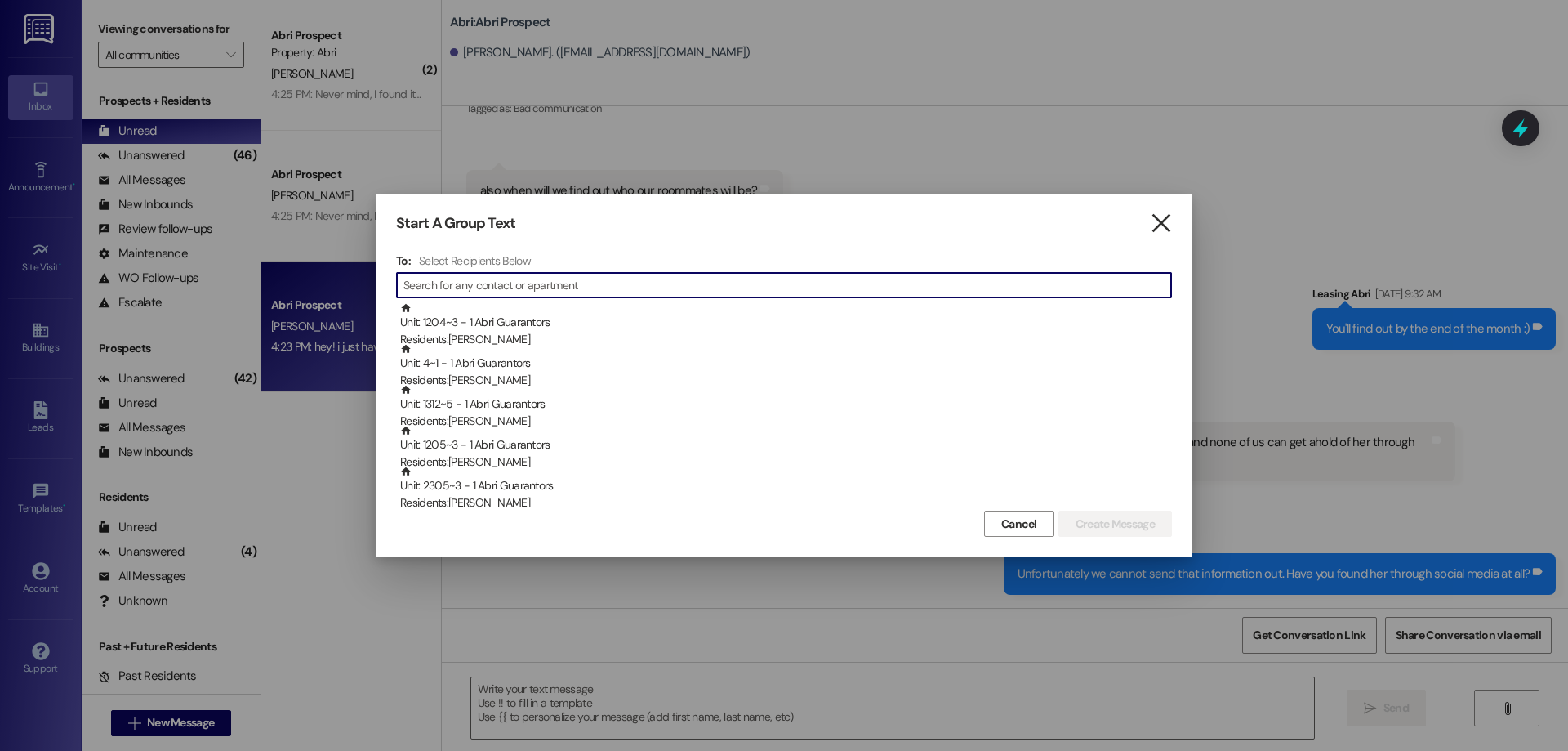
click at [1160, 220] on icon "" at bounding box center [1161, 223] width 22 height 18
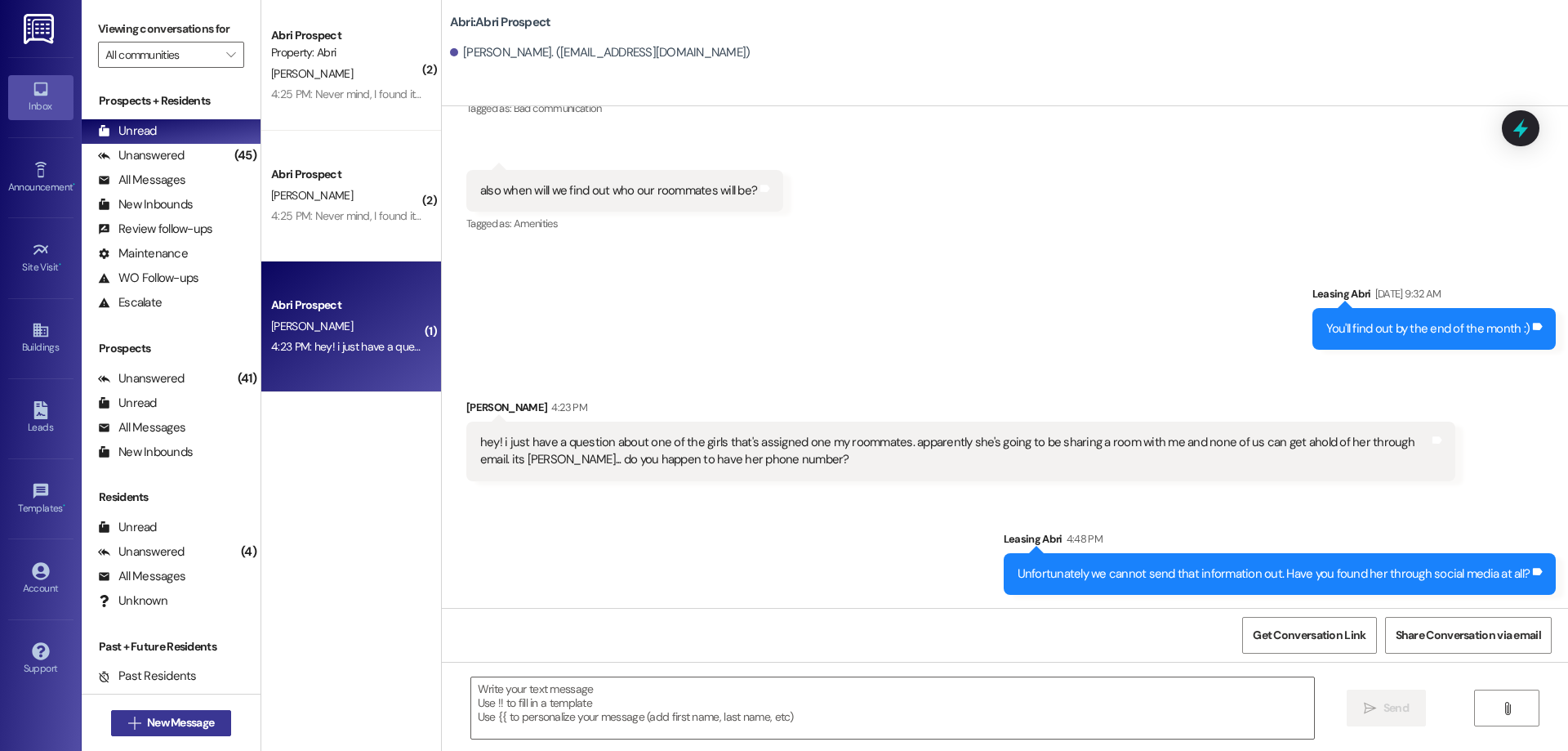
click at [169, 713] on button " New Message" at bounding box center [171, 723] width 121 height 26
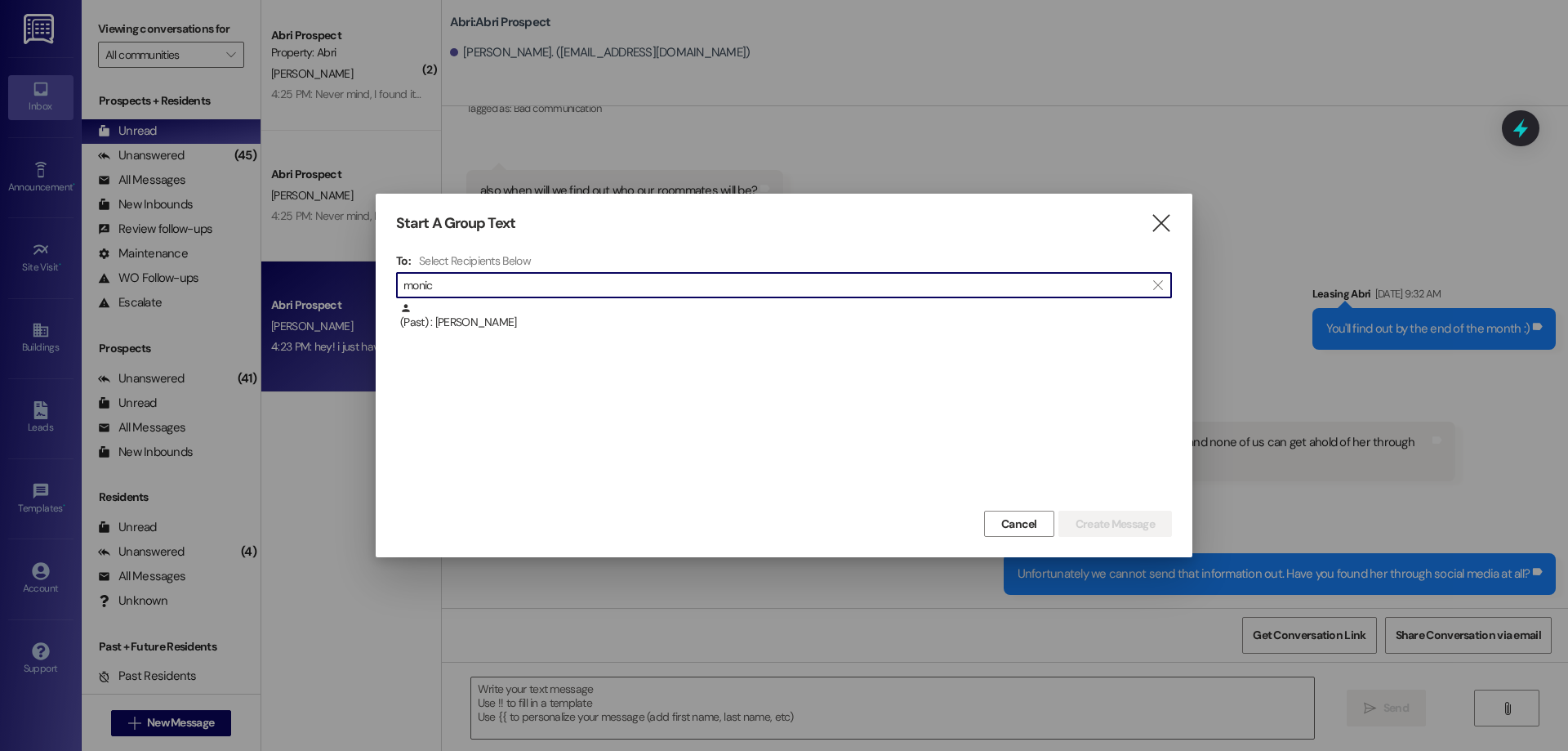
type input "monic"
click at [1192, 202] on div at bounding box center [784, 375] width 1568 height 751
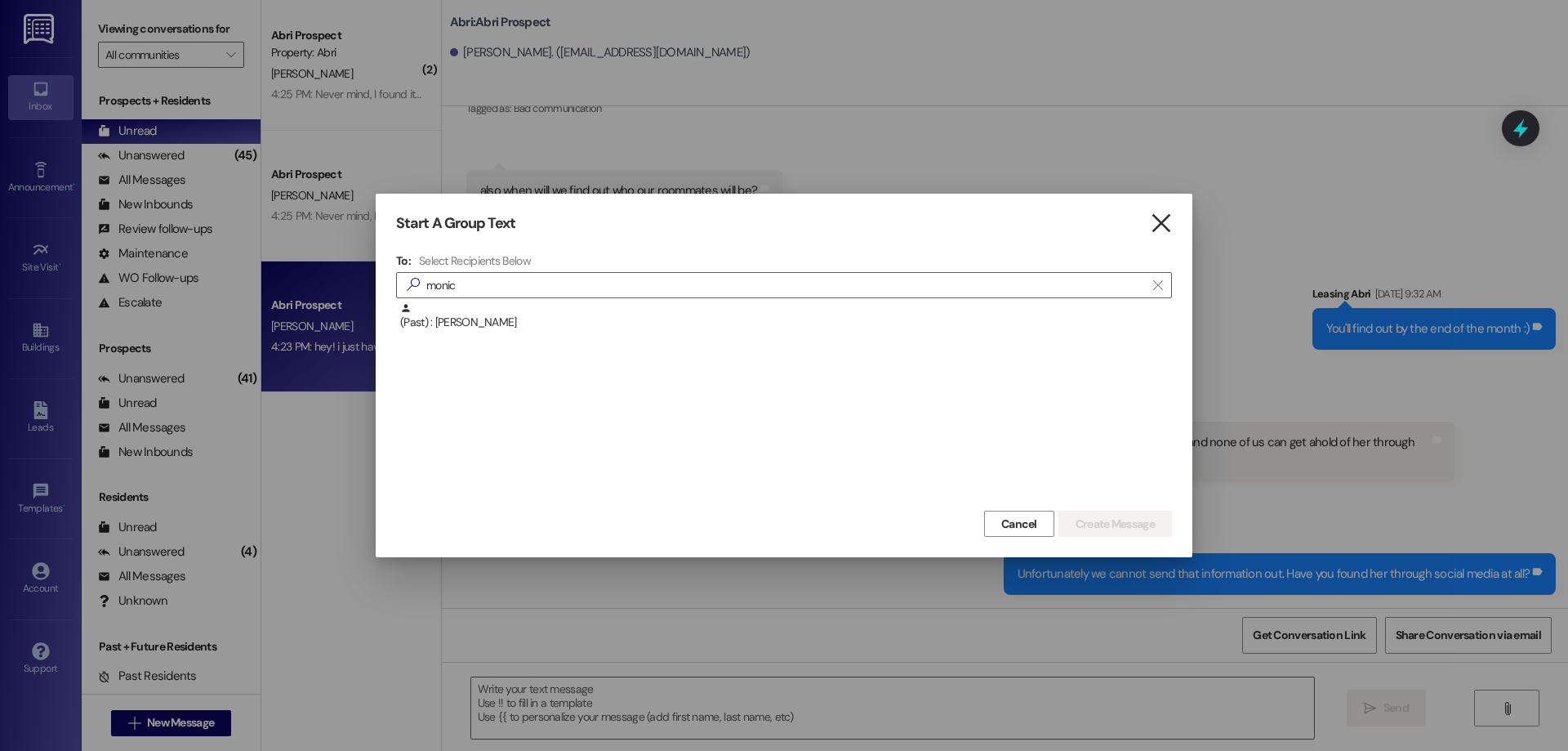
click at [1169, 215] on icon "" at bounding box center [1161, 223] width 22 height 18
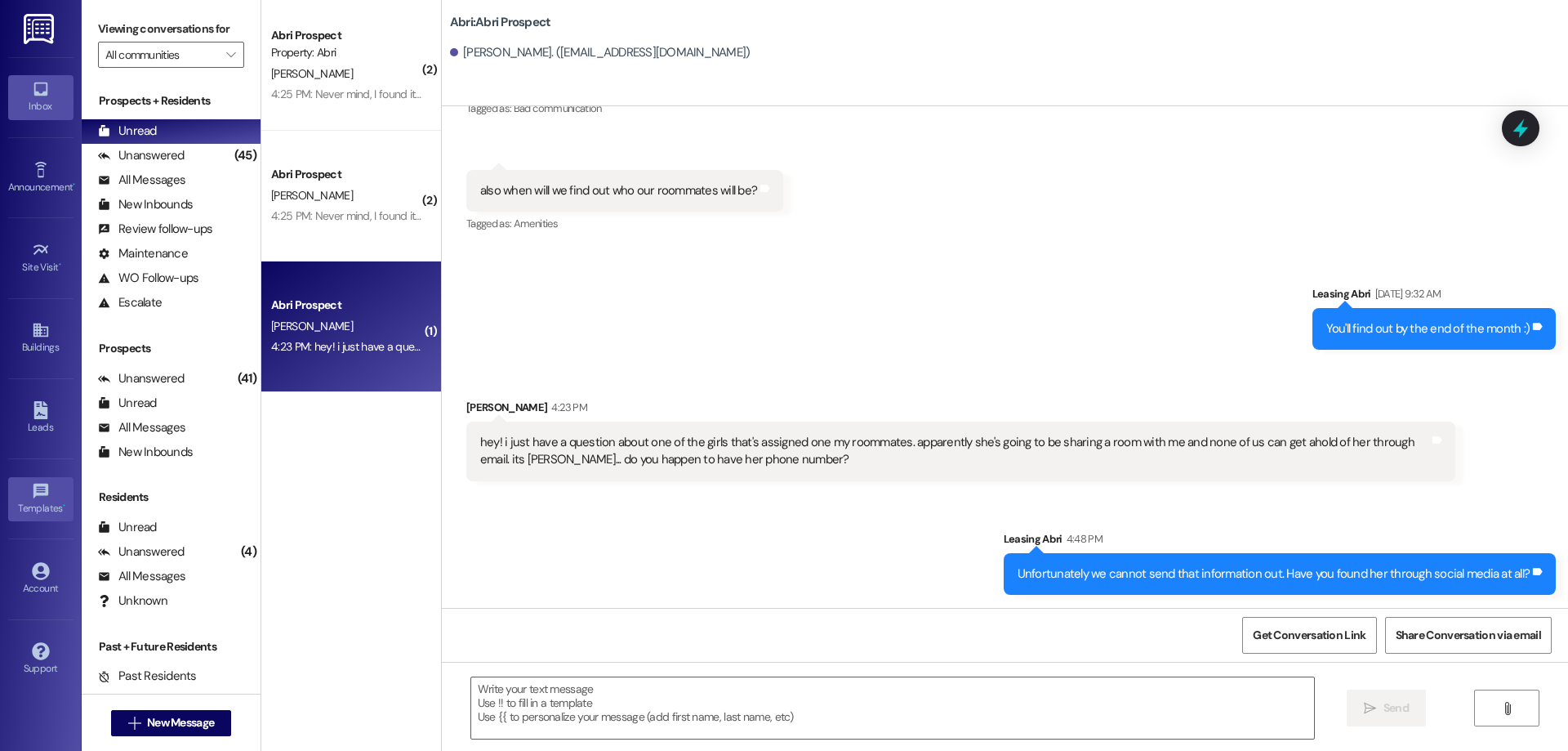
click at [54, 480] on link "Templates •" at bounding box center [41, 499] width 65 height 44
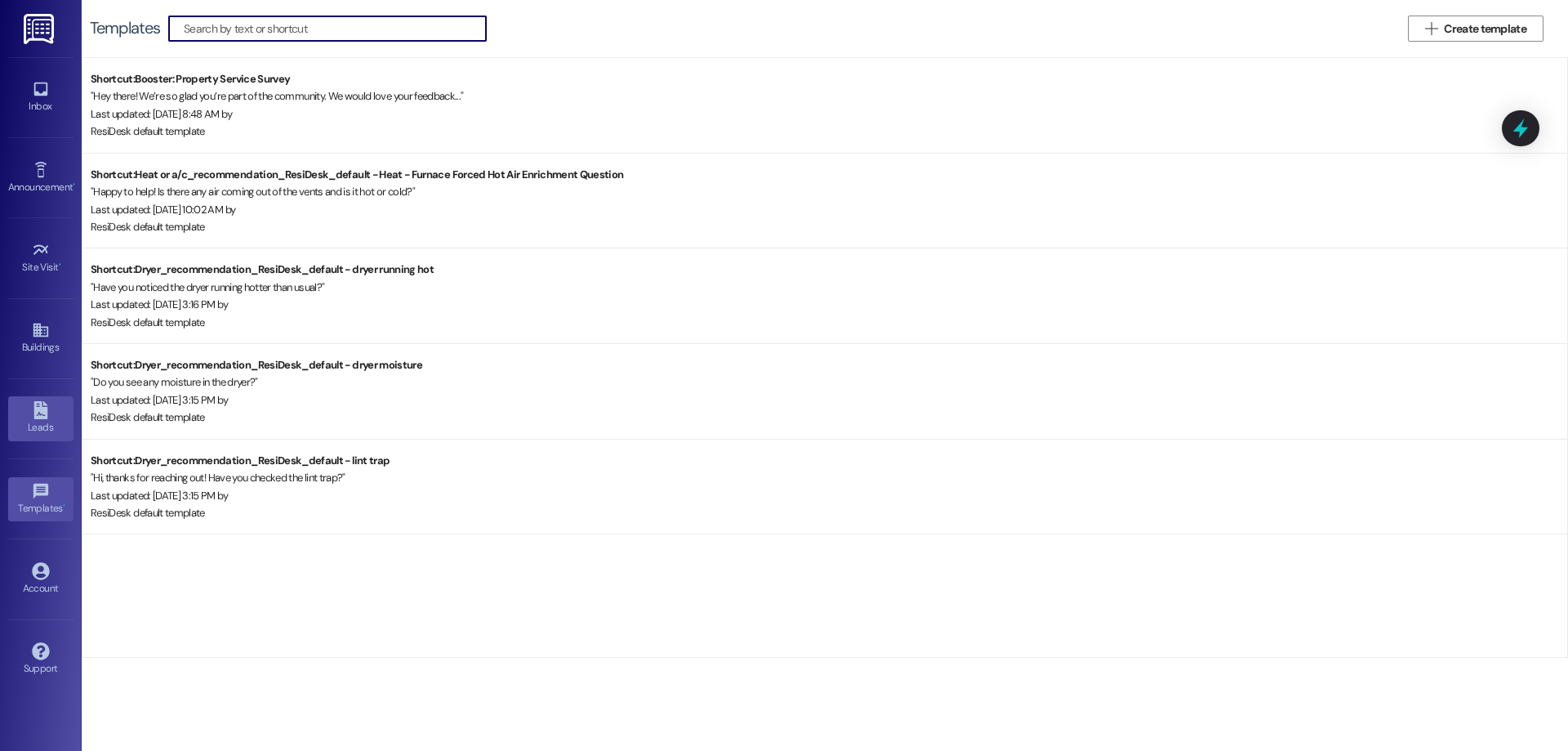
click at [45, 401] on icon at bounding box center [41, 410] width 18 height 18
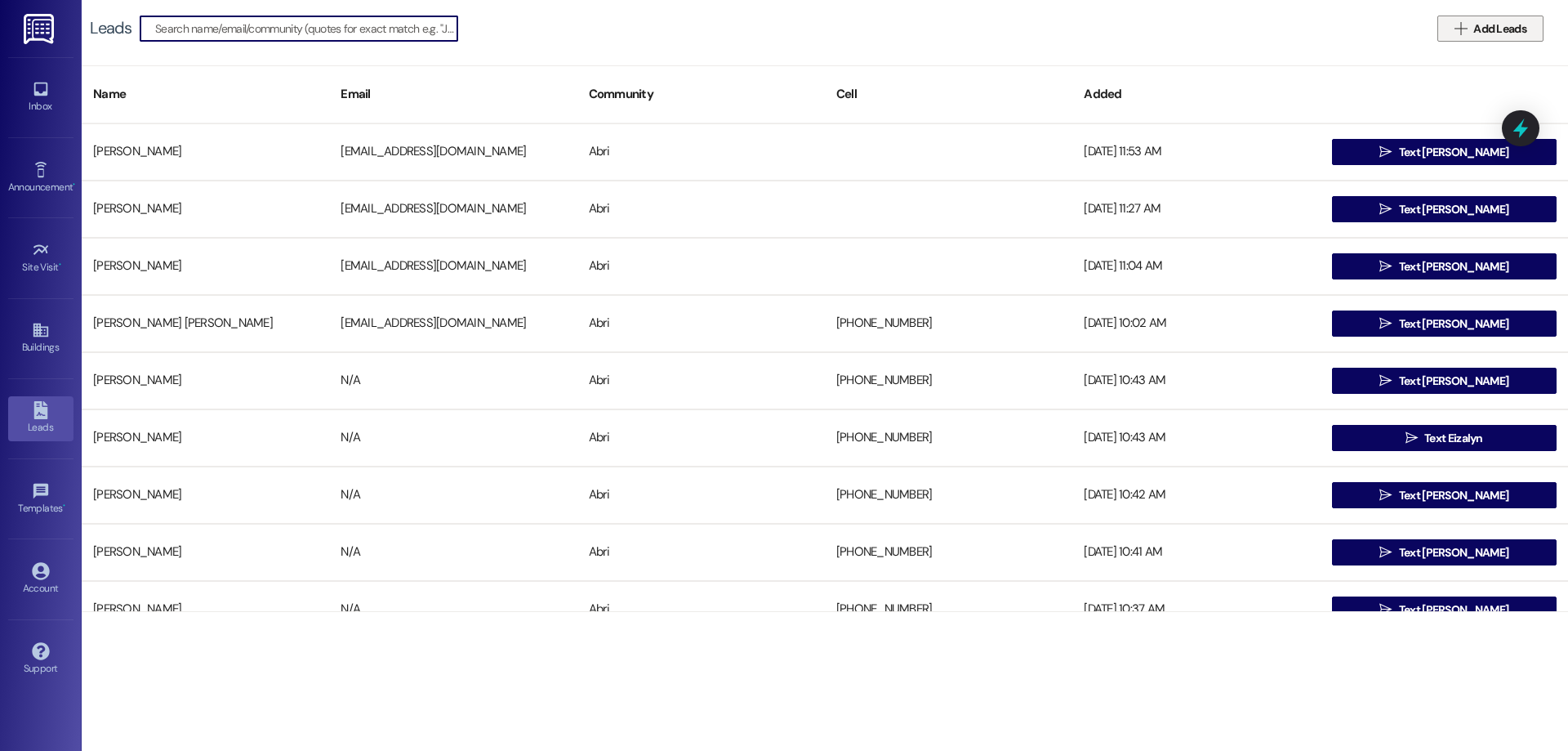
click at [1519, 18] on button " Add Leads" at bounding box center [1490, 28] width 106 height 26
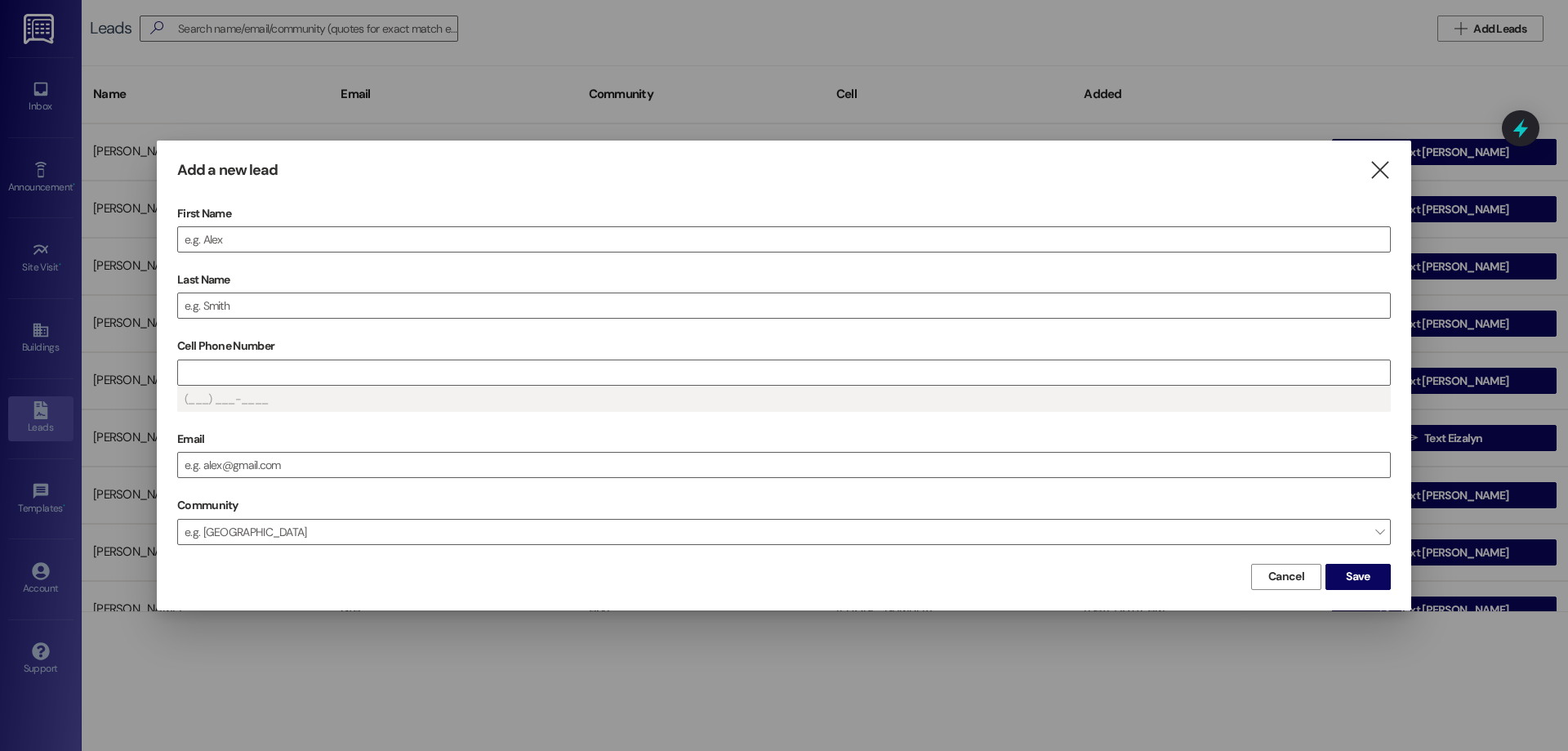
drag, startPoint x: 1384, startPoint y: 180, endPoint x: 1358, endPoint y: 165, distance: 30.0
click at [1382, 179] on icon "" at bounding box center [1379, 170] width 22 height 18
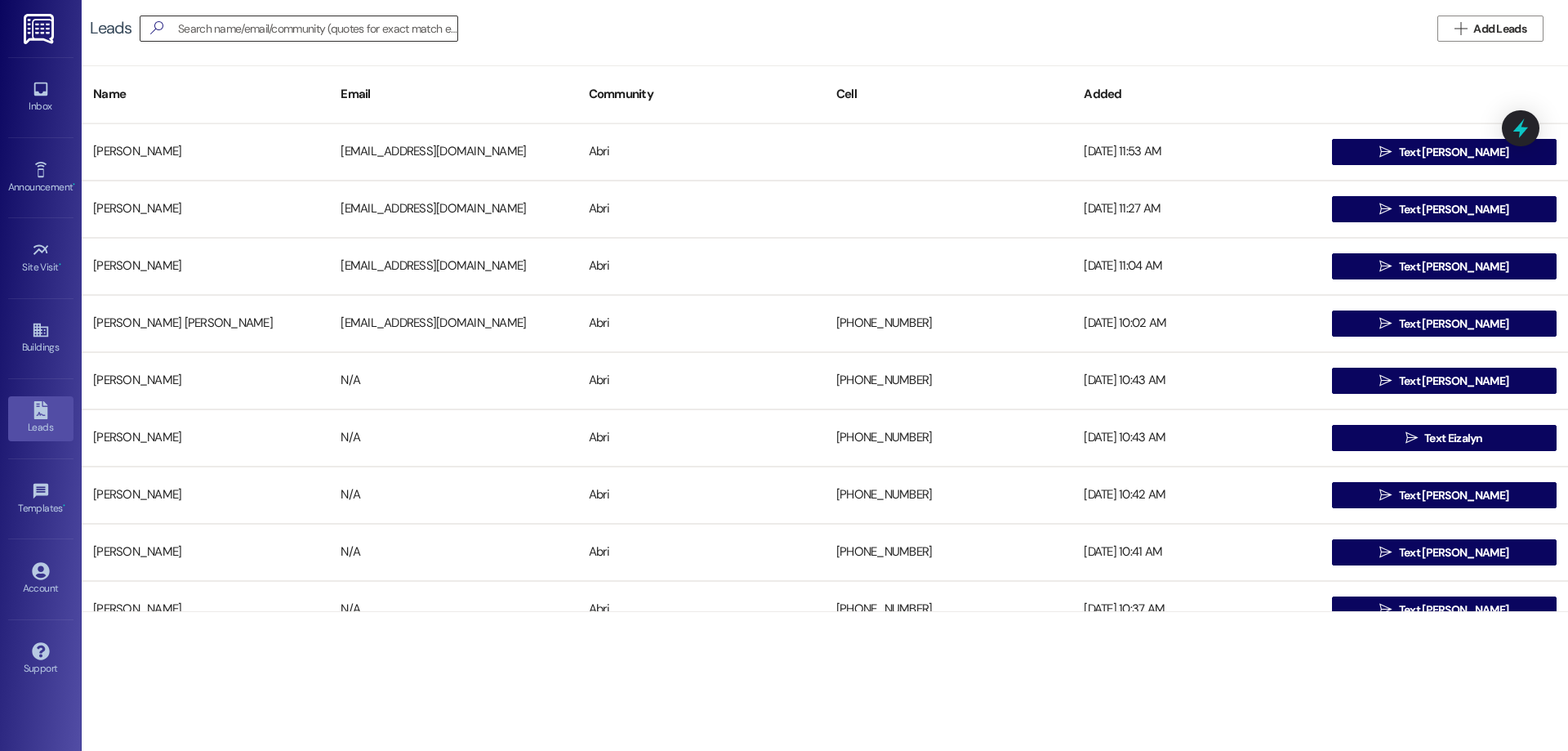
click at [286, 30] on input at bounding box center [317, 28] width 279 height 23
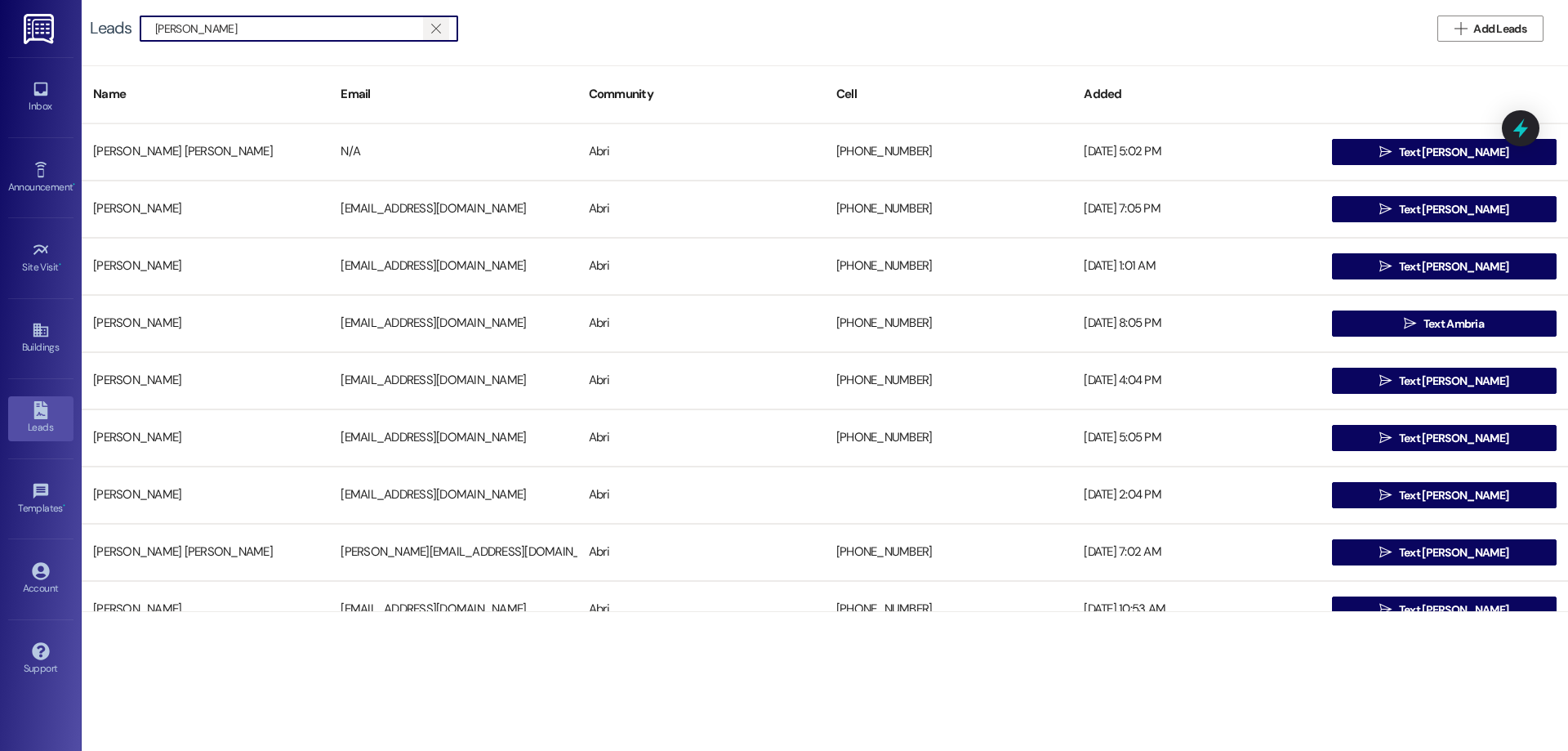
type input "[PERSON_NAME]"
click at [436, 28] on icon "" at bounding box center [435, 28] width 9 height 13
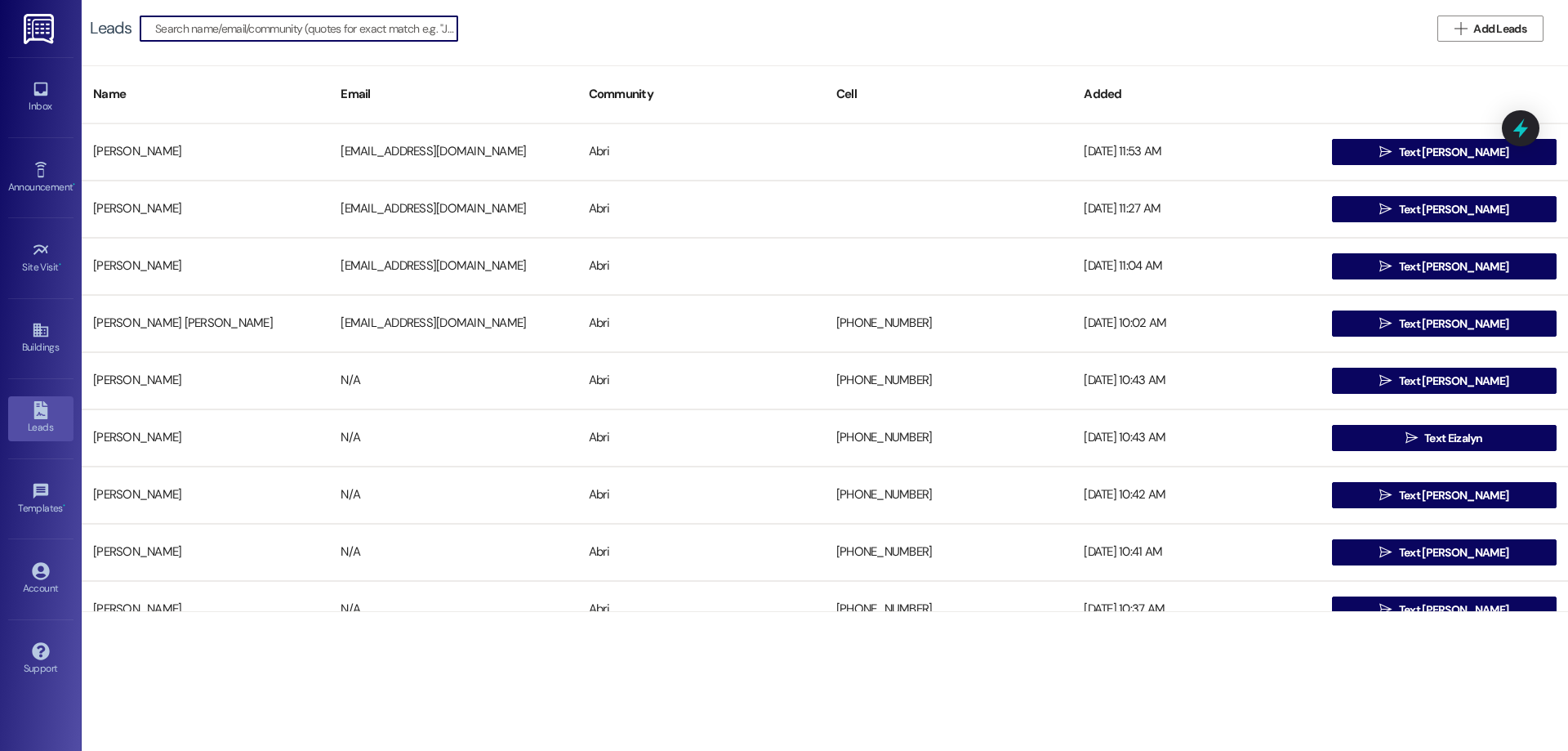
click at [1414, 21] on div " Add Leads" at bounding box center [1451, 28] width 184 height 26
click at [33, 104] on div "Inbox" at bounding box center [41, 106] width 82 height 17
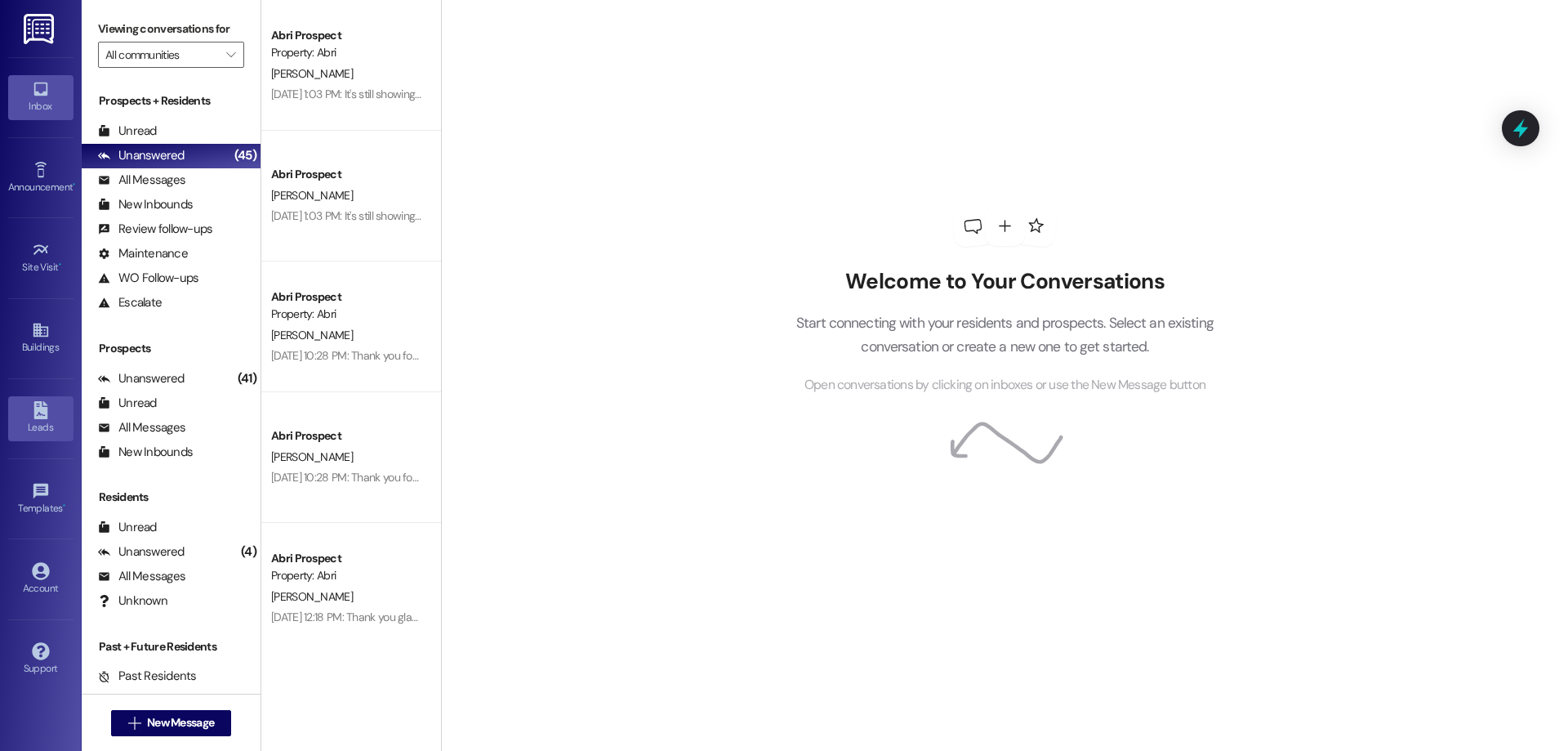
click at [58, 400] on link "Leads" at bounding box center [41, 418] width 65 height 44
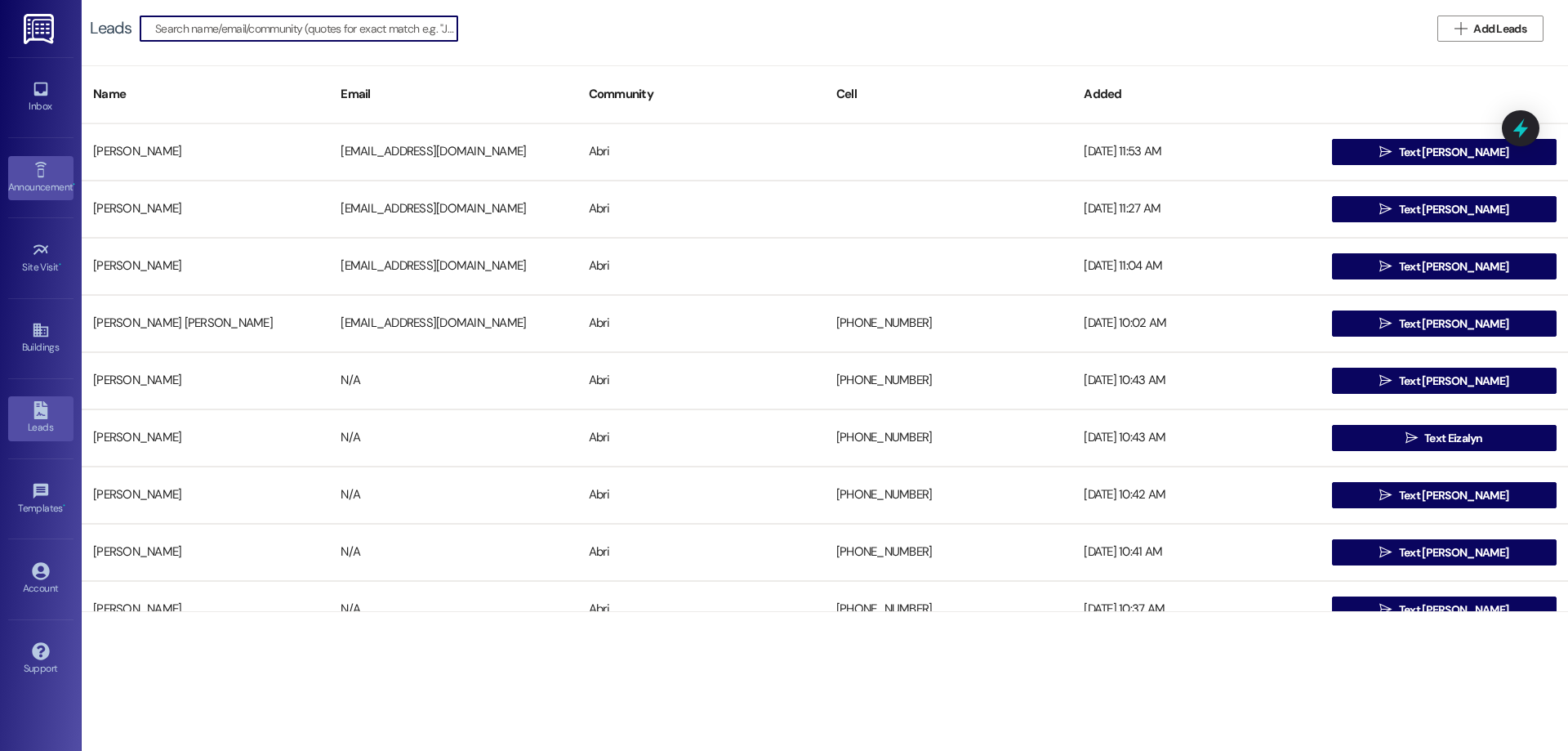
click at [26, 177] on link "Announcement •" at bounding box center [41, 178] width 65 height 44
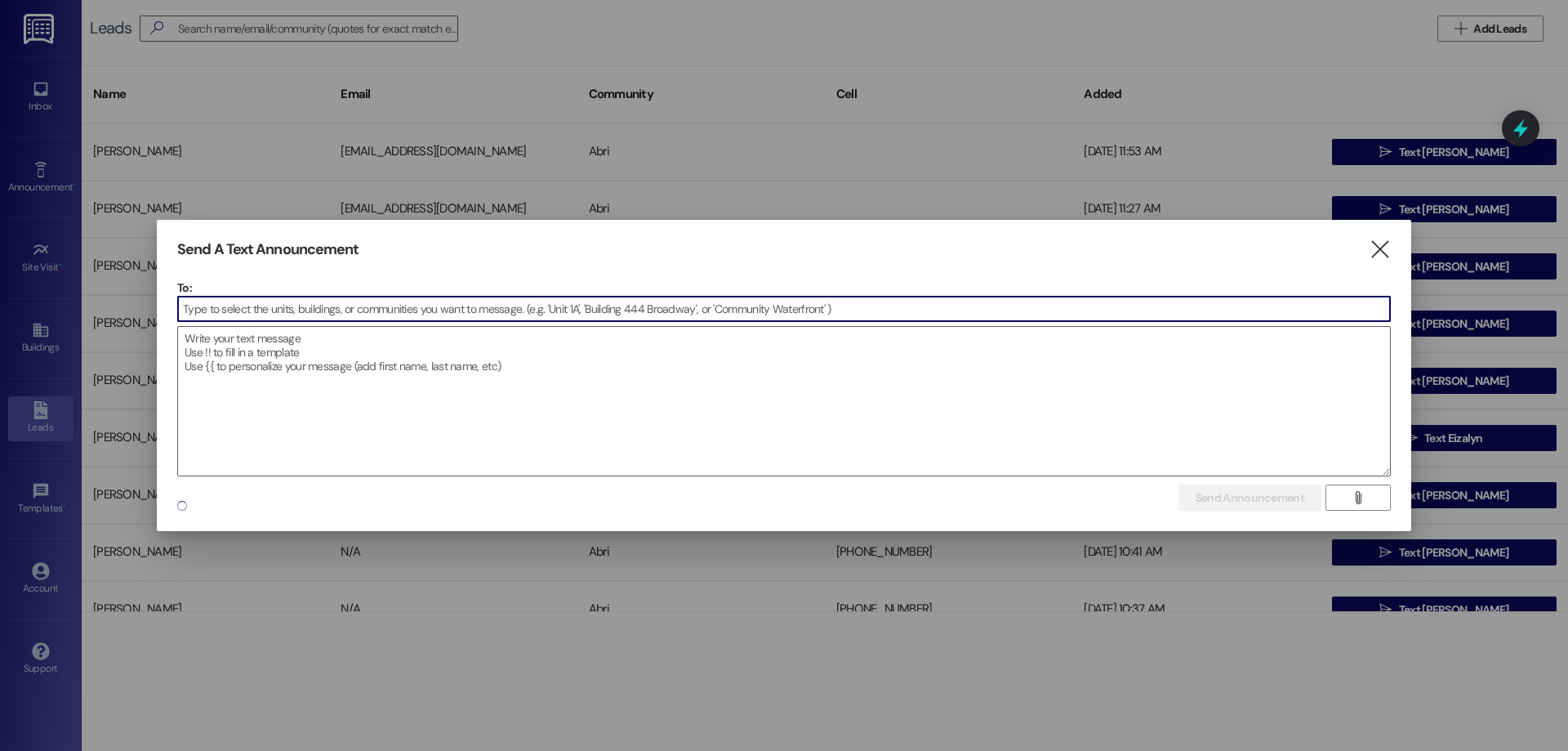
click at [55, 84] on div at bounding box center [784, 375] width 1568 height 751
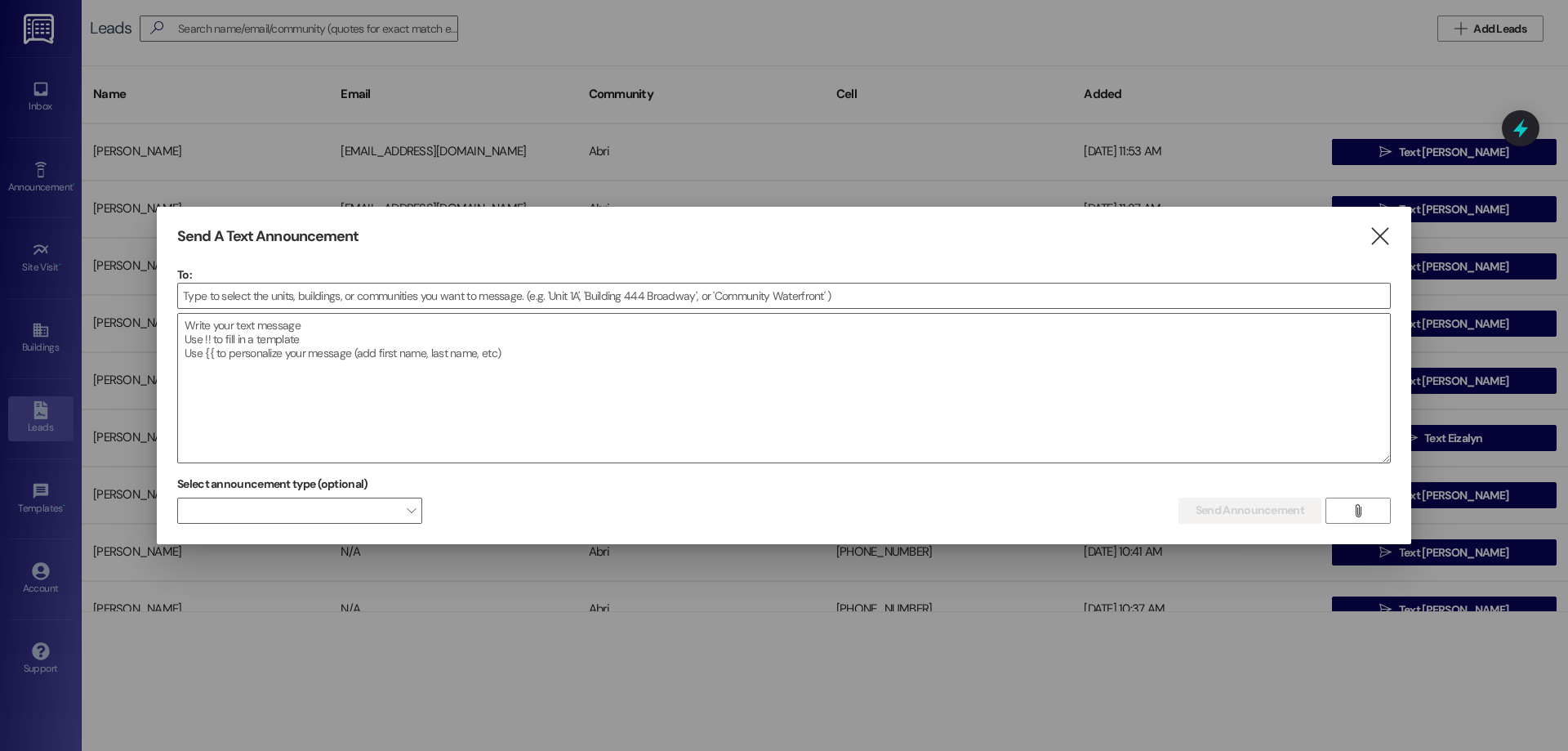
click at [1378, 221] on div "Send A Text Announcement  To:  Drop image file here Select announcement type …" at bounding box center [784, 375] width 1254 height 337
click at [1379, 236] on icon "" at bounding box center [1379, 236] width 22 height 18
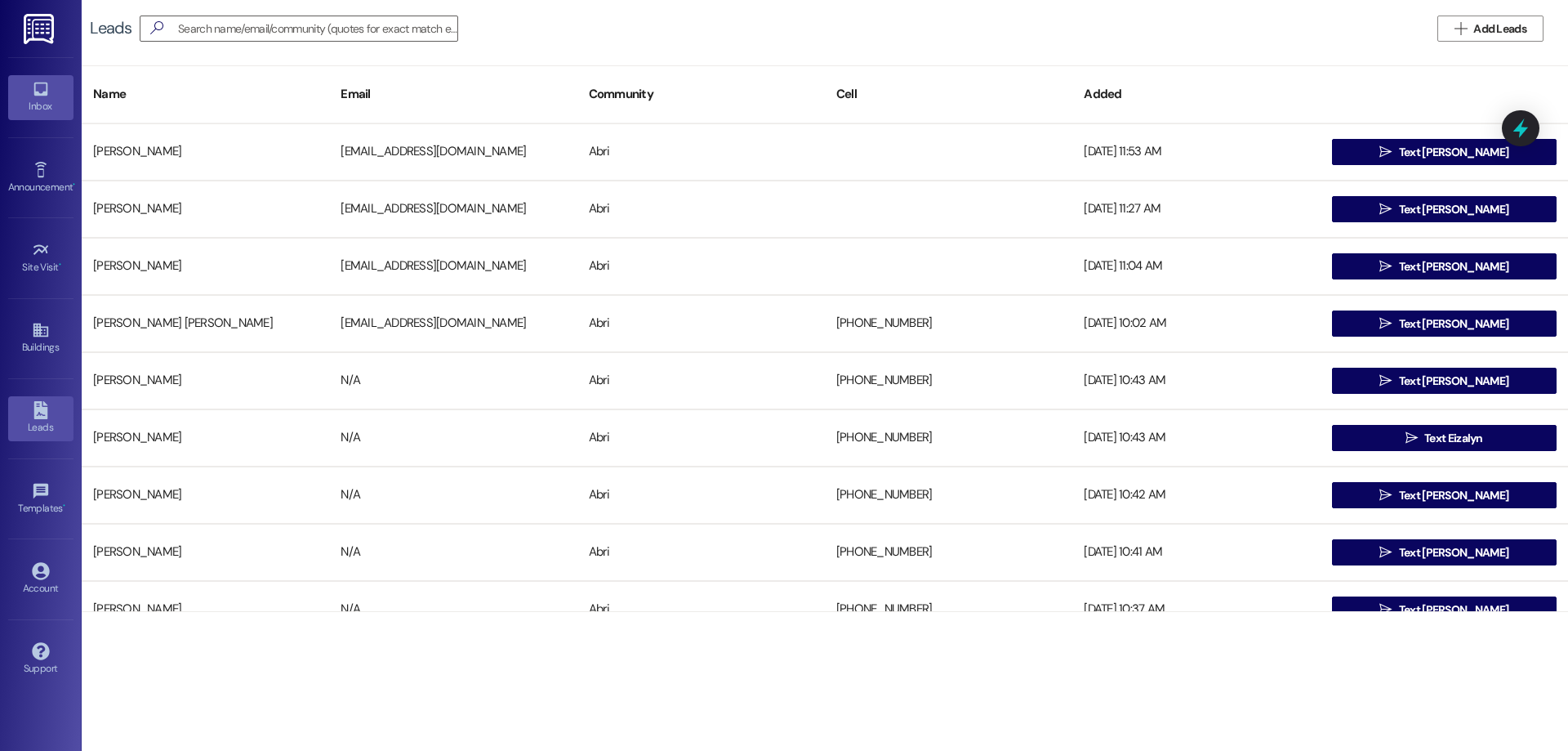
click at [31, 118] on link "Inbox" at bounding box center [41, 97] width 65 height 44
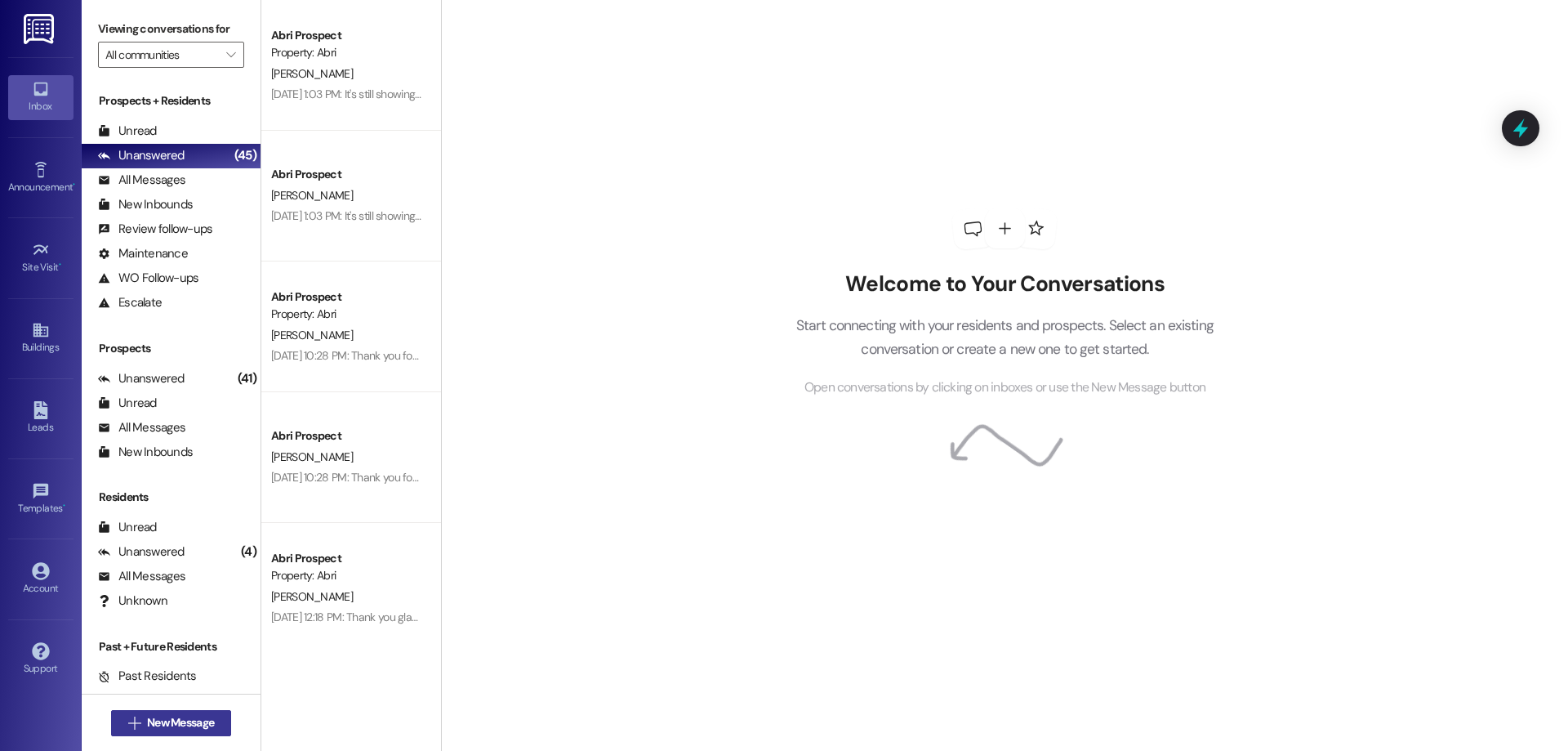
click at [196, 725] on span "New Message" at bounding box center [180, 723] width 67 height 18
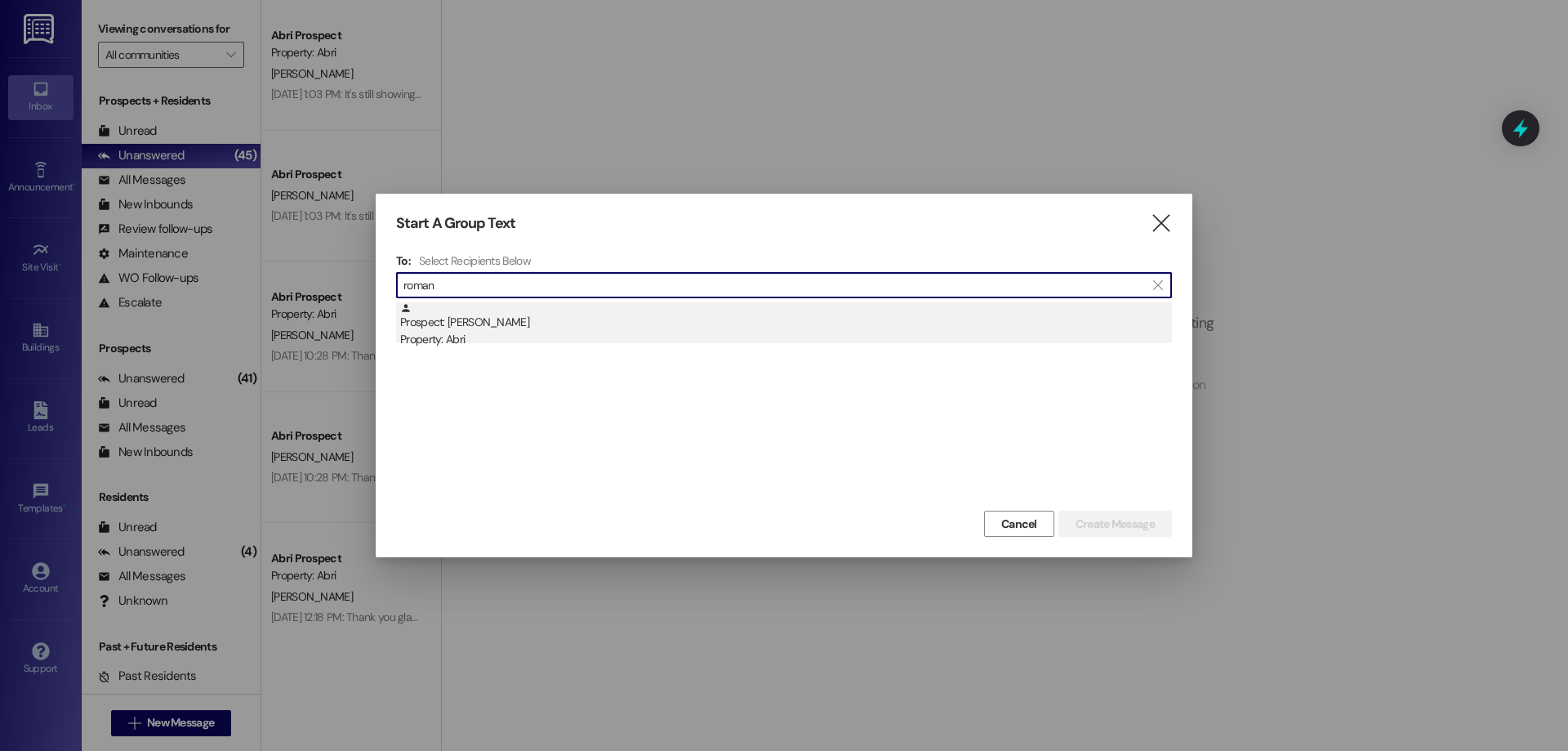
type input "roman"
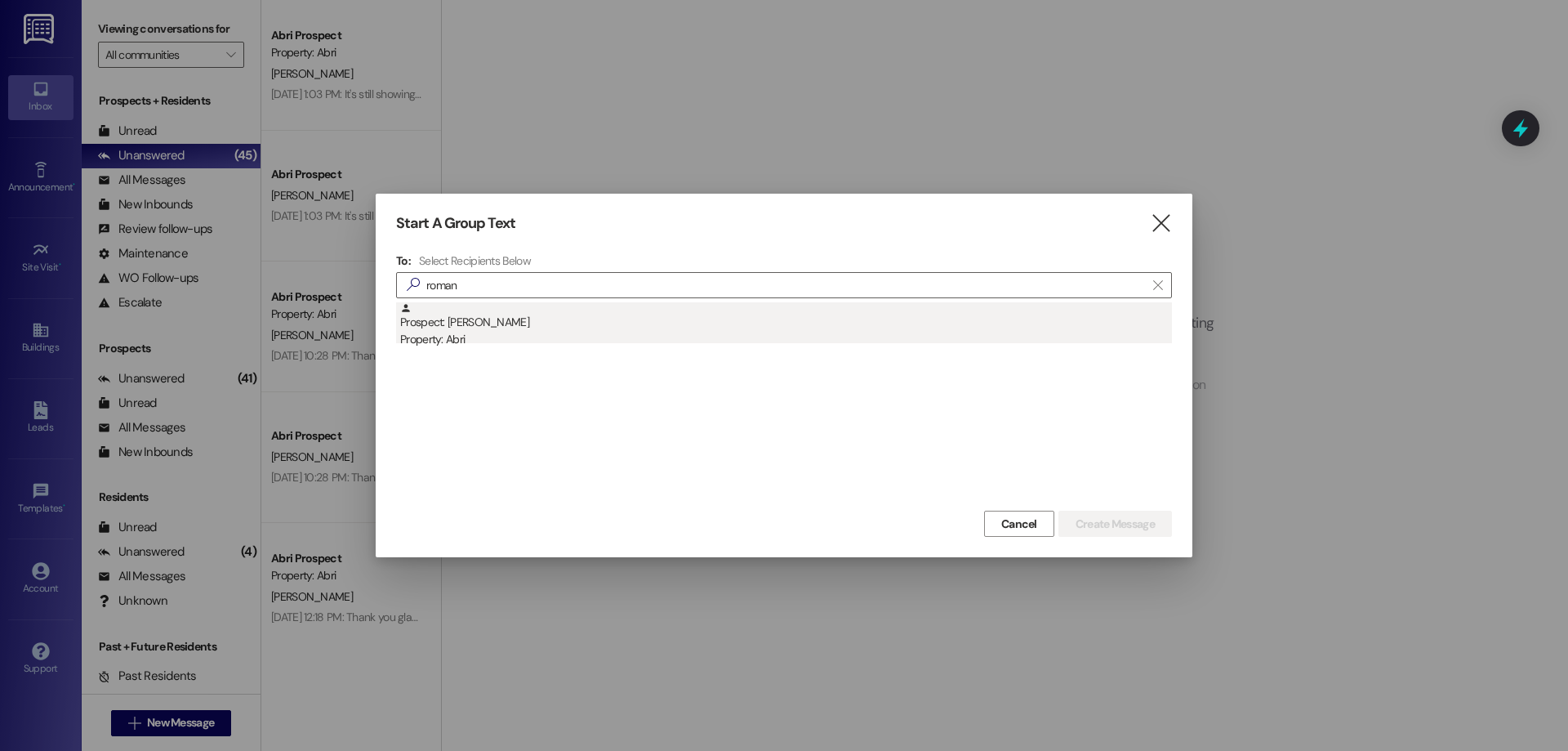
click at [569, 336] on div "Property: Abri" at bounding box center [786, 339] width 771 height 18
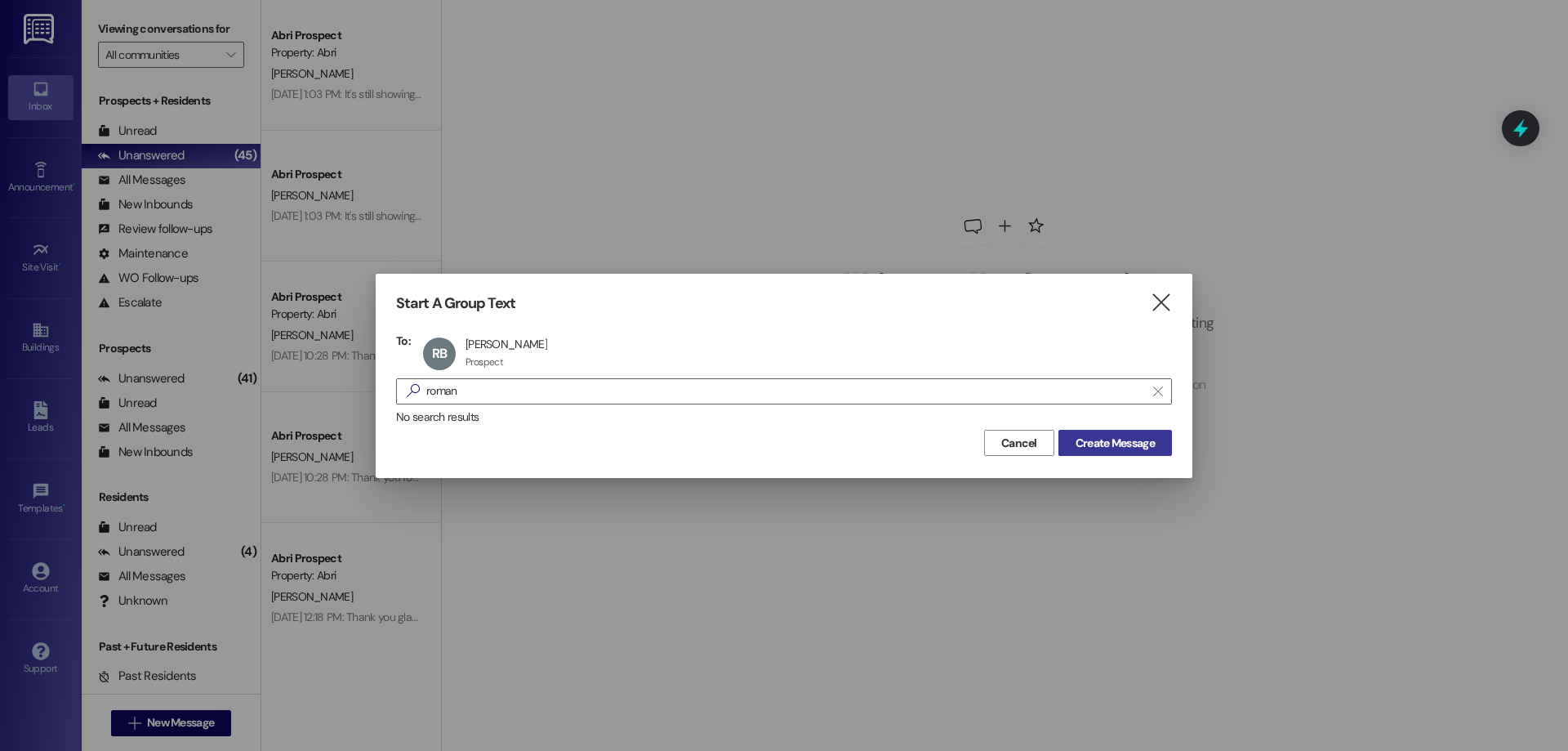
click at [1100, 434] on button "Create Message" at bounding box center [1115, 442] width 114 height 26
click at [1102, 435] on div "Welcome to Your Conversations Start connecting with your residents and prospect…" at bounding box center [1004, 300] width 490 height 601
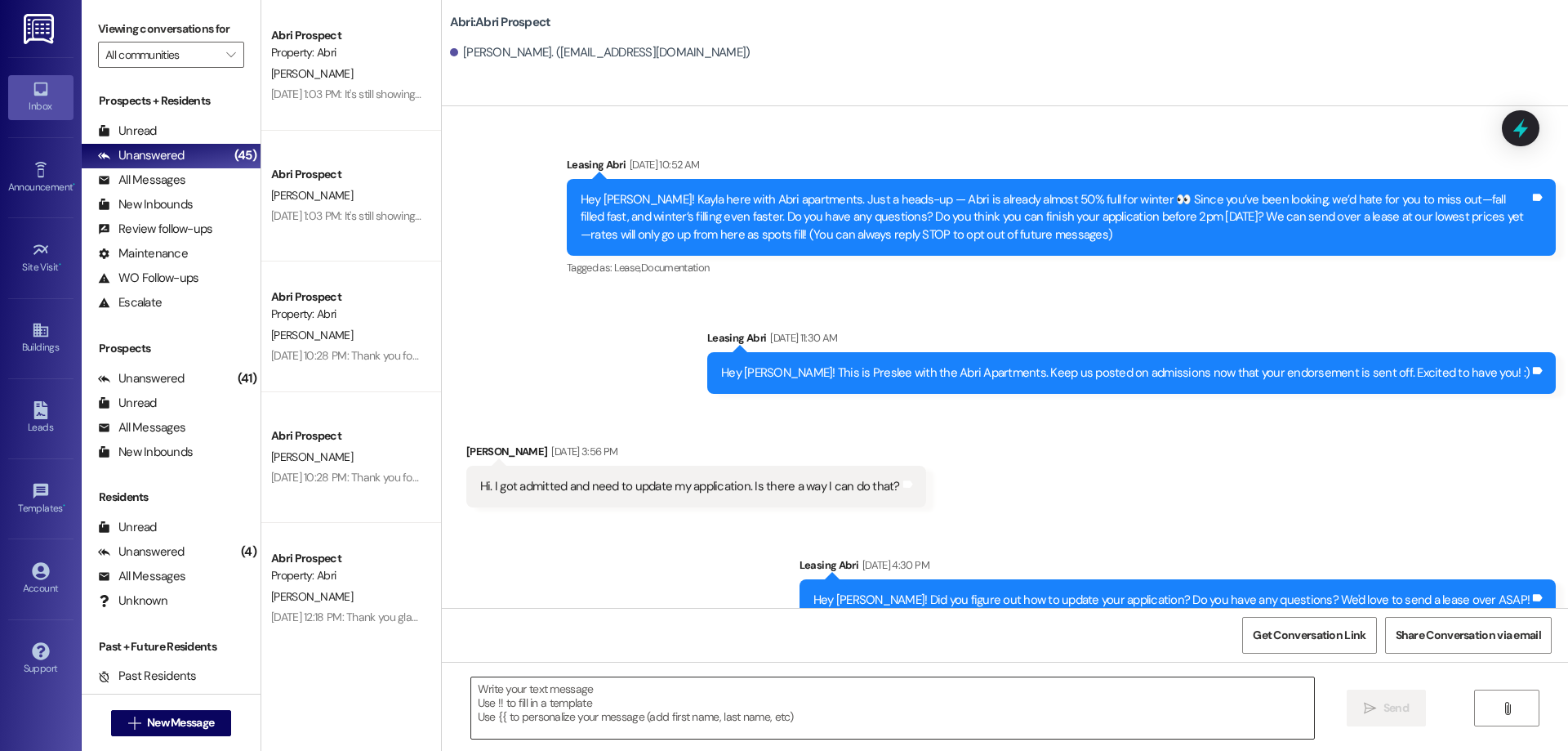
scroll to position [858, 0]
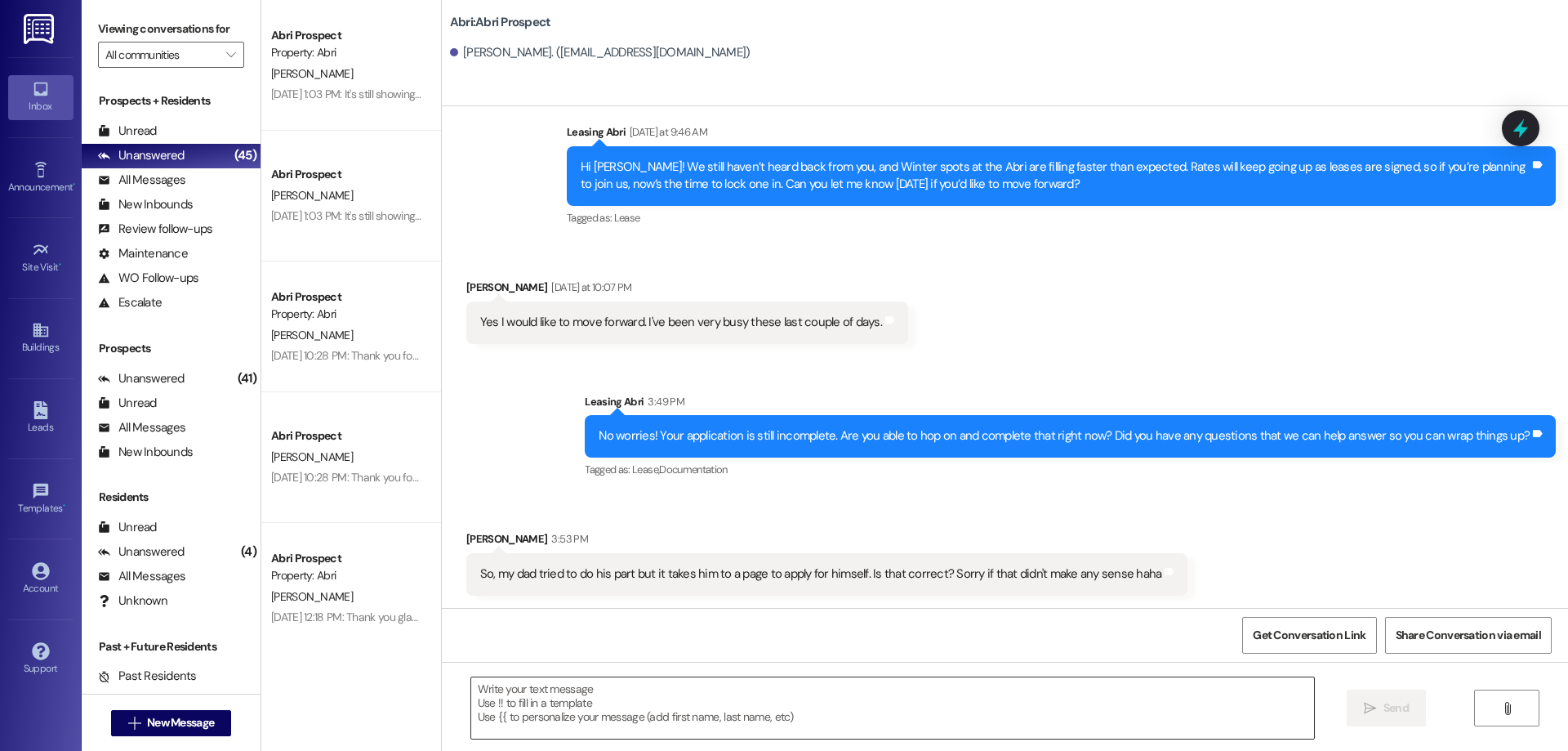
click at [705, 714] on textarea at bounding box center [892, 708] width 842 height 61
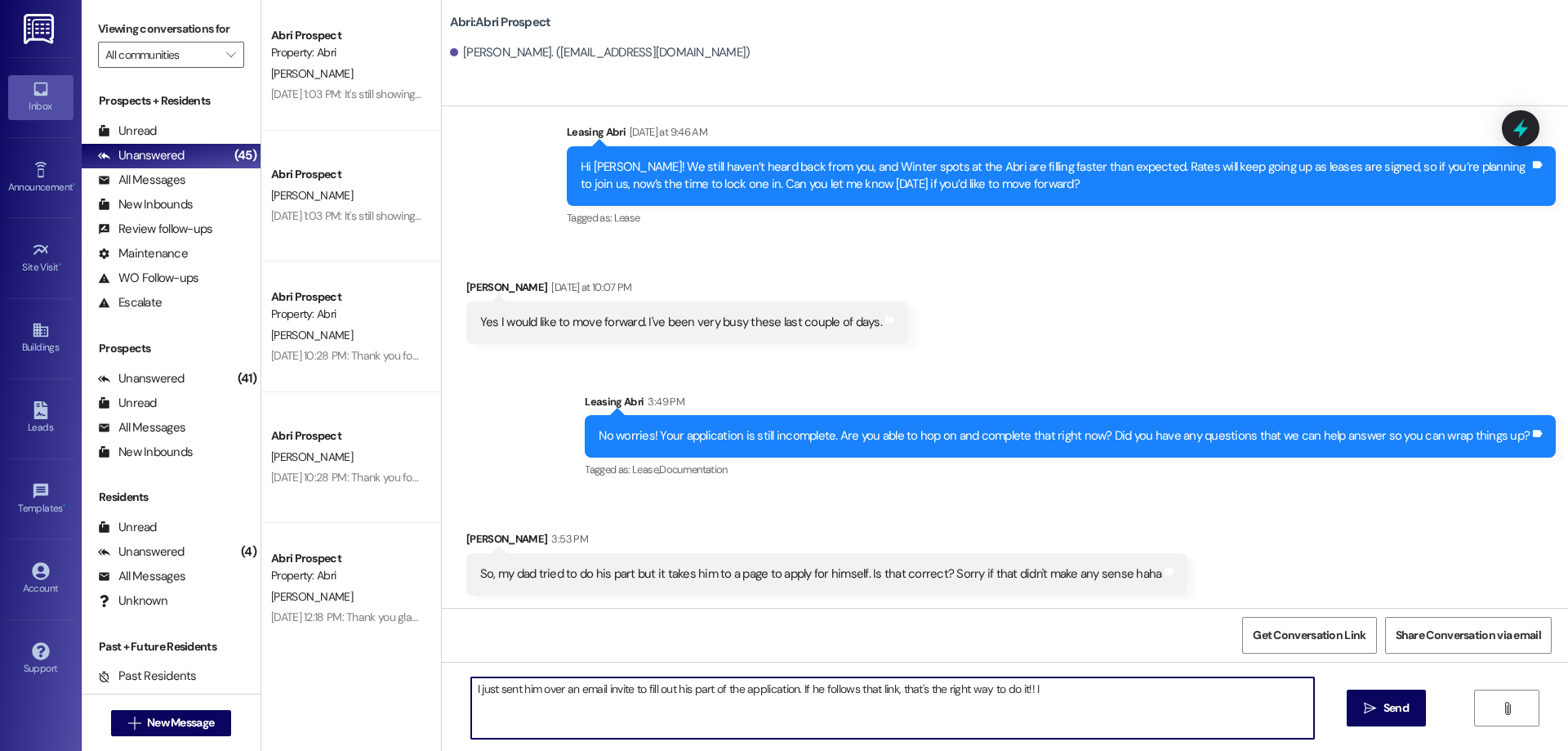
type textarea "I just sent him over an email invite to fill out his part of the application. I…"
type textarea "H"
type textarea "P"
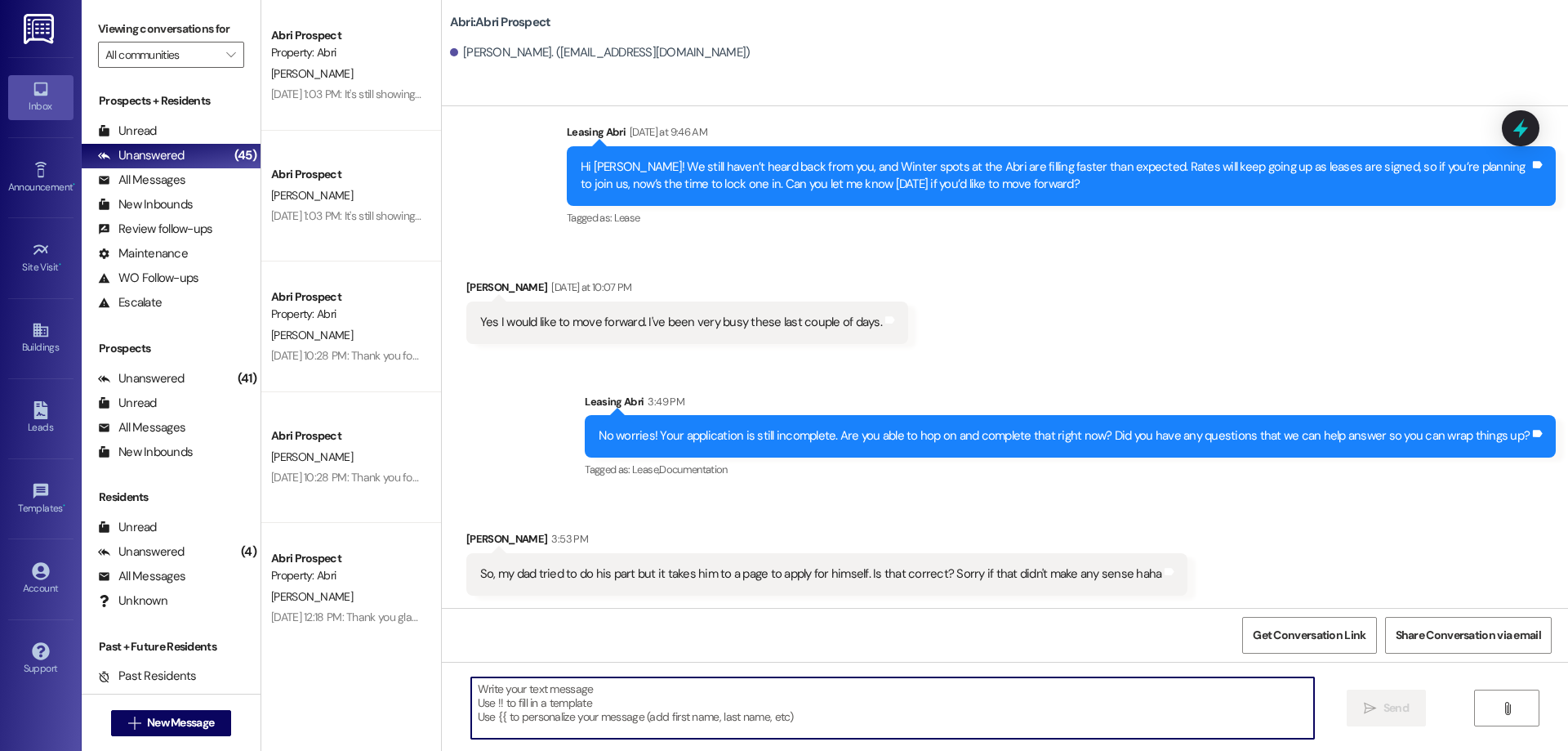
type textarea "I"
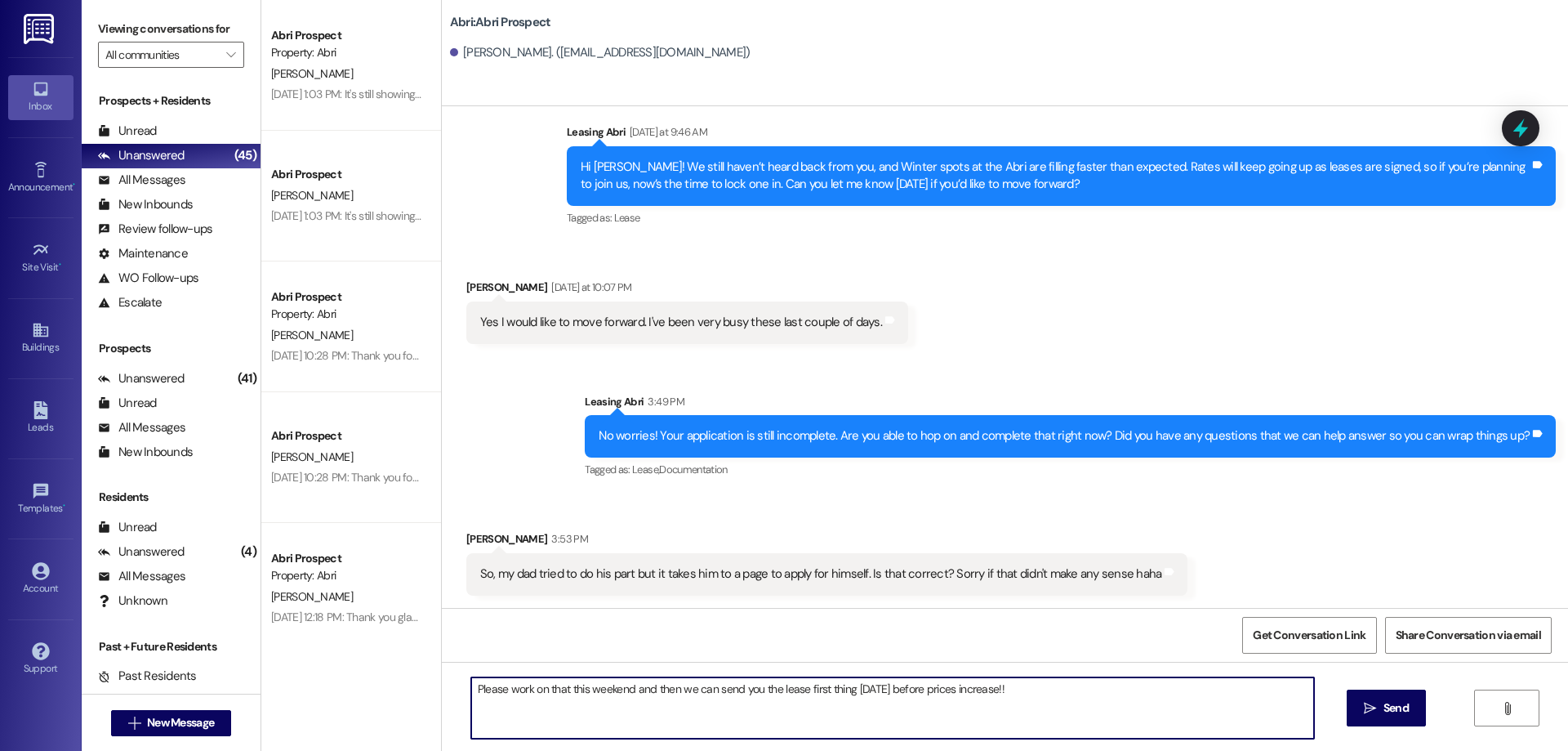
type textarea "Please work on that this weekend and then we can send you the lease first thing…"
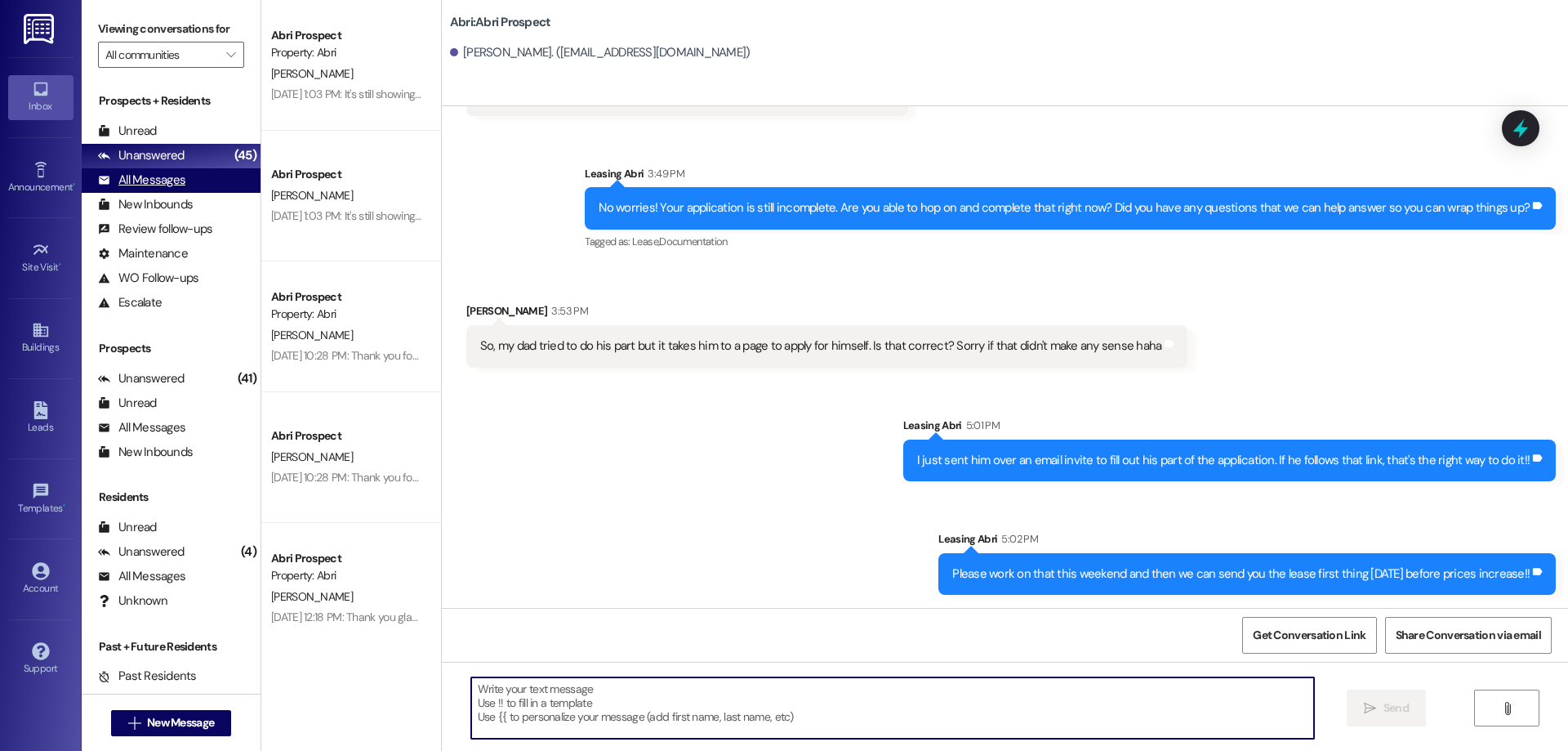
scroll to position [82, 0]
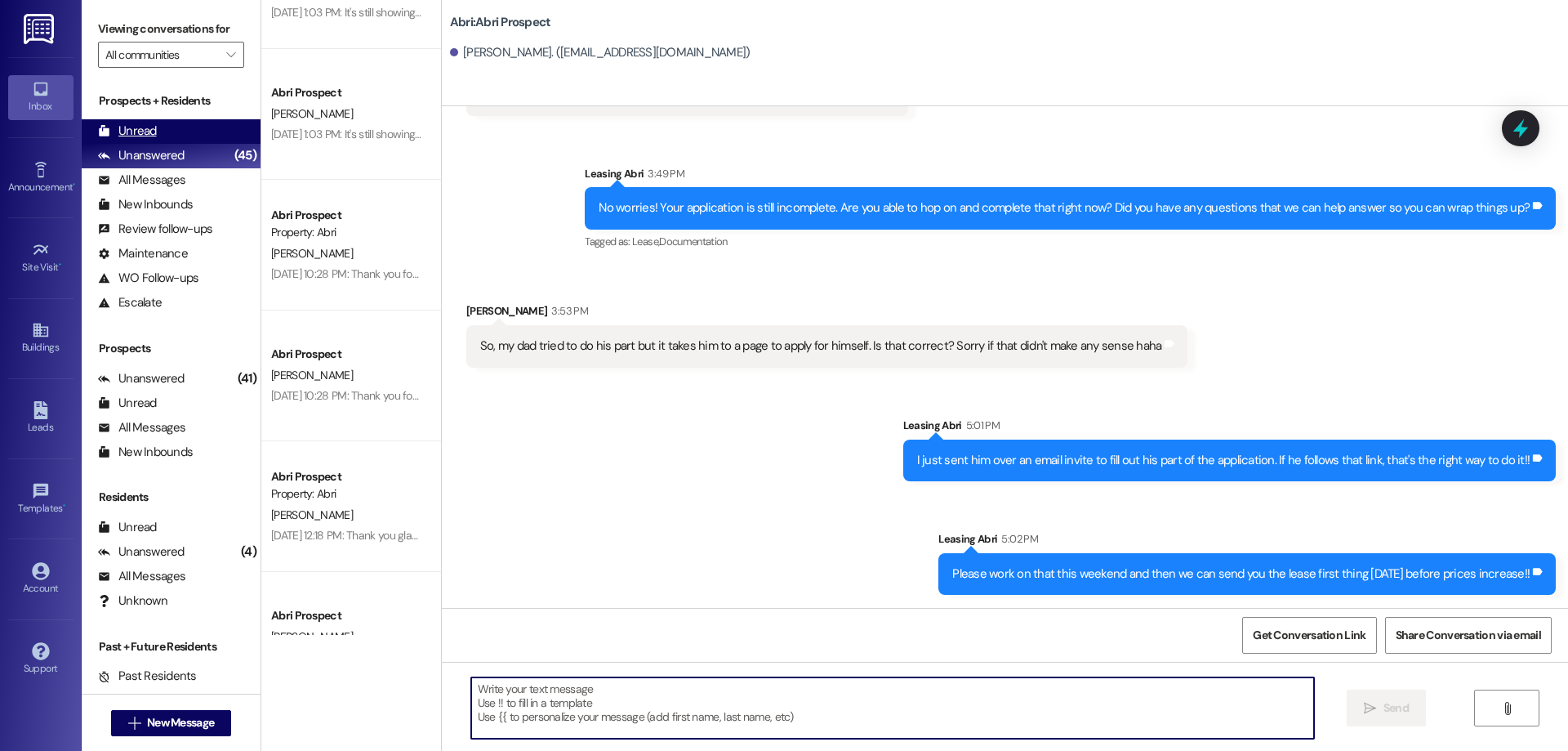
click at [139, 129] on div "Unread" at bounding box center [127, 131] width 58 height 18
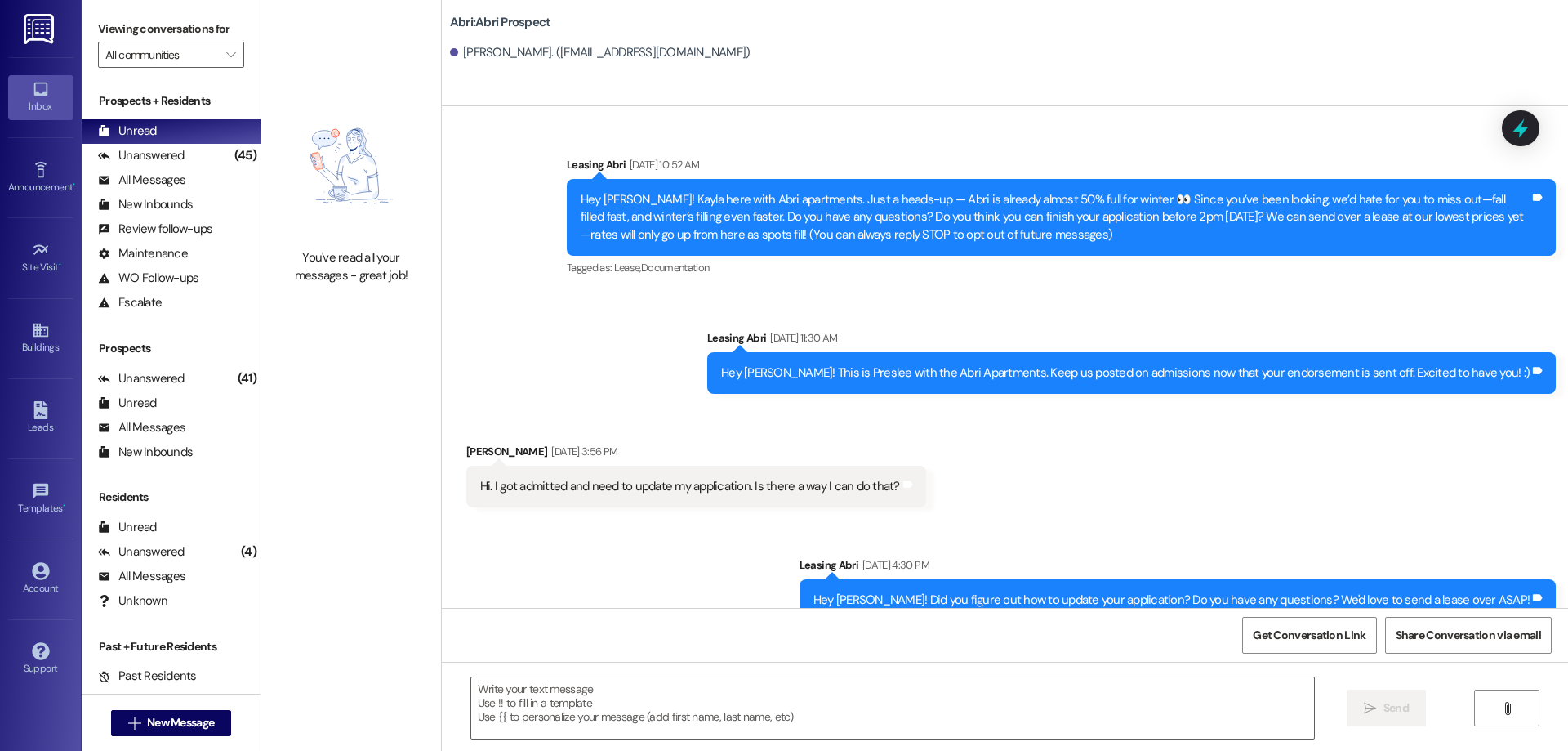
scroll to position [858, 0]
